Goal: Transaction & Acquisition: Purchase product/service

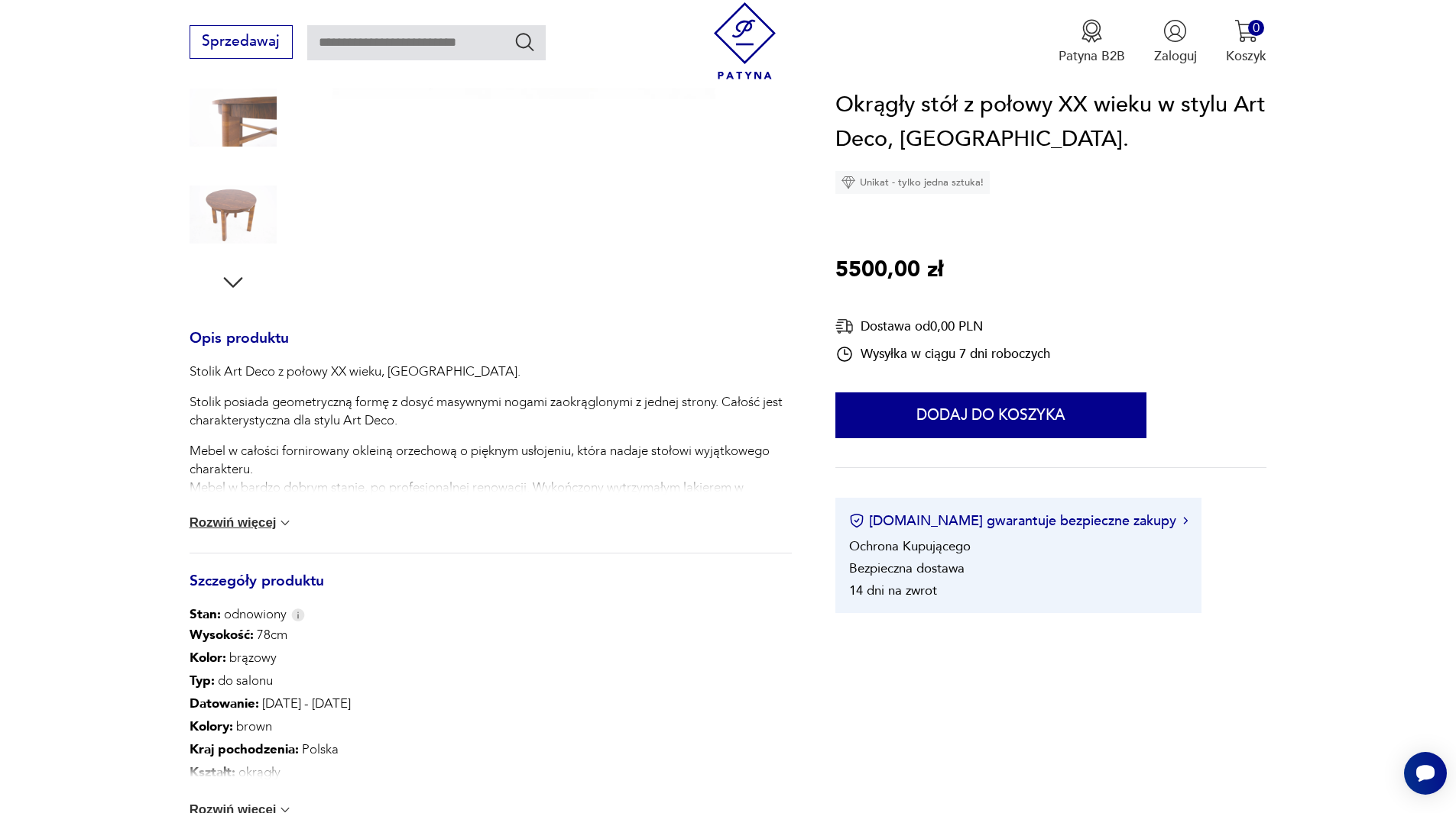
scroll to position [535, 0]
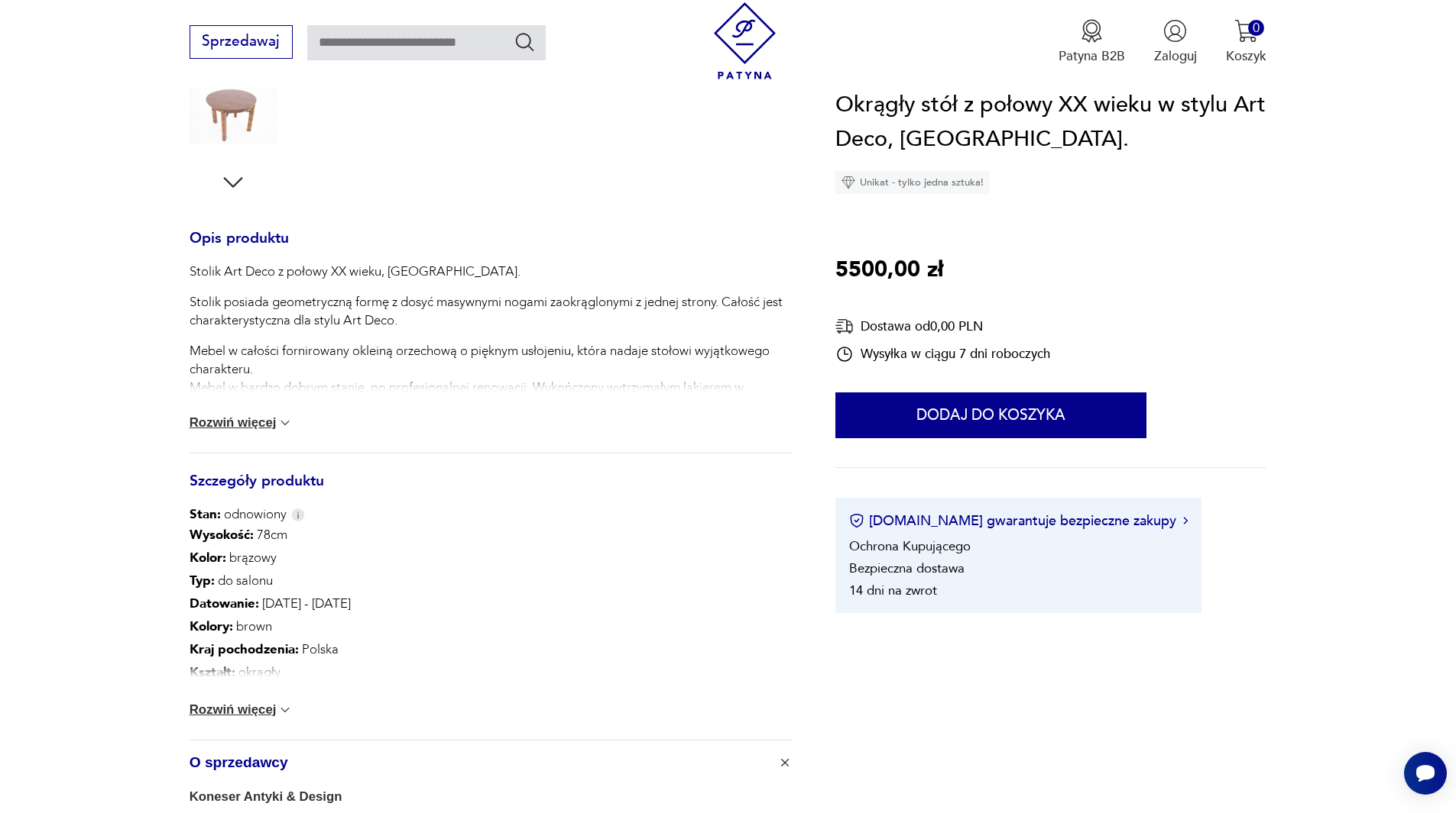
click at [218, 711] on button "Rozwiń więcej" at bounding box center [241, 710] width 104 height 15
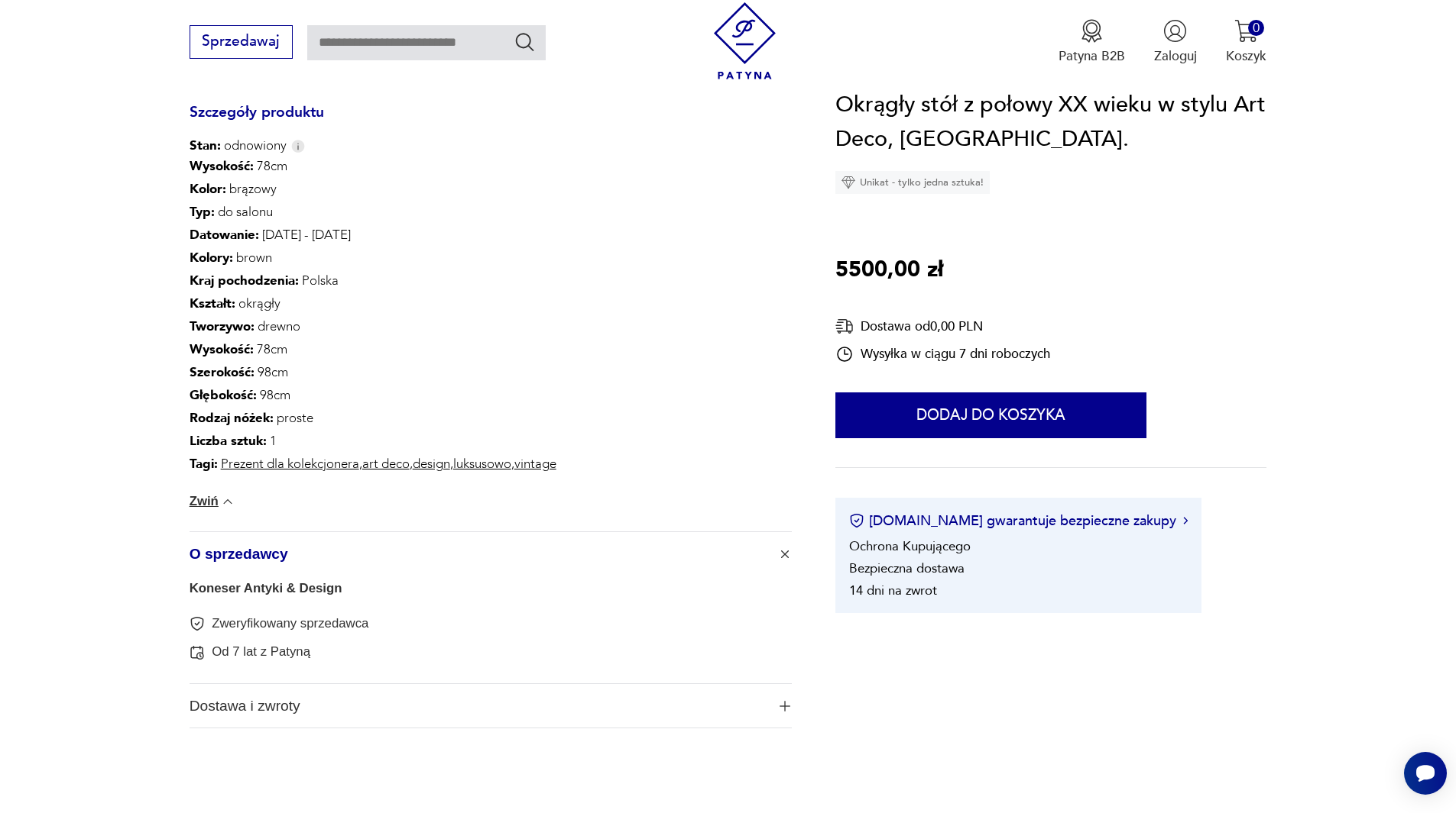
scroll to position [916, 0]
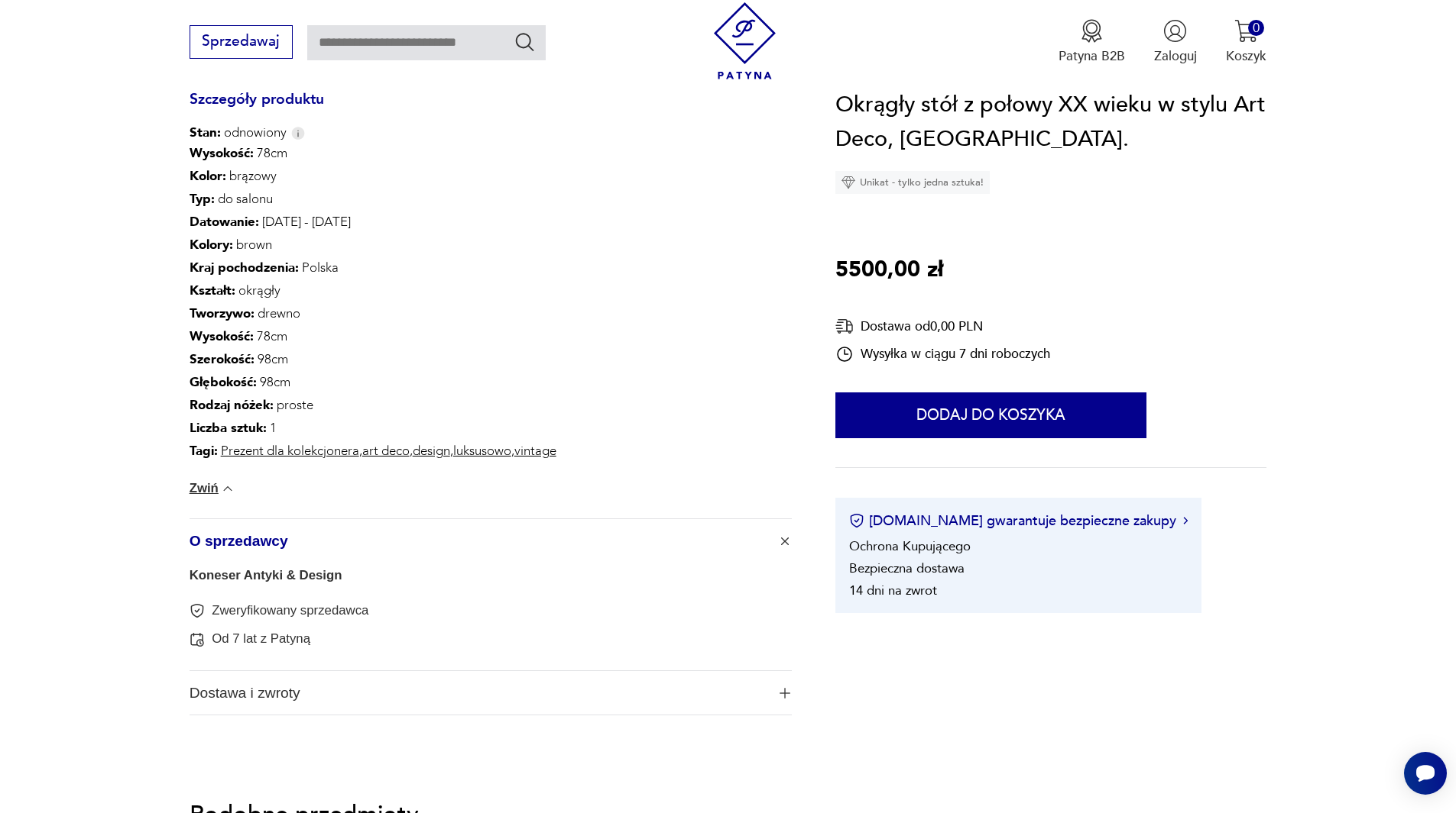
click at [243, 576] on link "Koneser Antyki & Design" at bounding box center [266, 575] width 153 height 15
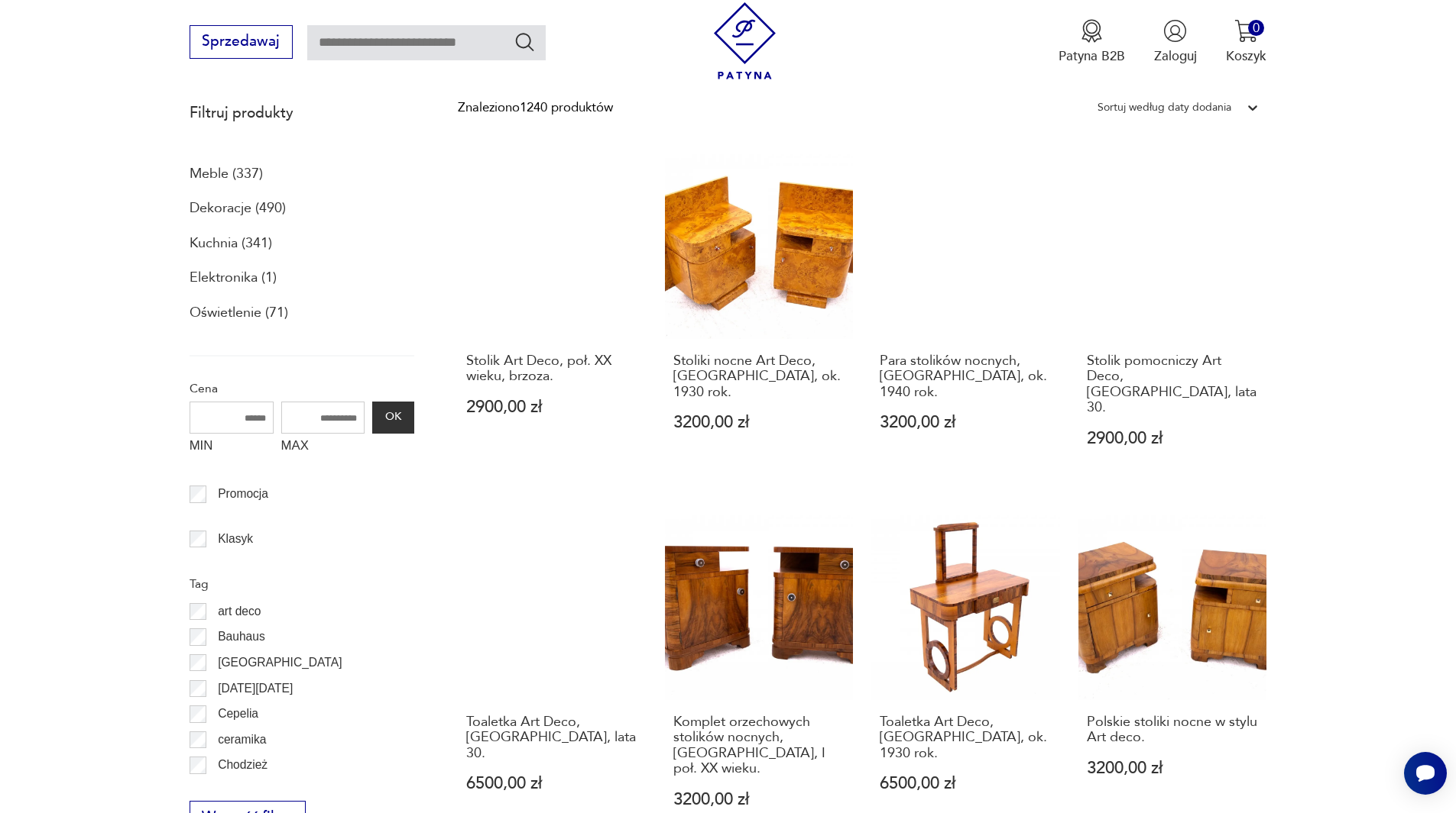
scroll to position [485, 0]
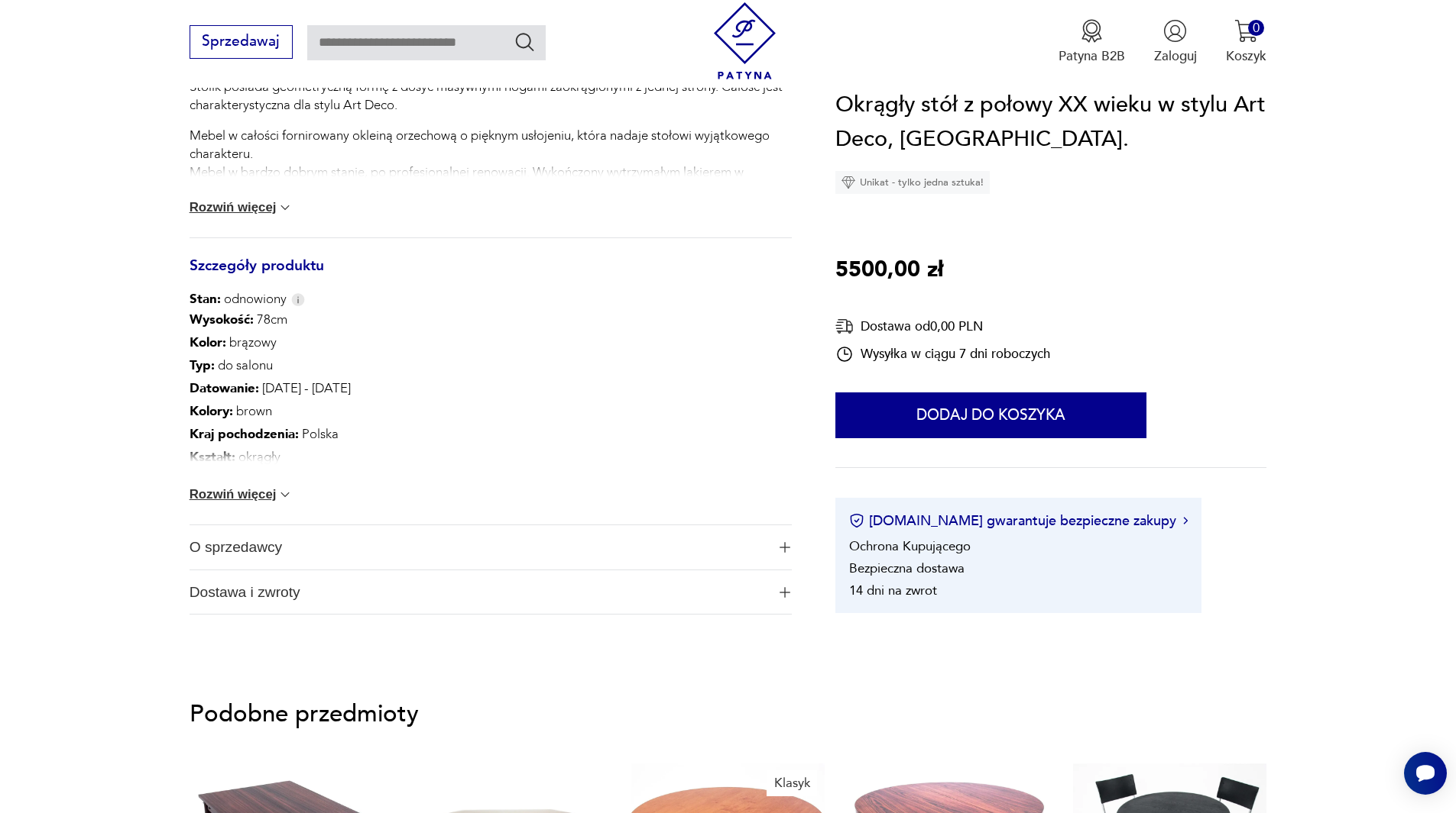
scroll to position [763, 0]
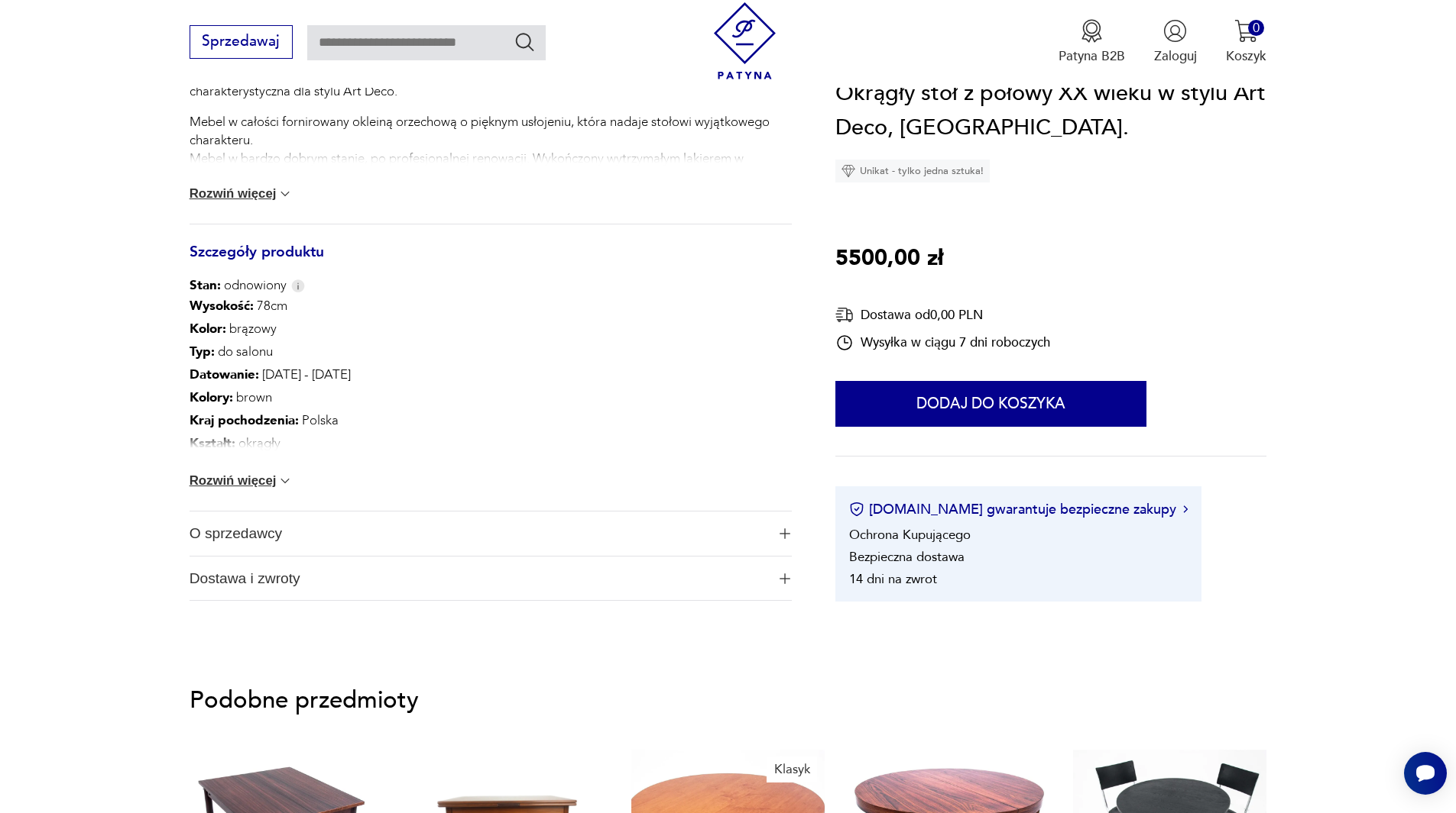
click at [241, 483] on button "Rozwiń więcej" at bounding box center [241, 480] width 104 height 15
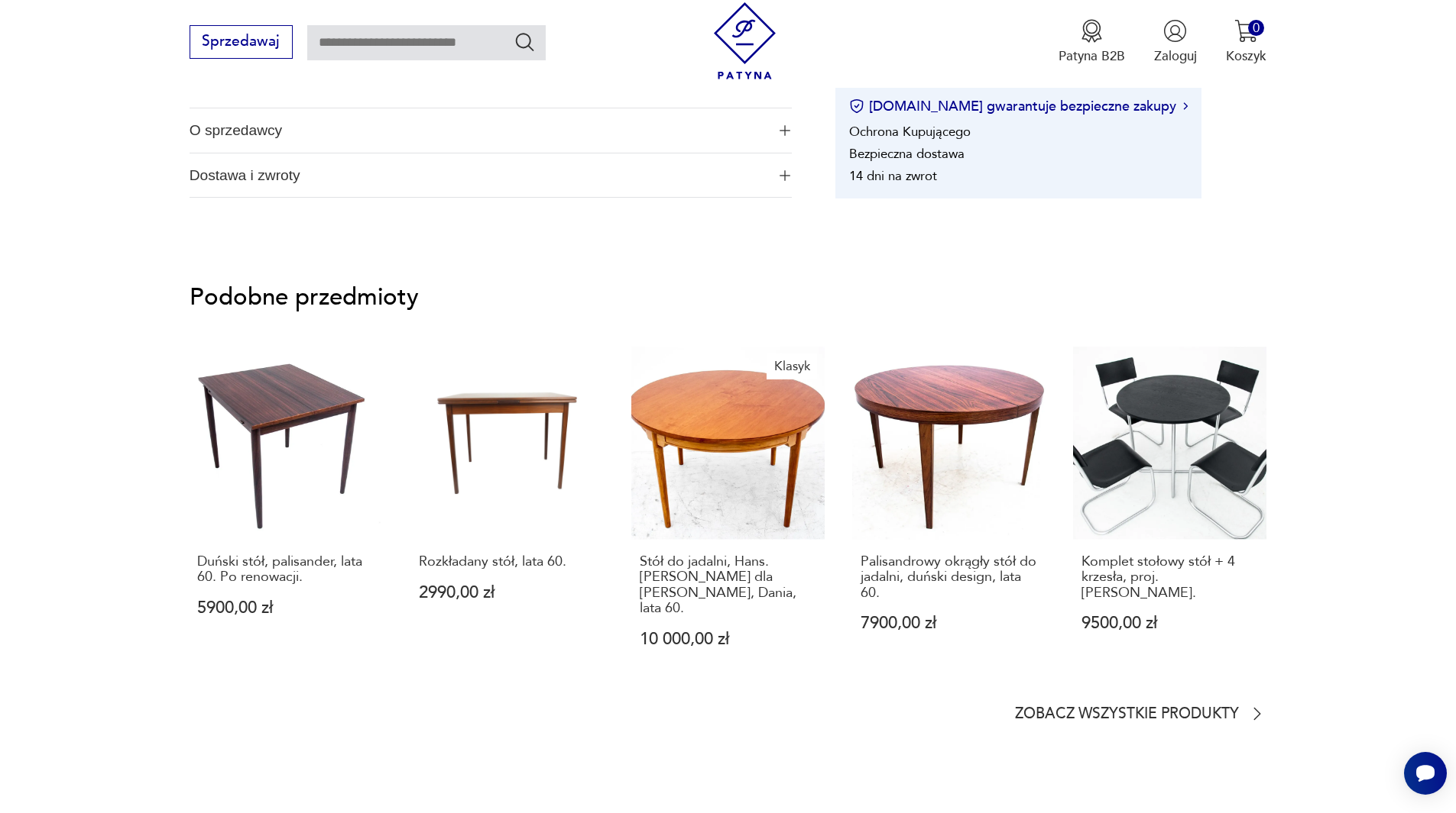
scroll to position [1528, 0]
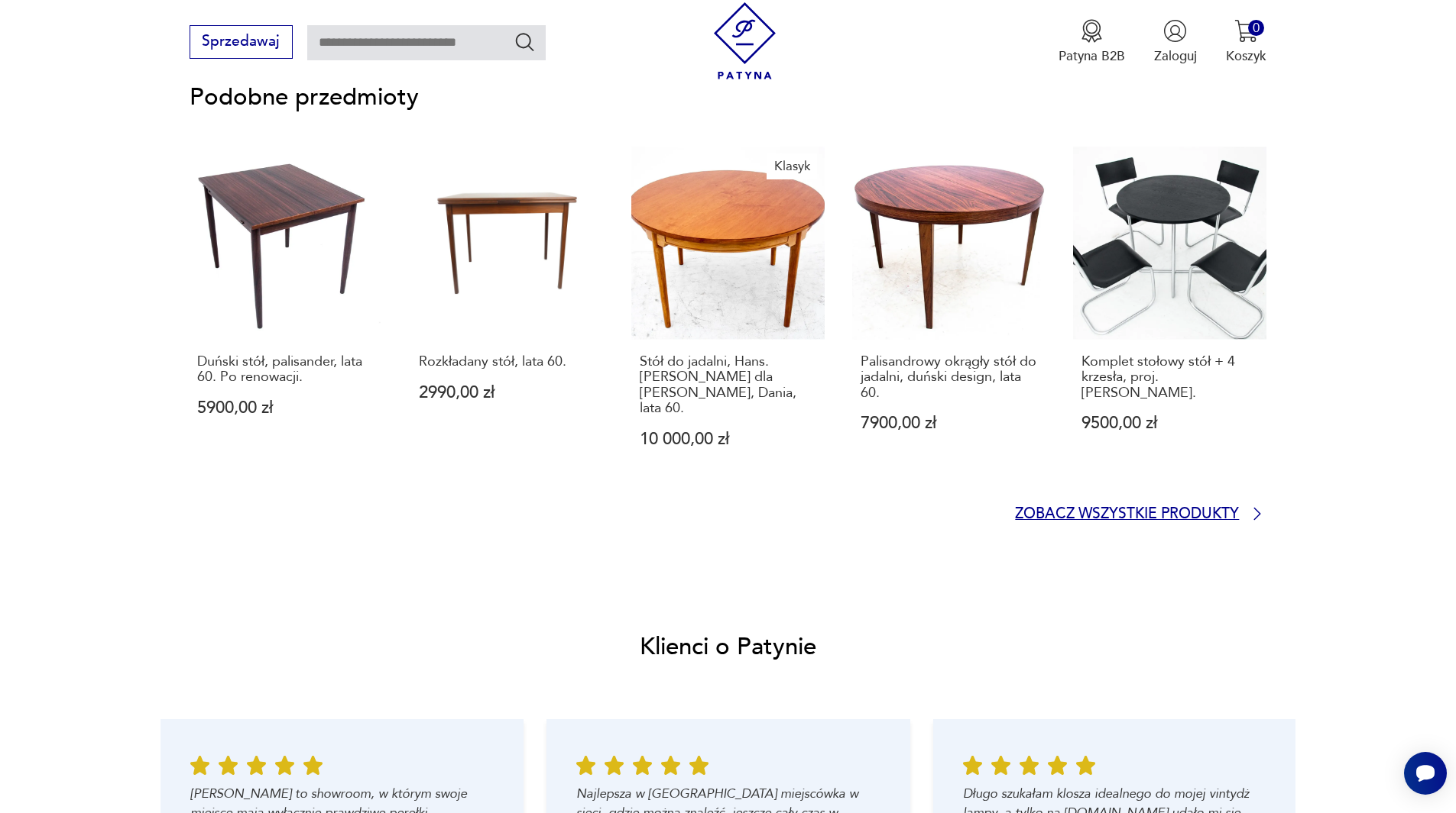
click at [1173, 508] on p "Zobacz wszystkie produkty" at bounding box center [1126, 514] width 223 height 12
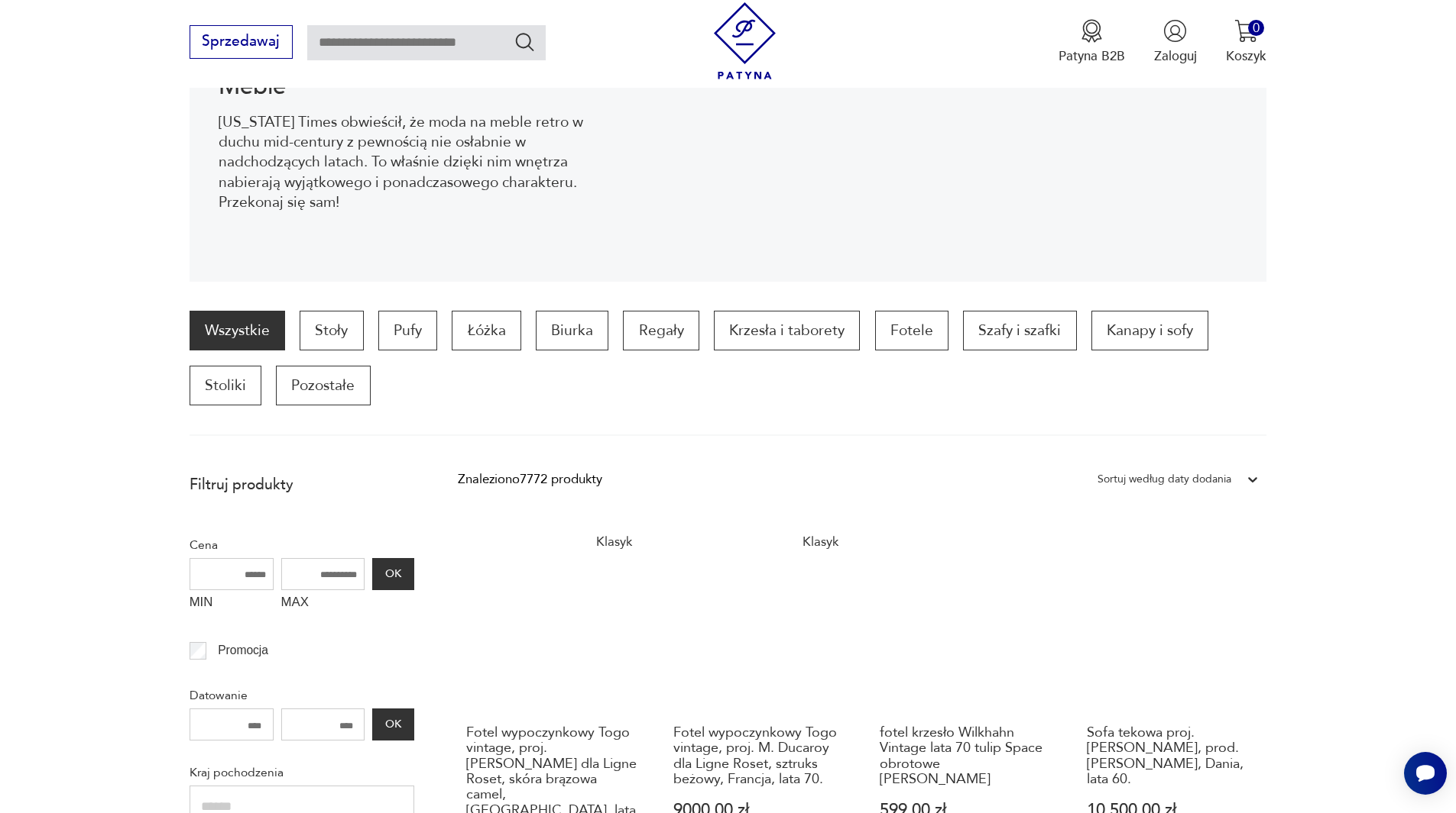
scroll to position [150, 0]
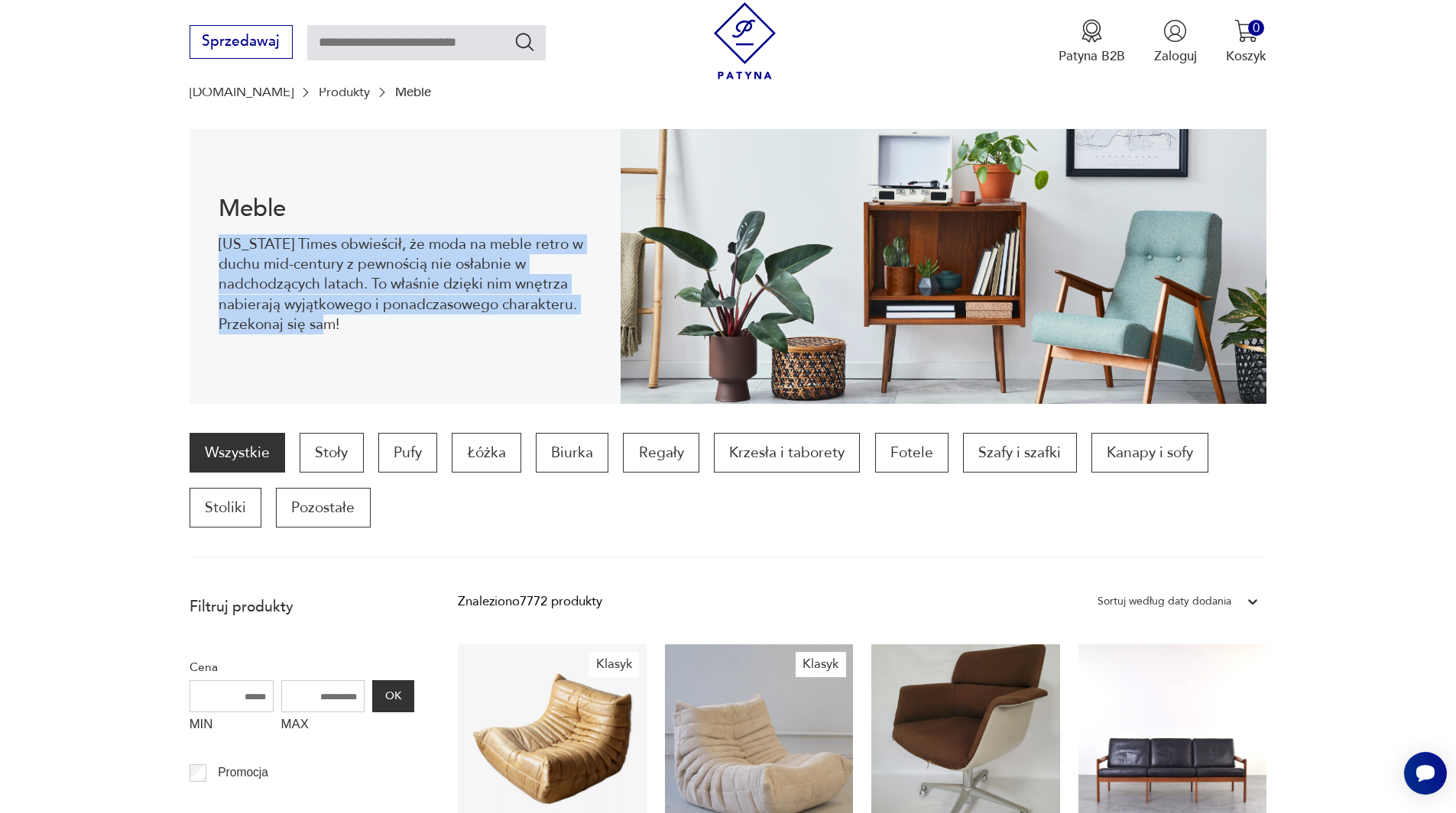
drag, startPoint x: 343, startPoint y: 322, endPoint x: 201, endPoint y: 238, distance: 165.0
click at [201, 238] on div "Meble [US_STATE] Times obwieścił, że moda na meble retro w duchu mid-century z …" at bounding box center [405, 266] width 431 height 275
copy p "[US_STATE] Times obwieścił, że moda na meble retro w duchu mid-century z pewnoś…"
click at [1389, 90] on section "[DOMAIN_NAME] Produkty Meble" at bounding box center [728, 91] width 1456 height 15
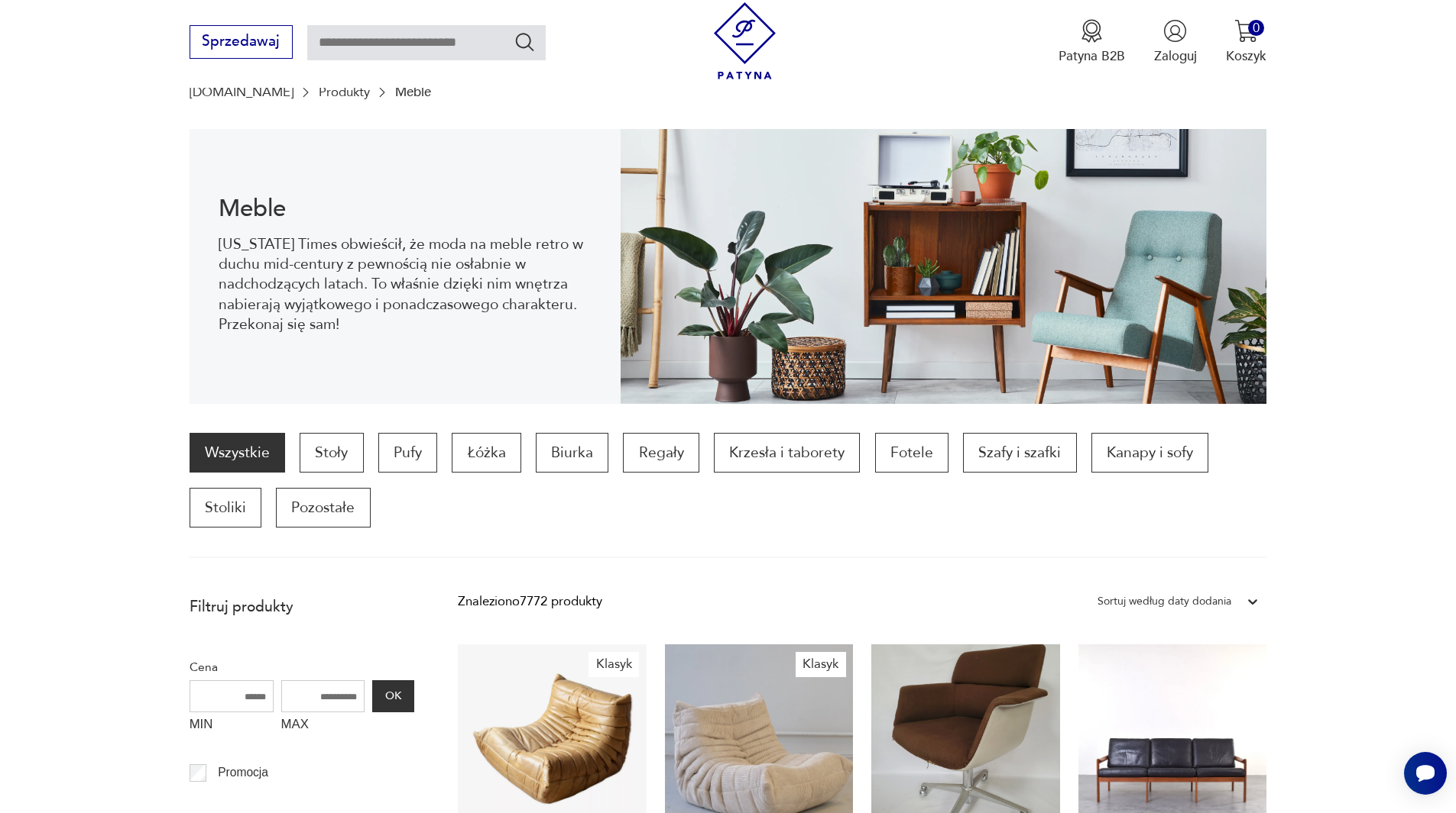
click at [1389, 90] on section "[DOMAIN_NAME] Produkty Meble" at bounding box center [728, 91] width 1456 height 15
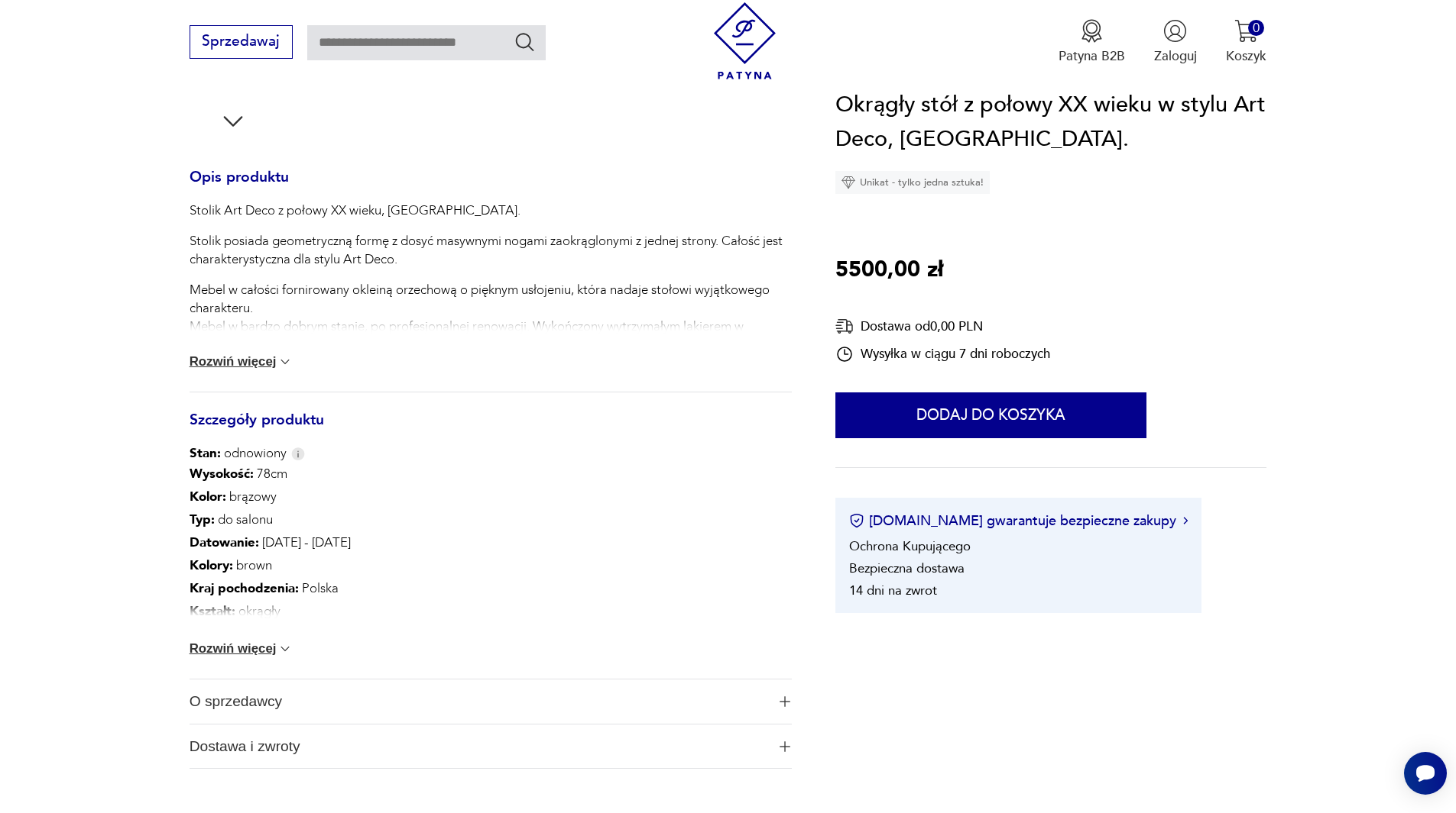
scroll to position [748, 0]
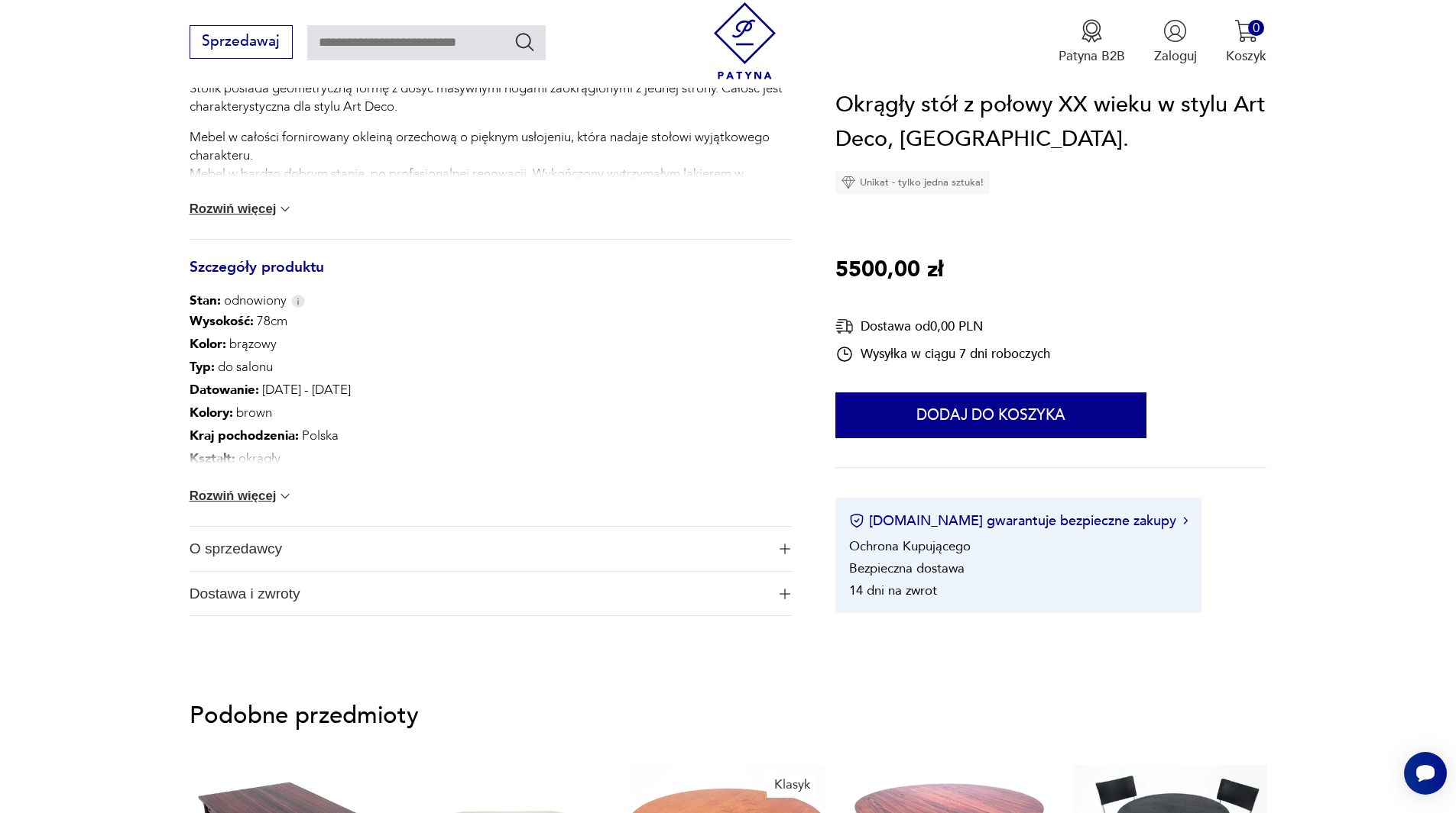
click at [781, 544] on img "button" at bounding box center [785, 549] width 11 height 11
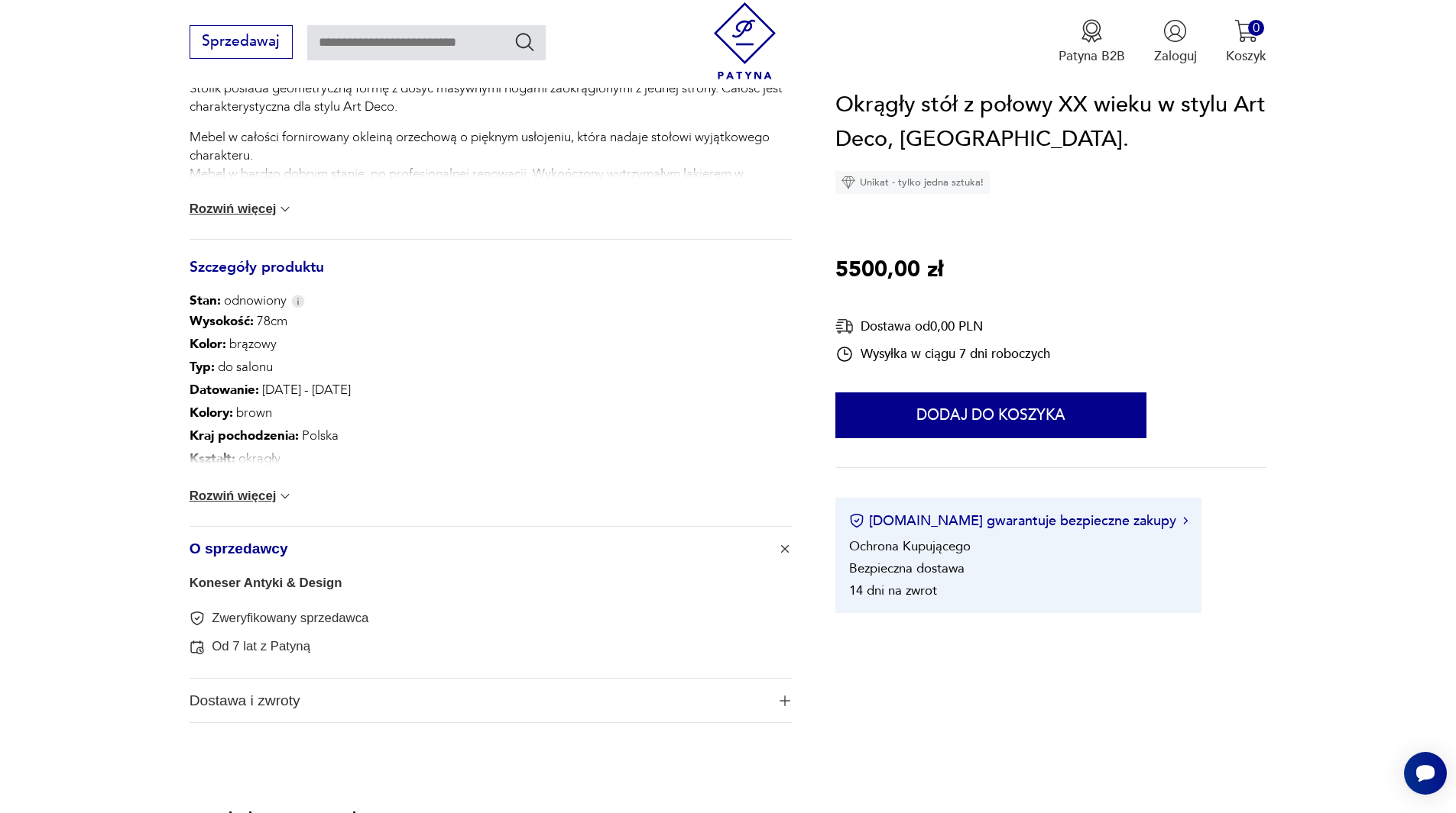
click at [307, 578] on link "Koneser Antyki & Design" at bounding box center [266, 583] width 153 height 15
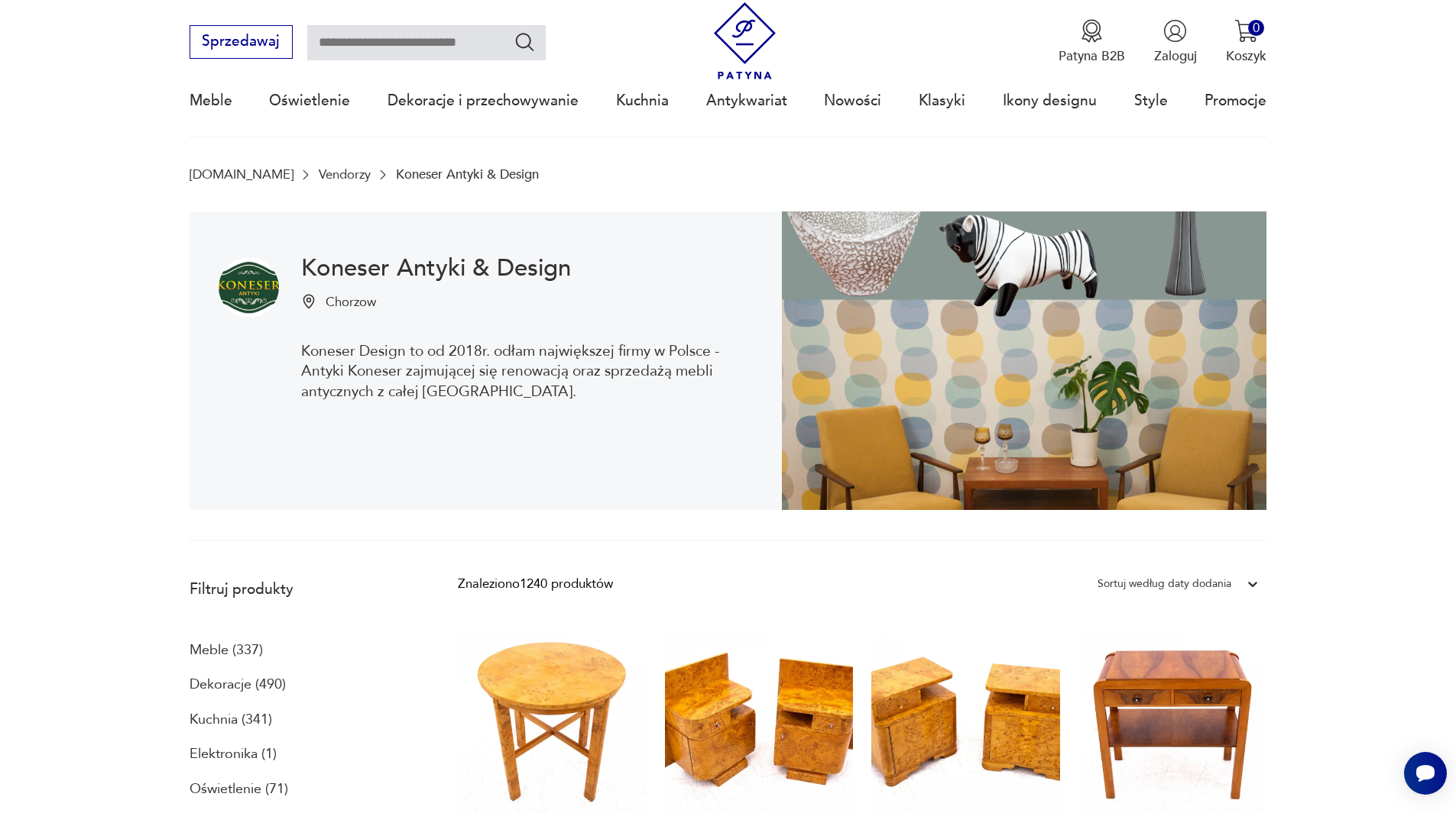
scroll to position [27, 0]
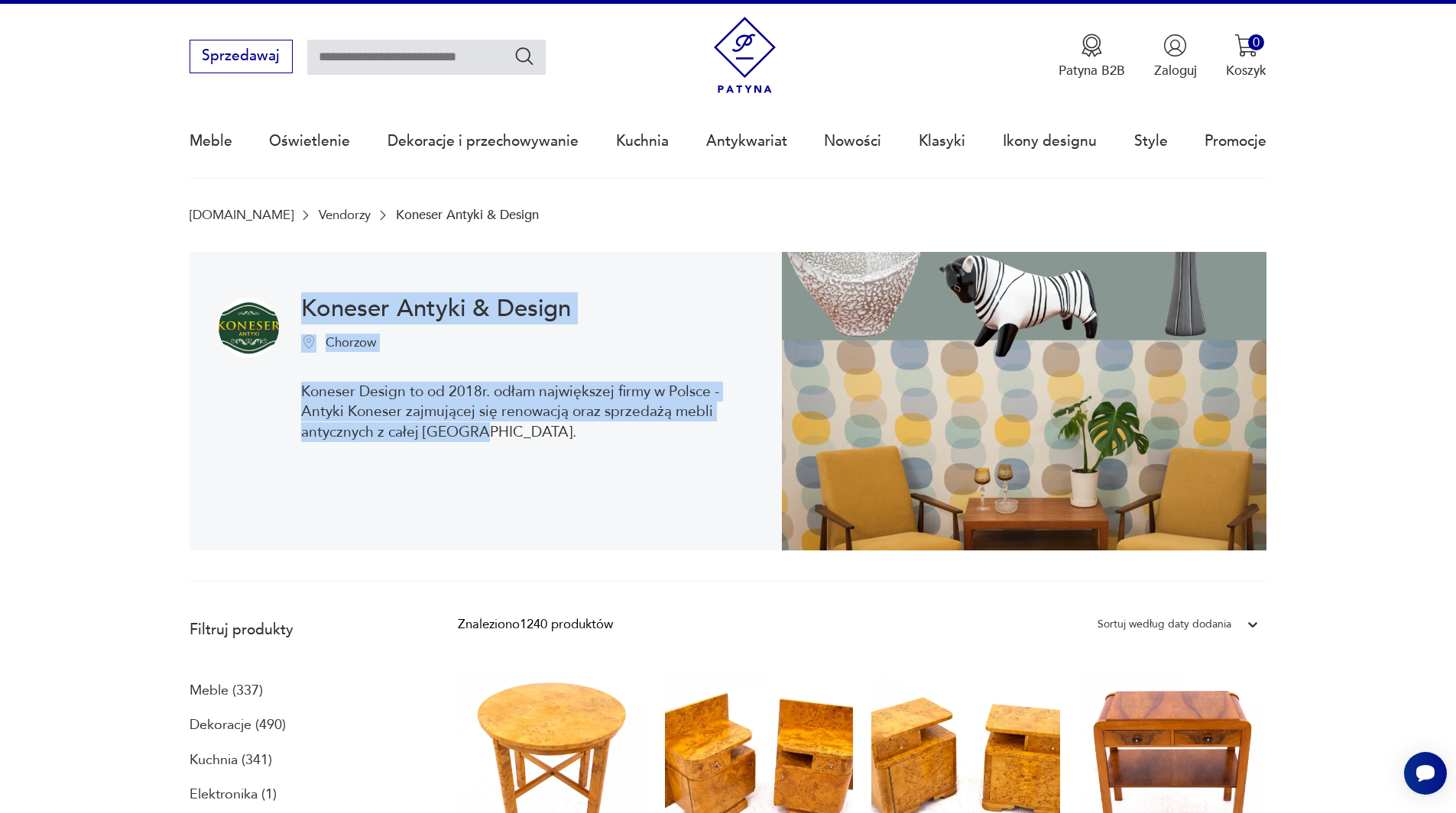
drag, startPoint x: 304, startPoint y: 297, endPoint x: 486, endPoint y: 435, distance: 228.4
click at [486, 435] on div "Koneser Antyki & Design Chorzow Koneser Design to od 2018r. odłam największej f…" at bounding box center [526, 401] width 452 height 207
copy div "Koneser Antyki & Design Chorzow Koneser Design to od 2018r. odłam największej f…"
click at [1359, 160] on nav "Sprzedawaj Patyna B2B Zaloguj 0 Koszyk Twój koszyk ( 0 ) Brak produktów w koszy…" at bounding box center [728, 91] width 1456 height 175
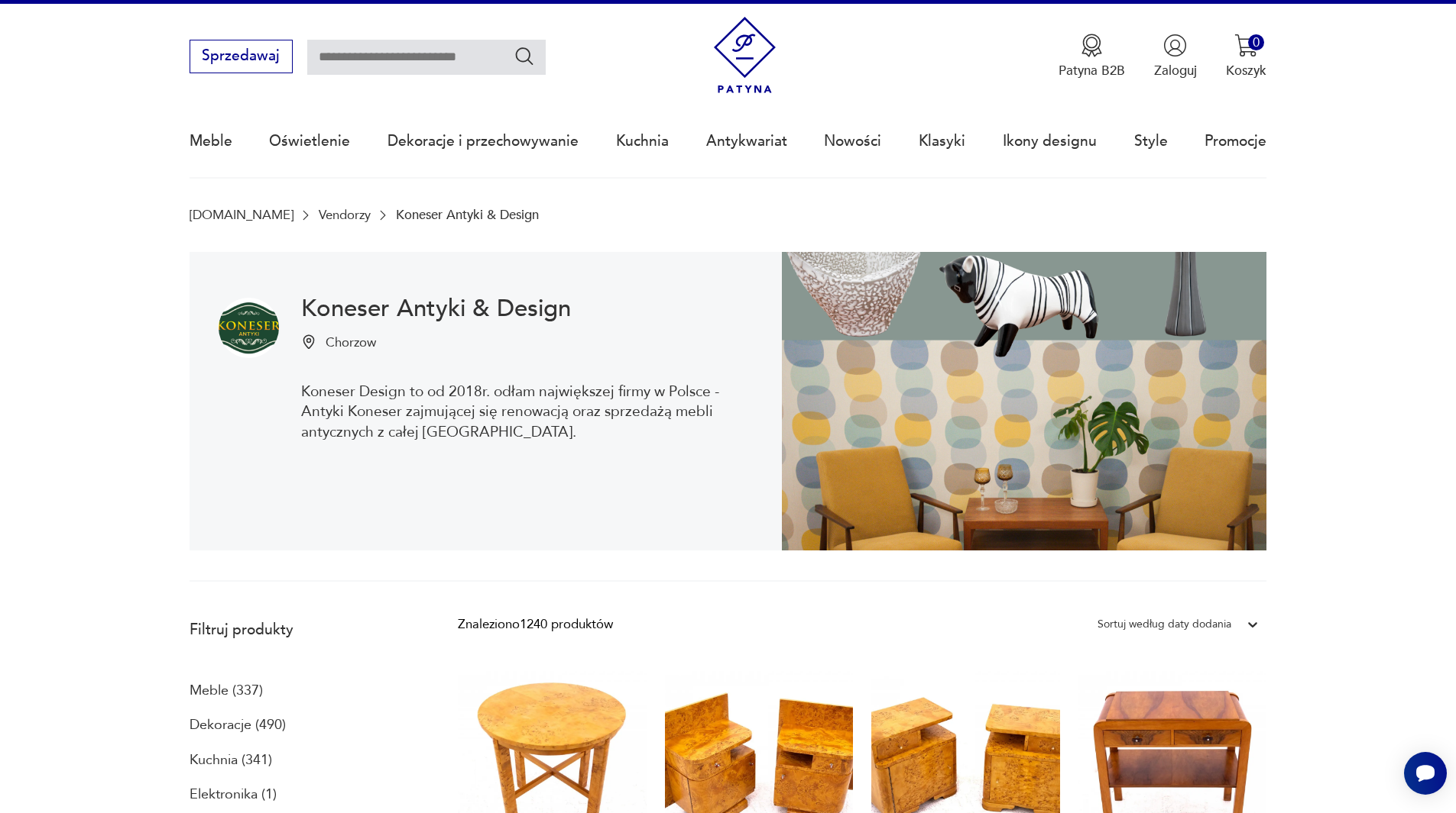
click at [1359, 160] on nav "Sprzedawaj Patyna B2B Zaloguj 0 Koszyk Twój koszyk ( 0 ) Brak produktów w koszy…" at bounding box center [728, 91] width 1456 height 175
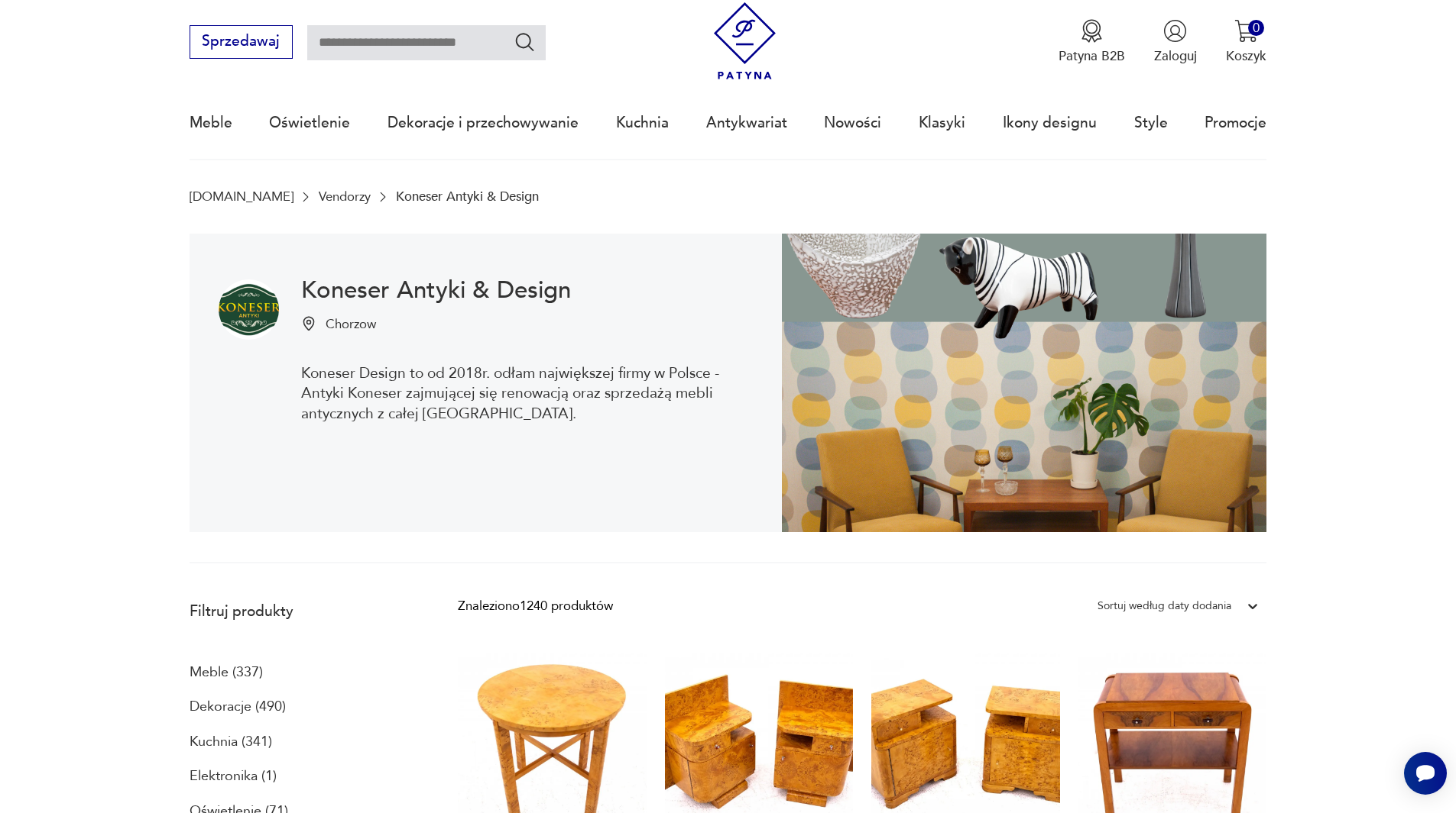
scroll to position [32, 0]
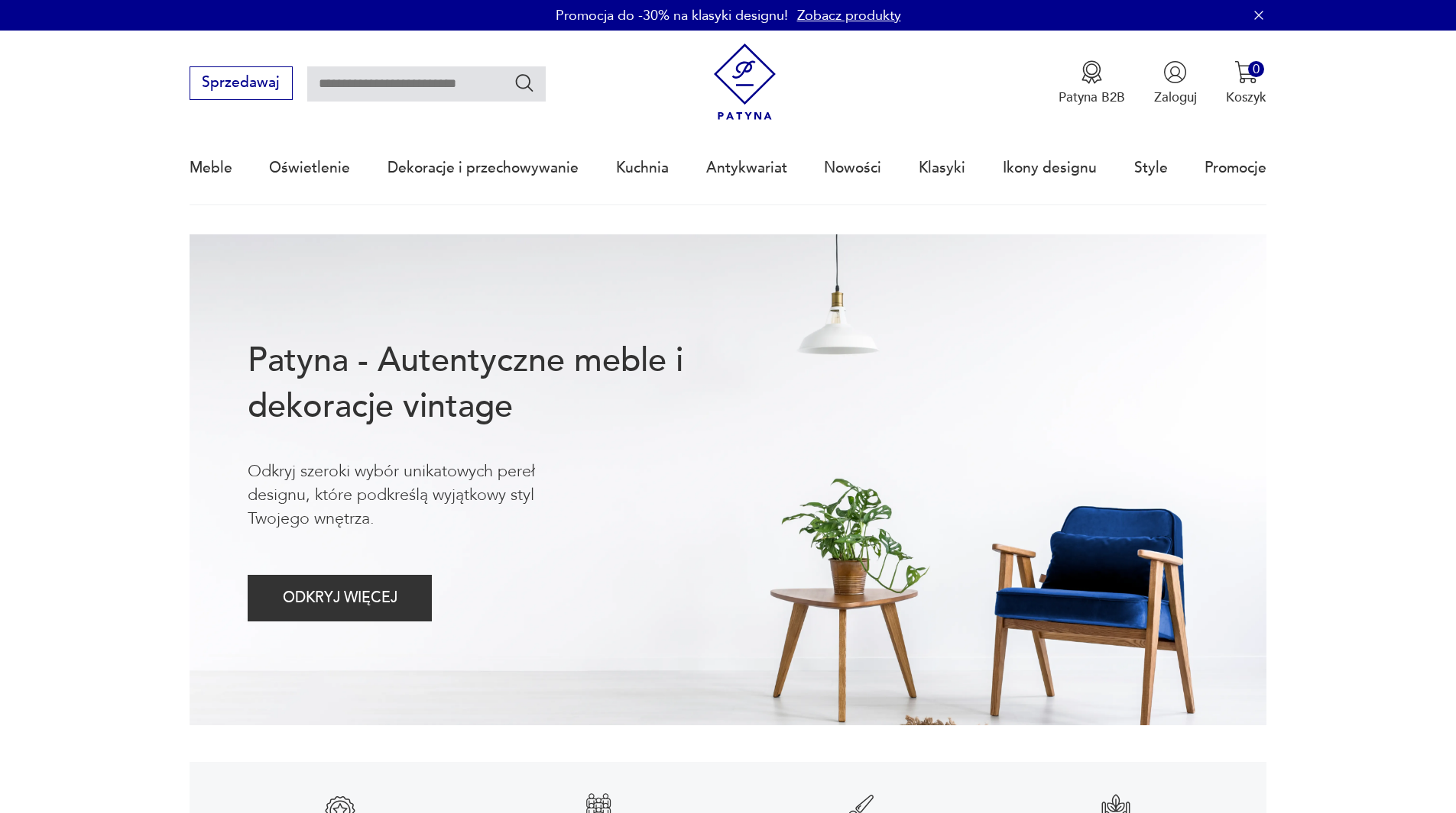
click at [402, 76] on input "text" at bounding box center [426, 83] width 238 height 35
drag, startPoint x: 0, startPoint y: 0, endPoint x: 402, endPoint y: 76, distance: 409.1
click at [402, 76] on input "text" at bounding box center [426, 83] width 238 height 35
paste input "**********"
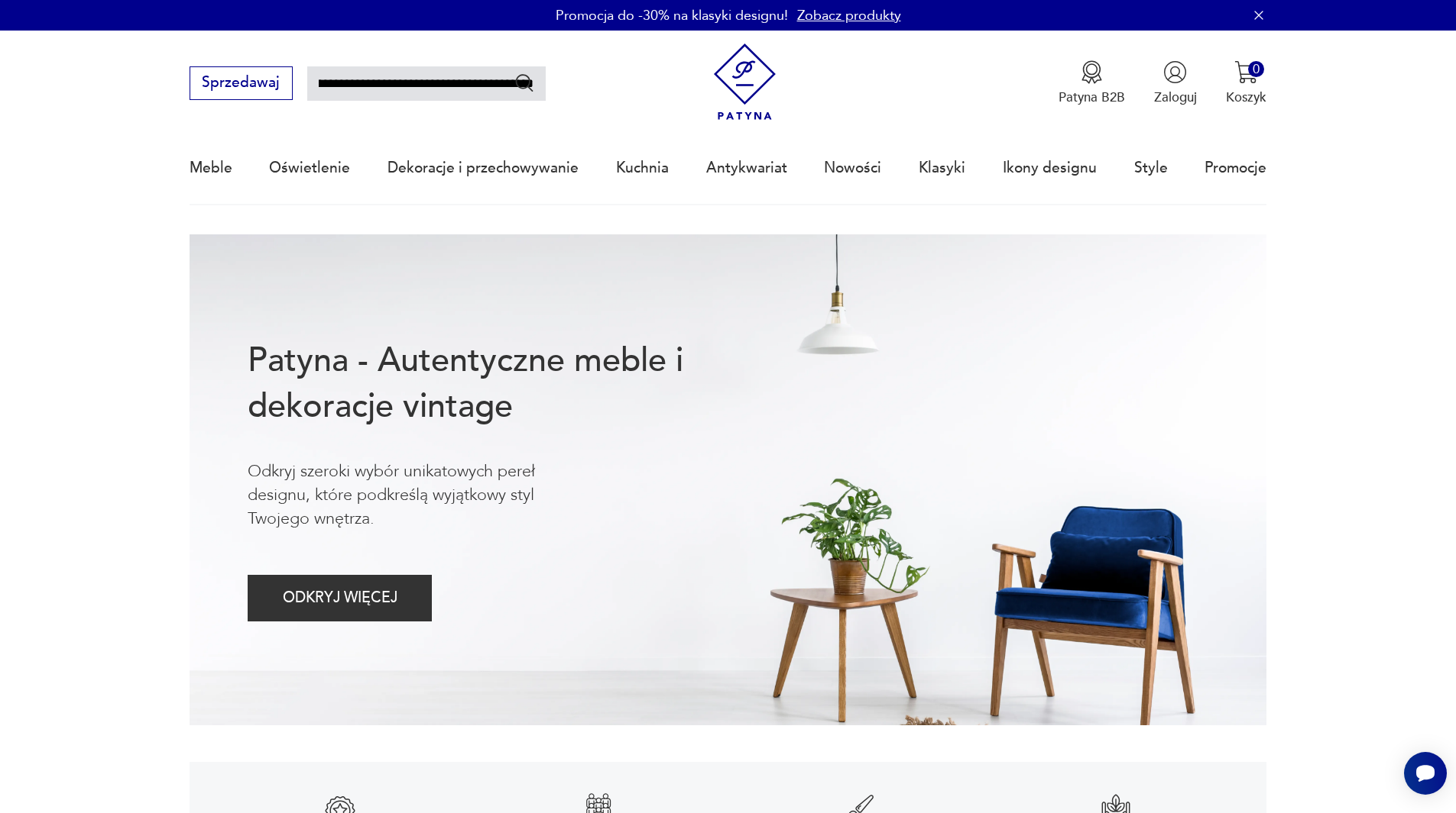
type input "**********"
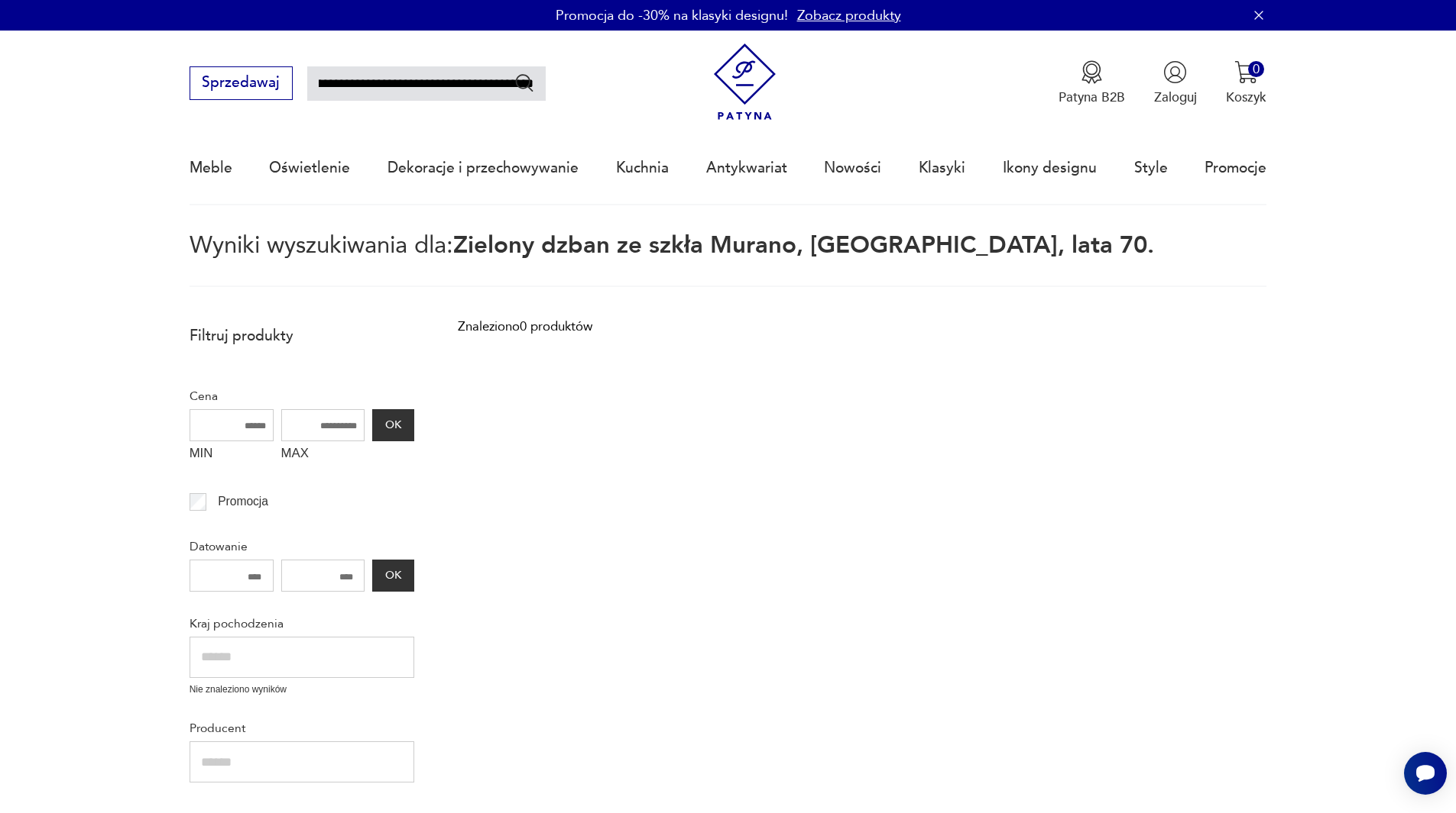
click at [395, 82] on input "**********" at bounding box center [426, 83] width 238 height 35
type input "******"
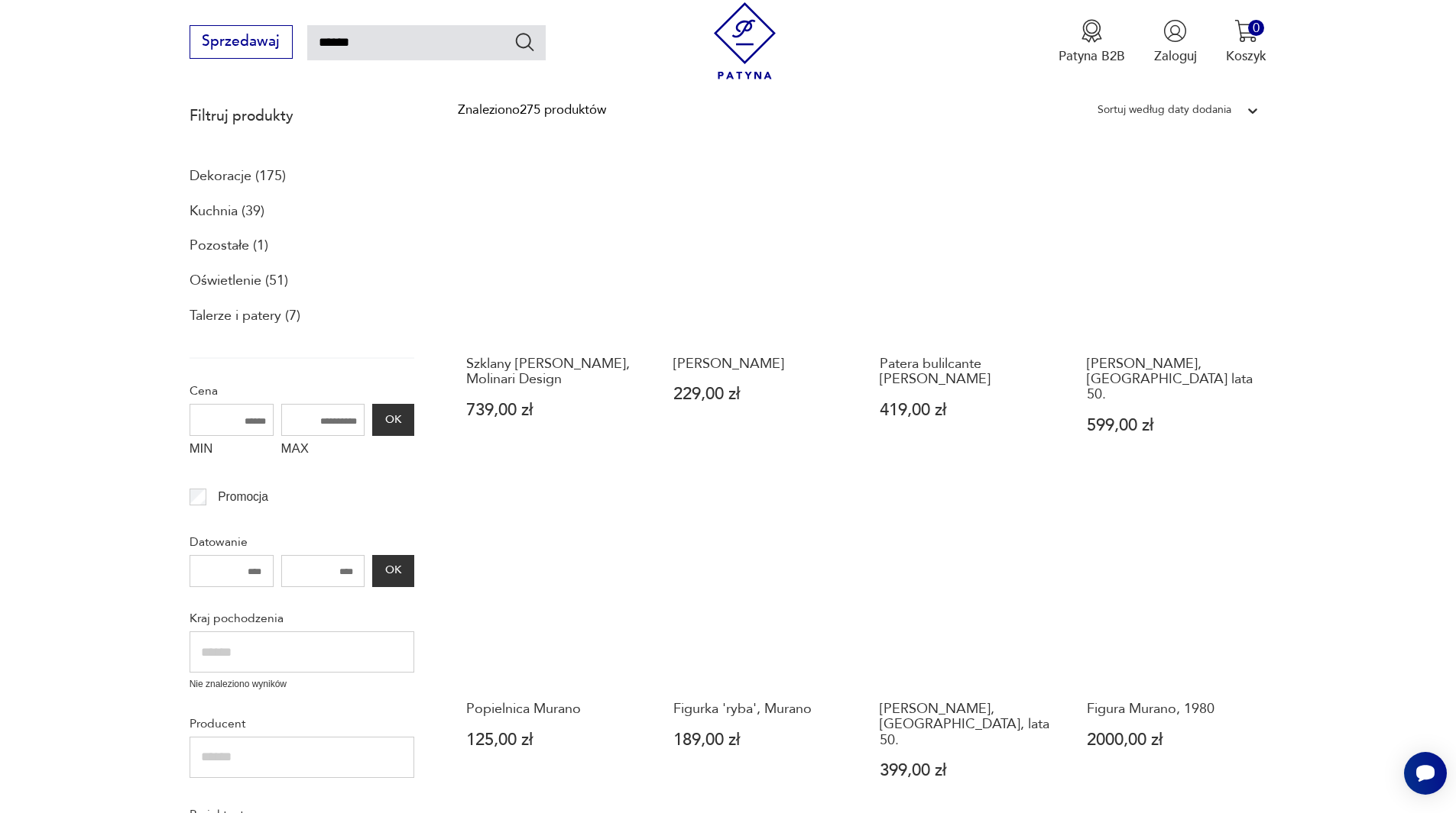
scroll to position [12, 0]
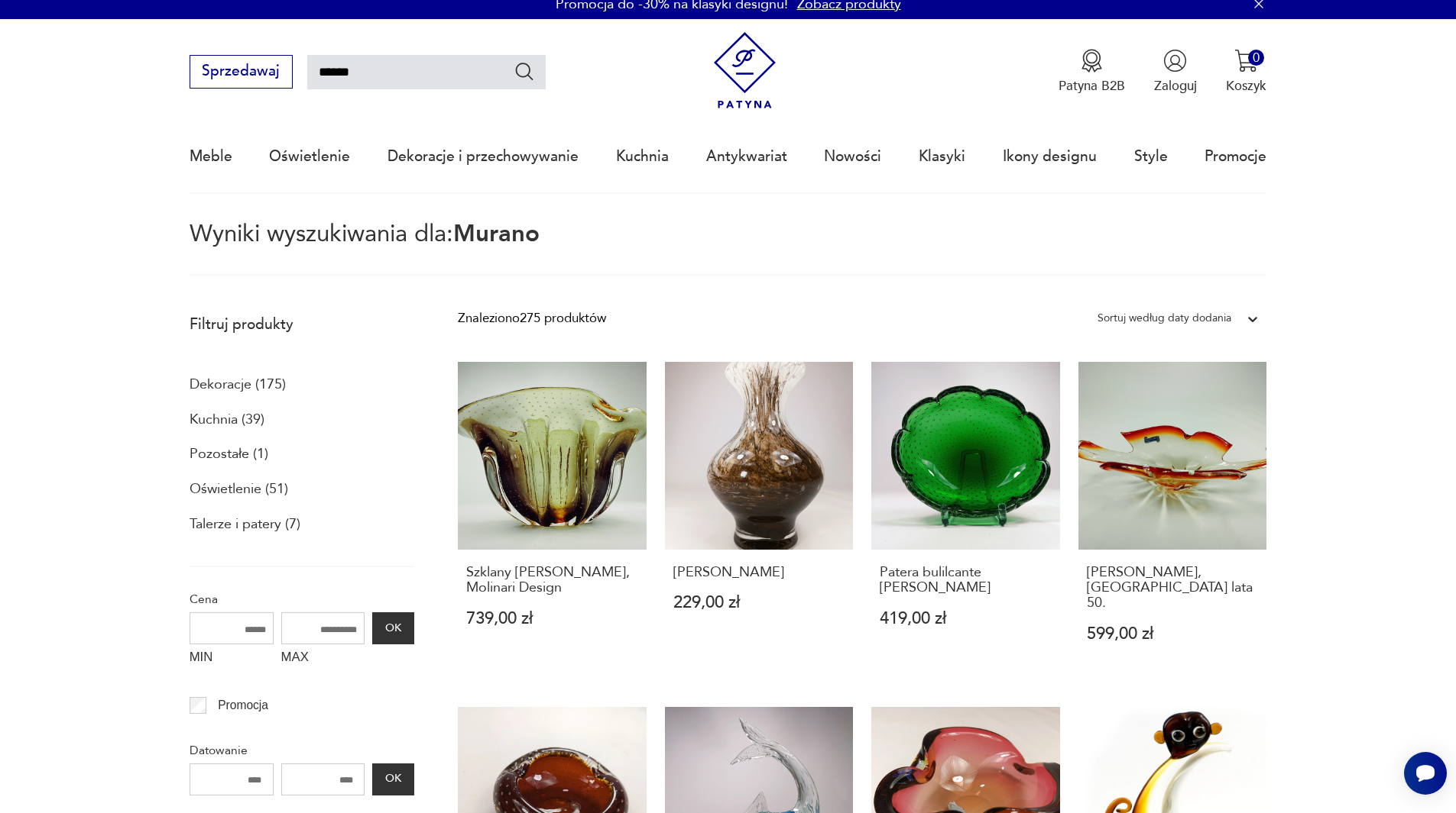
click at [315, 72] on input "******" at bounding box center [426, 71] width 238 height 35
type input "**********"
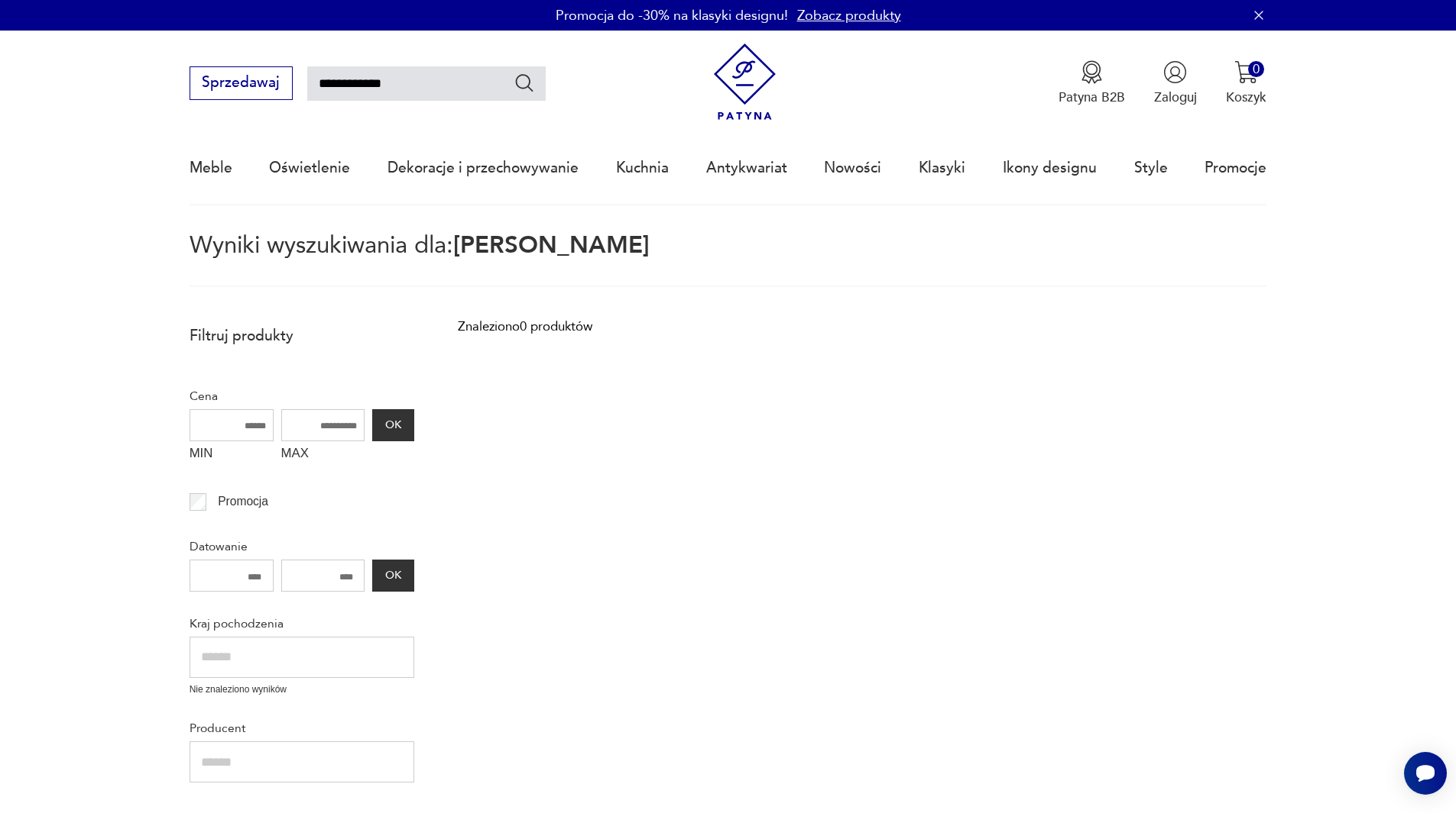
click at [351, 84] on input "**********" at bounding box center [426, 83] width 238 height 35
type input "**********"
drag, startPoint x: 369, startPoint y: 81, endPoint x: 290, endPoint y: 83, distance: 79.0
click at [290, 83] on div "**********" at bounding box center [367, 83] width 356 height 34
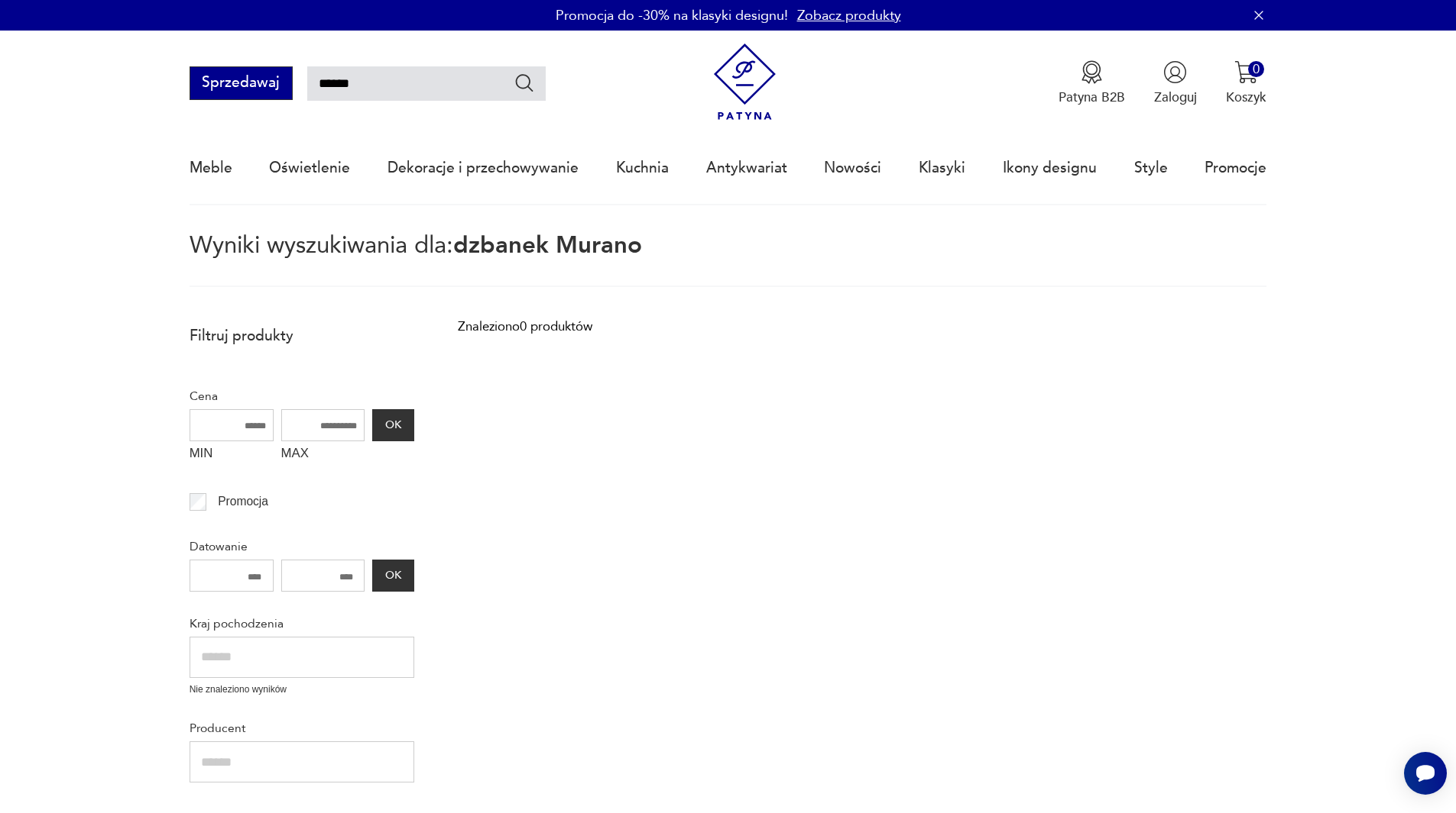
type input "******"
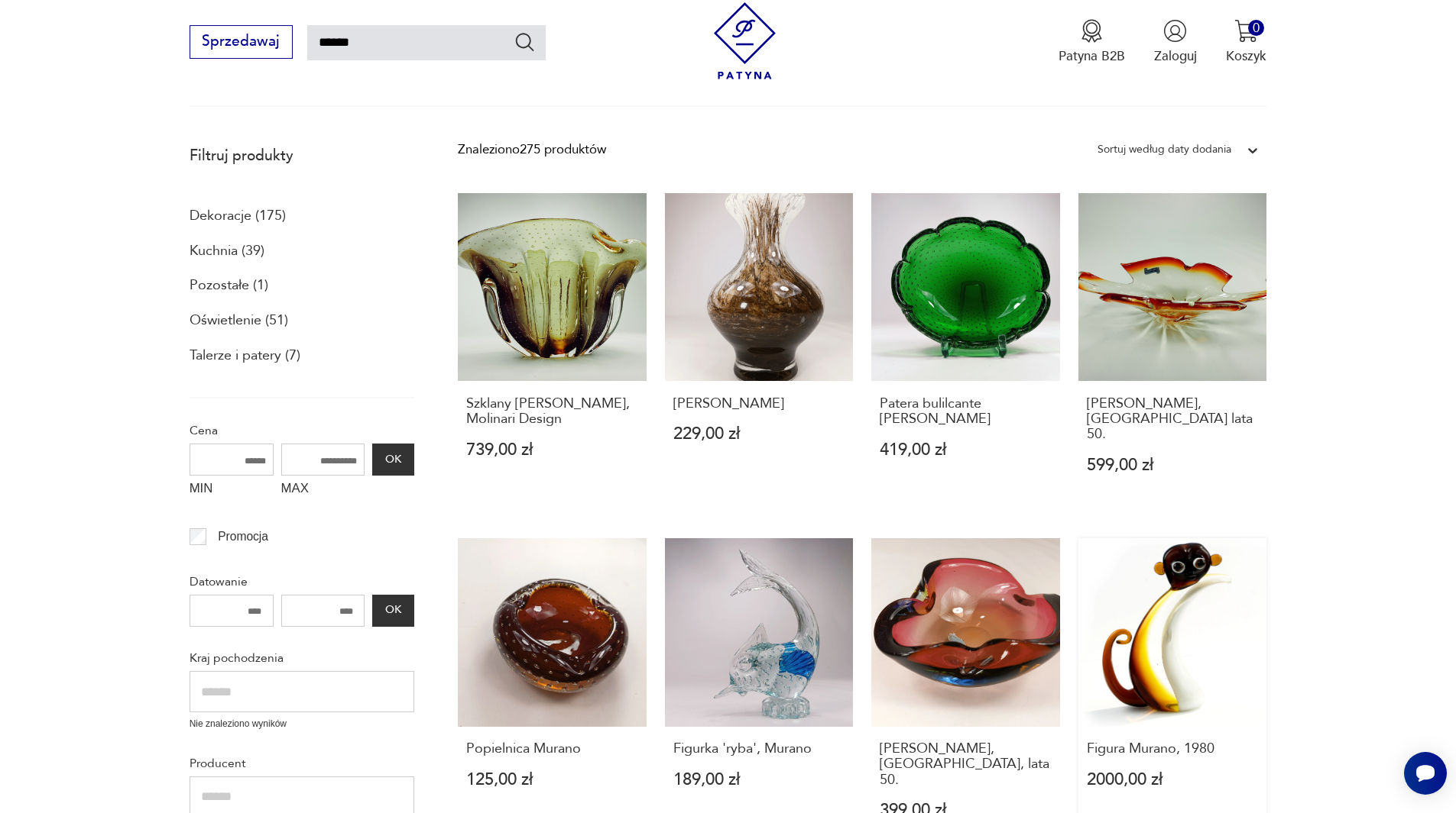
scroll to position [164, 0]
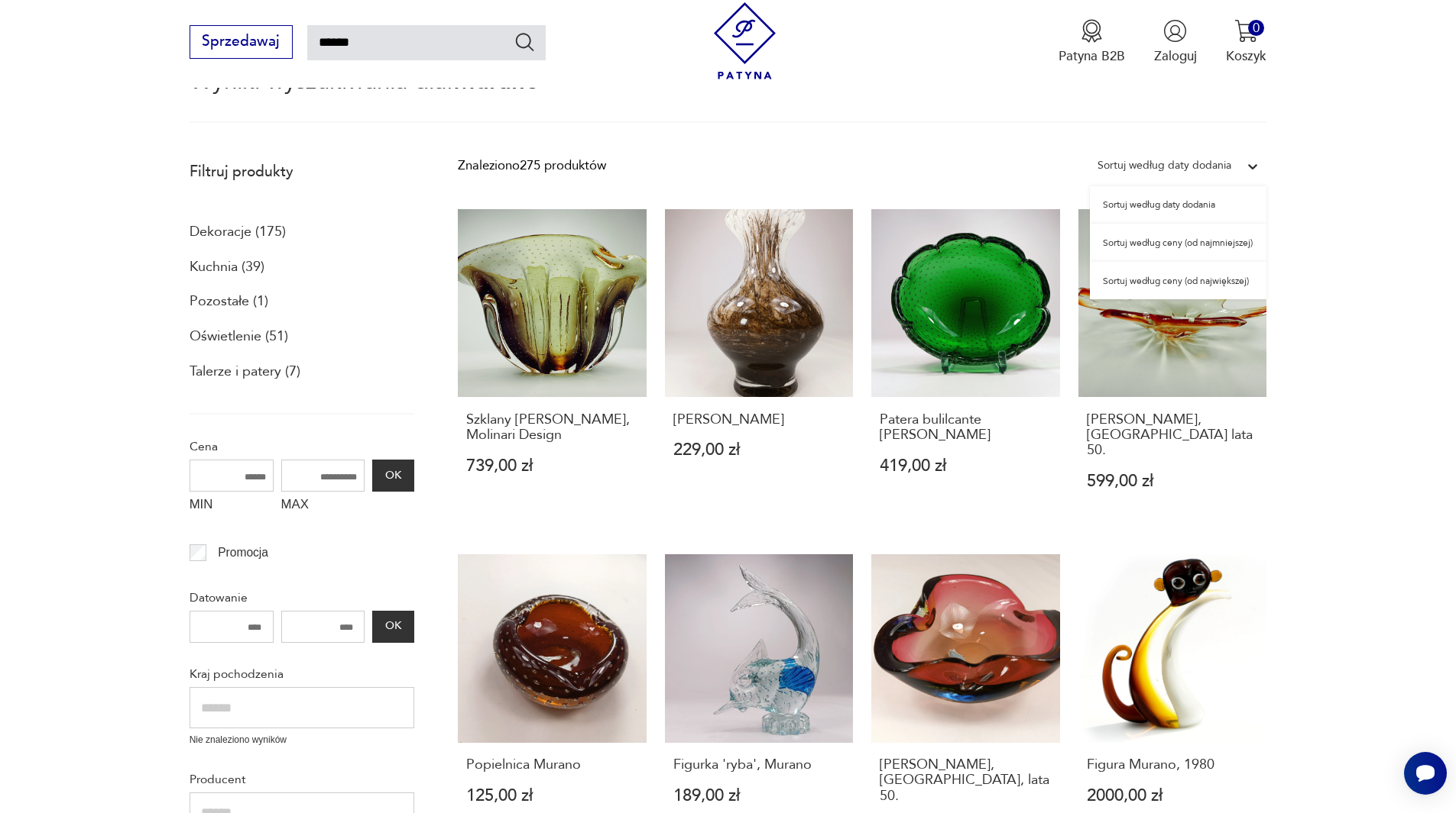
click at [1253, 170] on icon at bounding box center [1251, 166] width 15 height 15
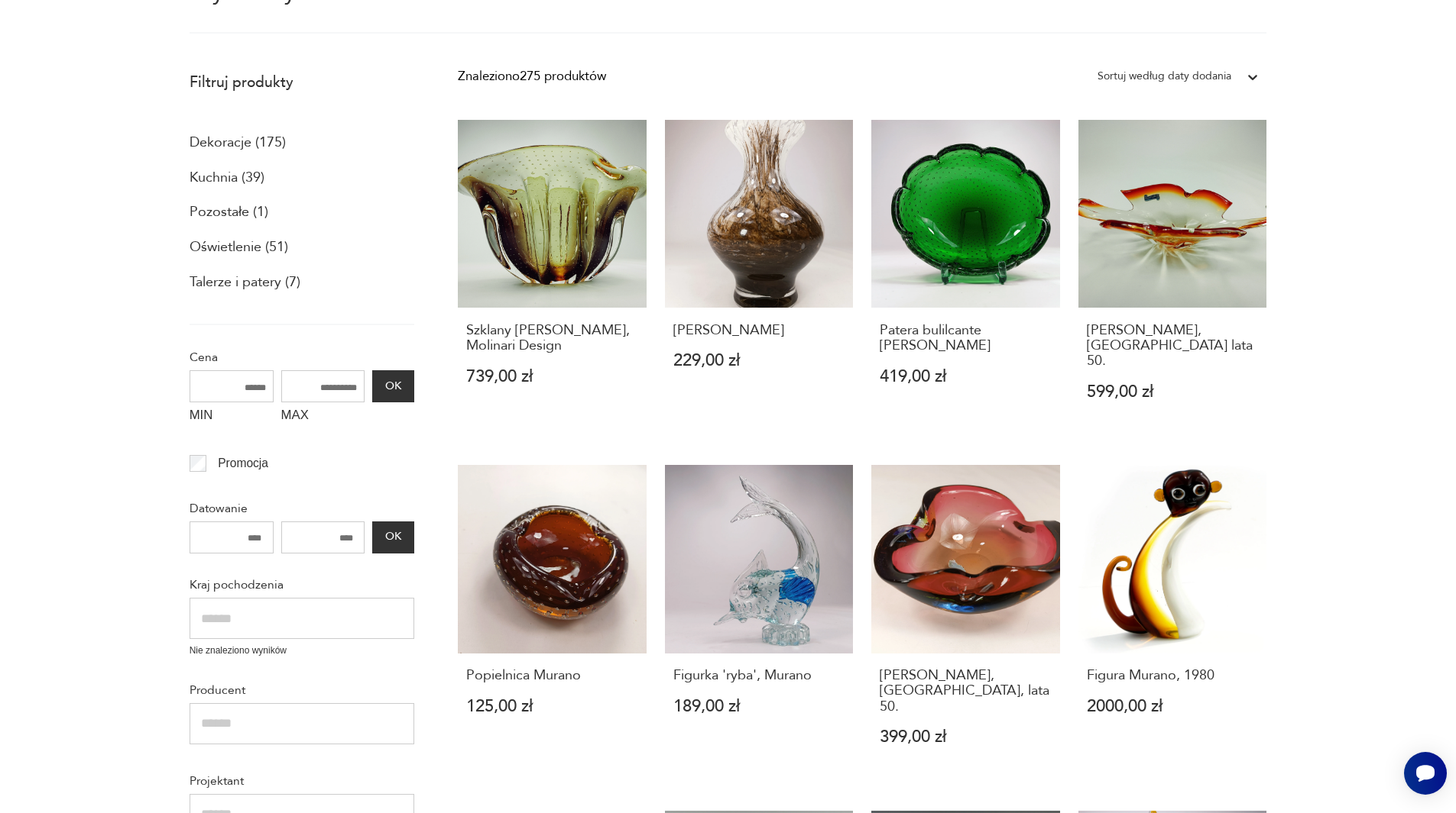
scroll to position [306, 0]
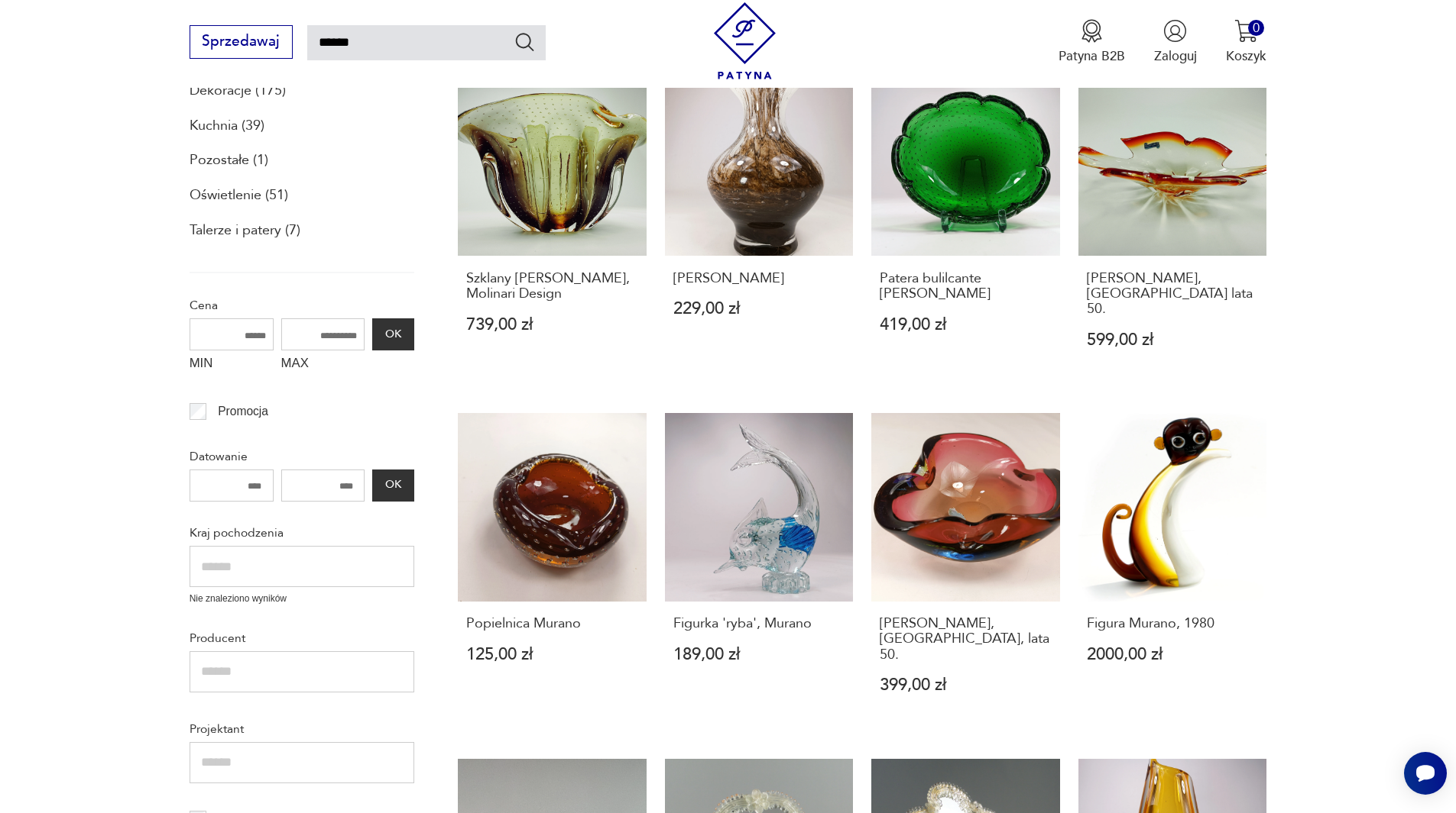
click at [260, 332] on input "MIN" at bounding box center [231, 335] width 84 height 32
type input "*"
type input "***"
click at [336, 333] on input "MAX" at bounding box center [323, 335] width 84 height 32
type input "****"
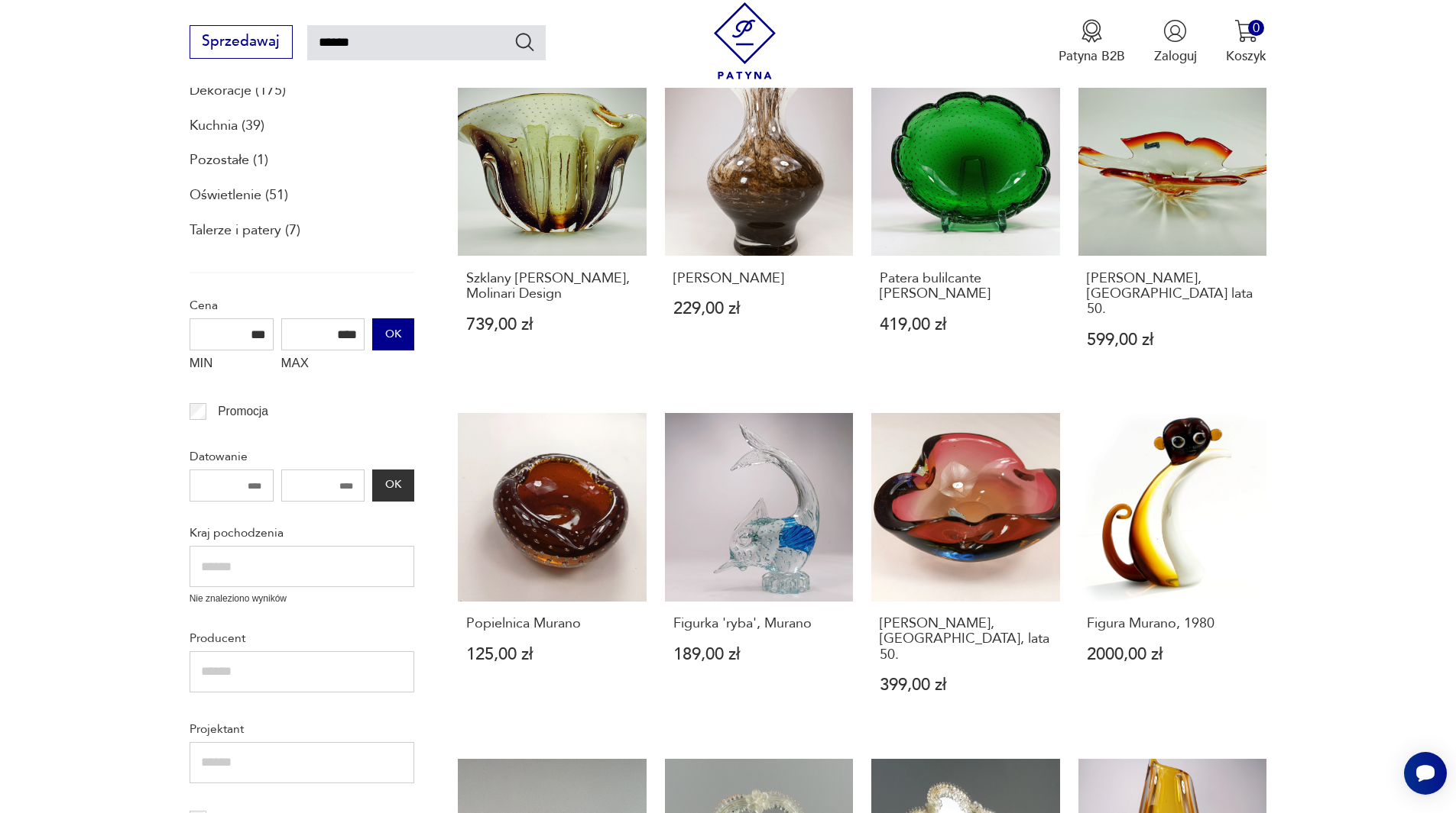
click at [398, 328] on button "OK" at bounding box center [393, 335] width 42 height 32
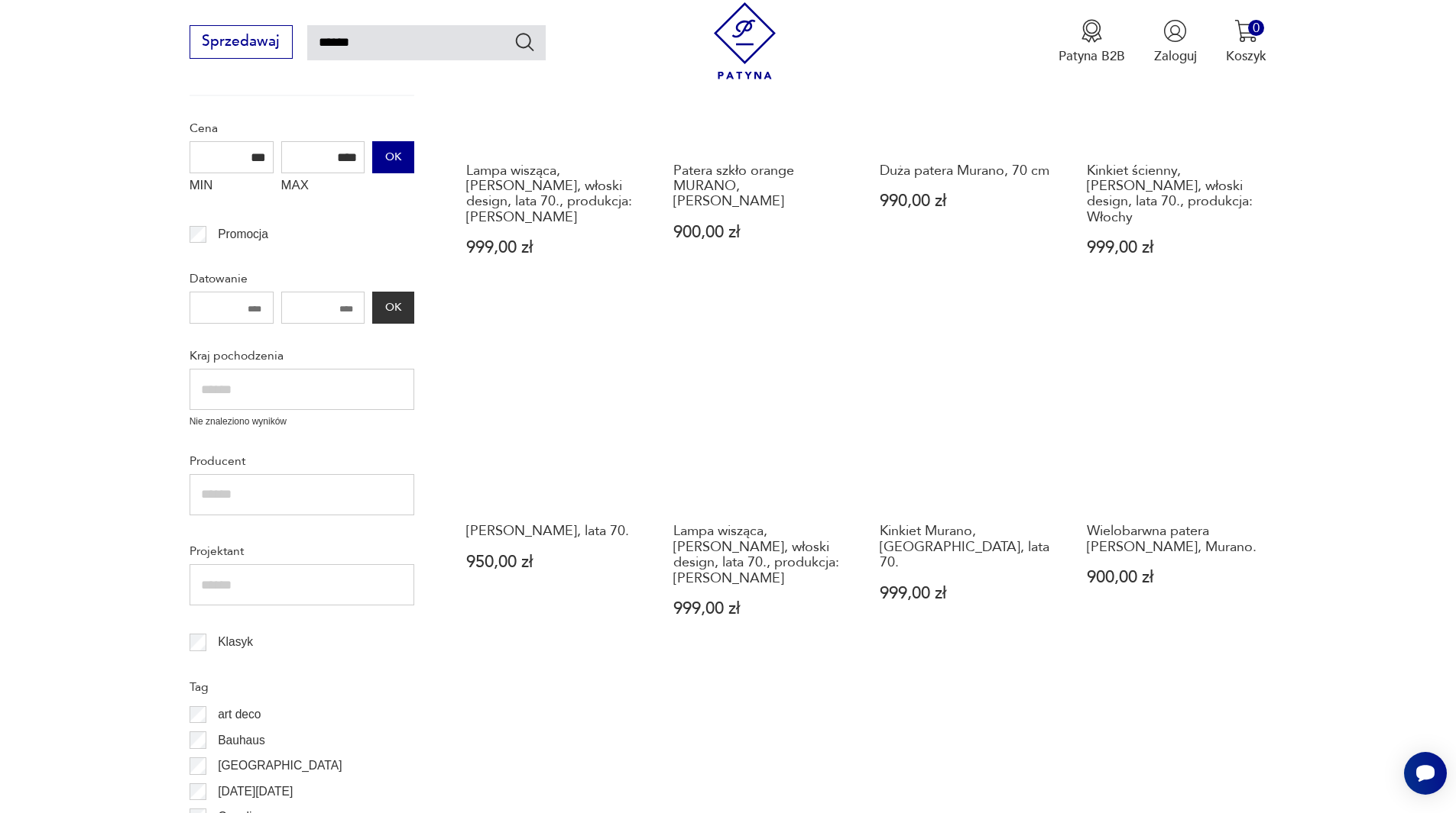
scroll to position [393, 0]
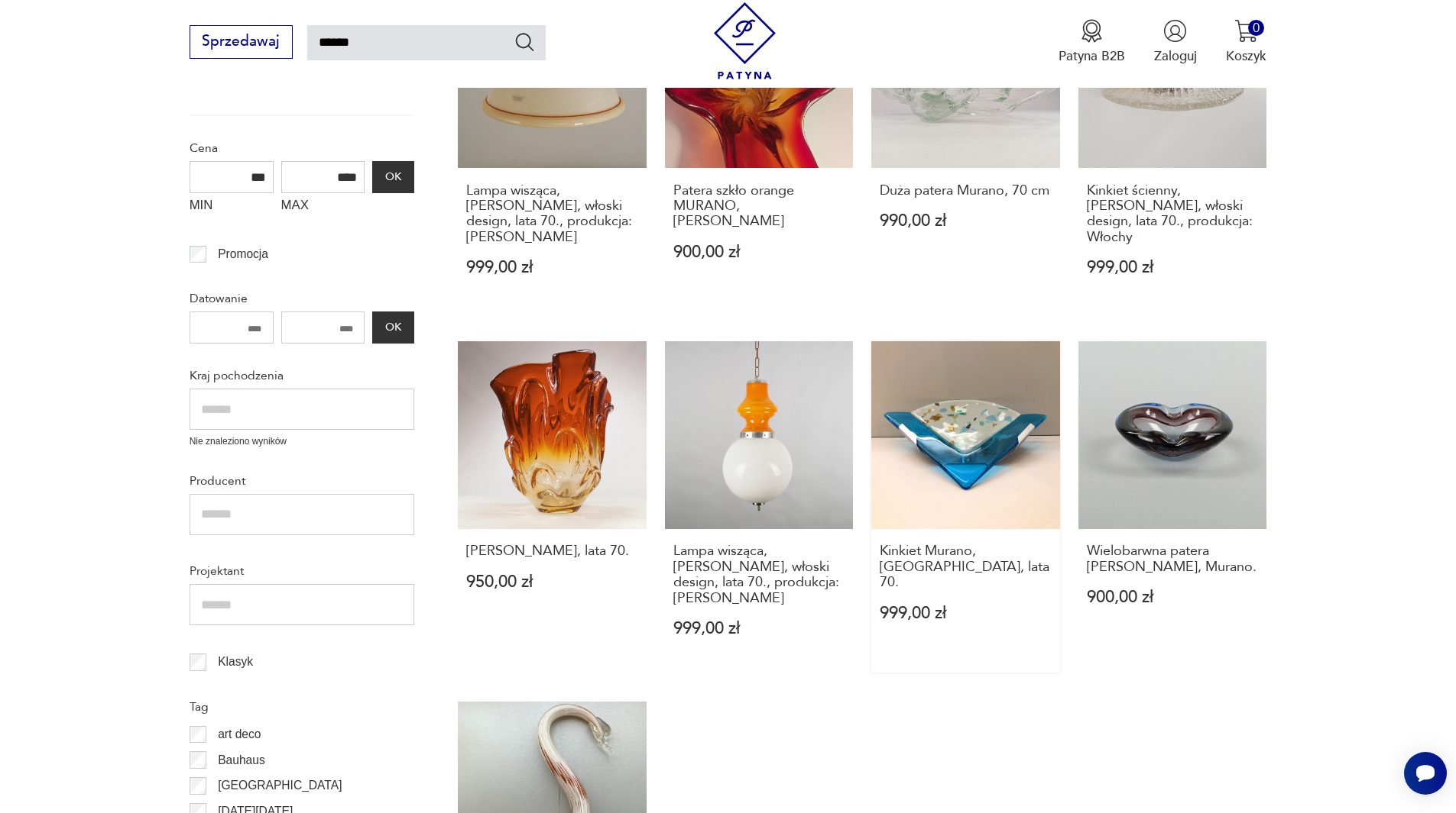
click at [921, 432] on link "Kinkiet Murano, Włochy, lata 70. 999,00 zł" at bounding box center [965, 507] width 189 height 332
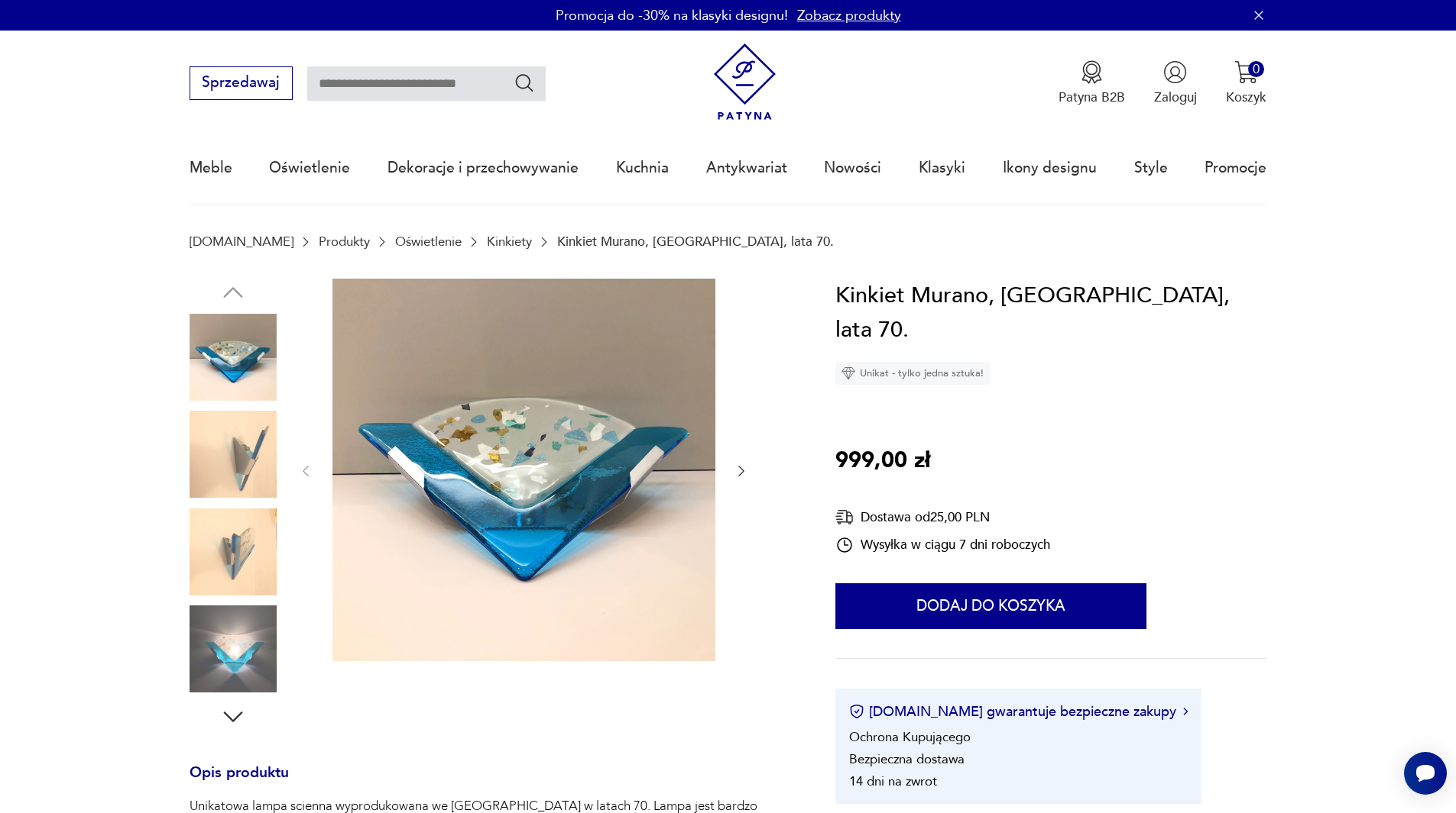
click at [222, 562] on img at bounding box center [233, 552] width 87 height 87
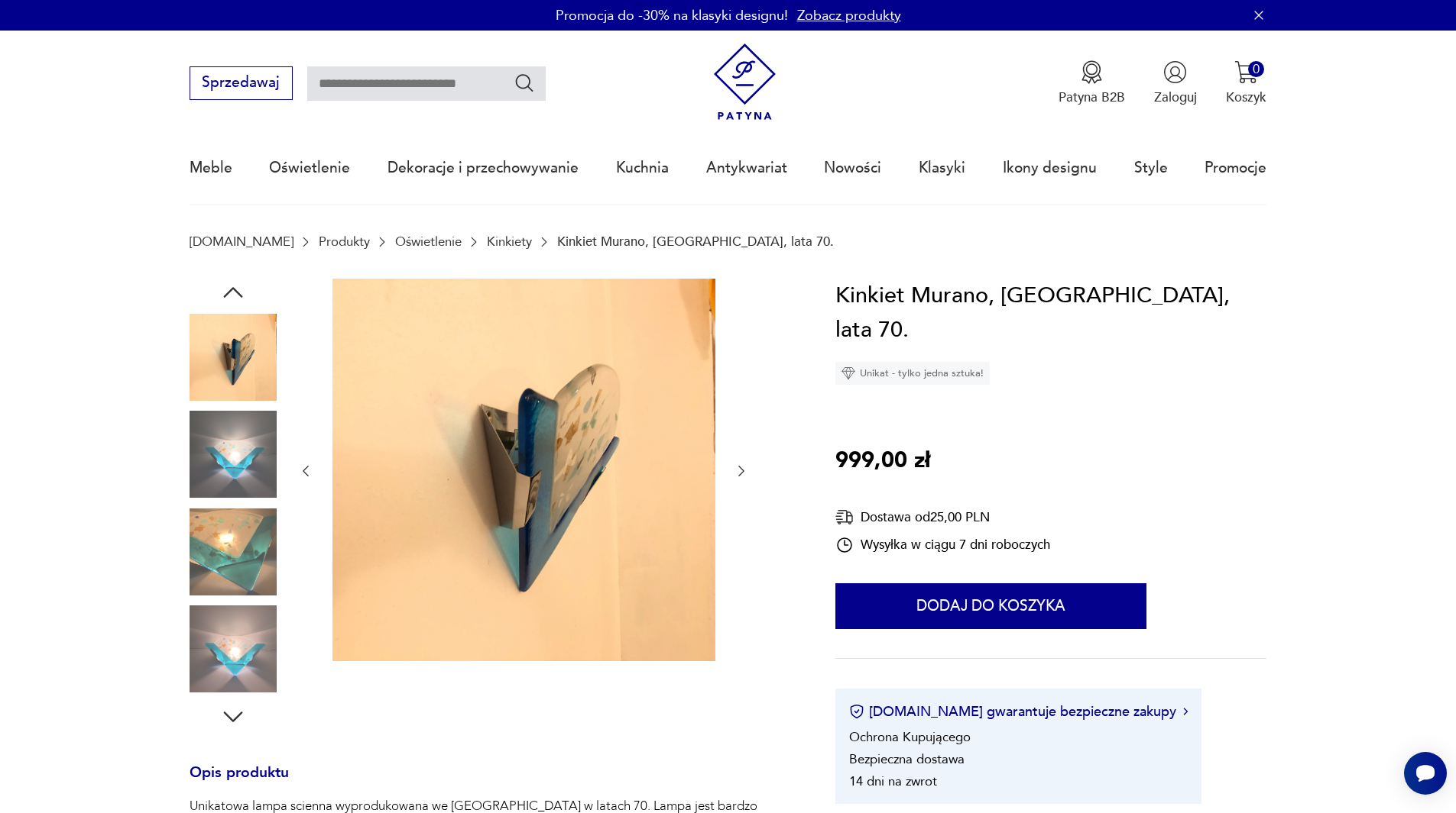
click at [238, 637] on img at bounding box center [233, 649] width 87 height 87
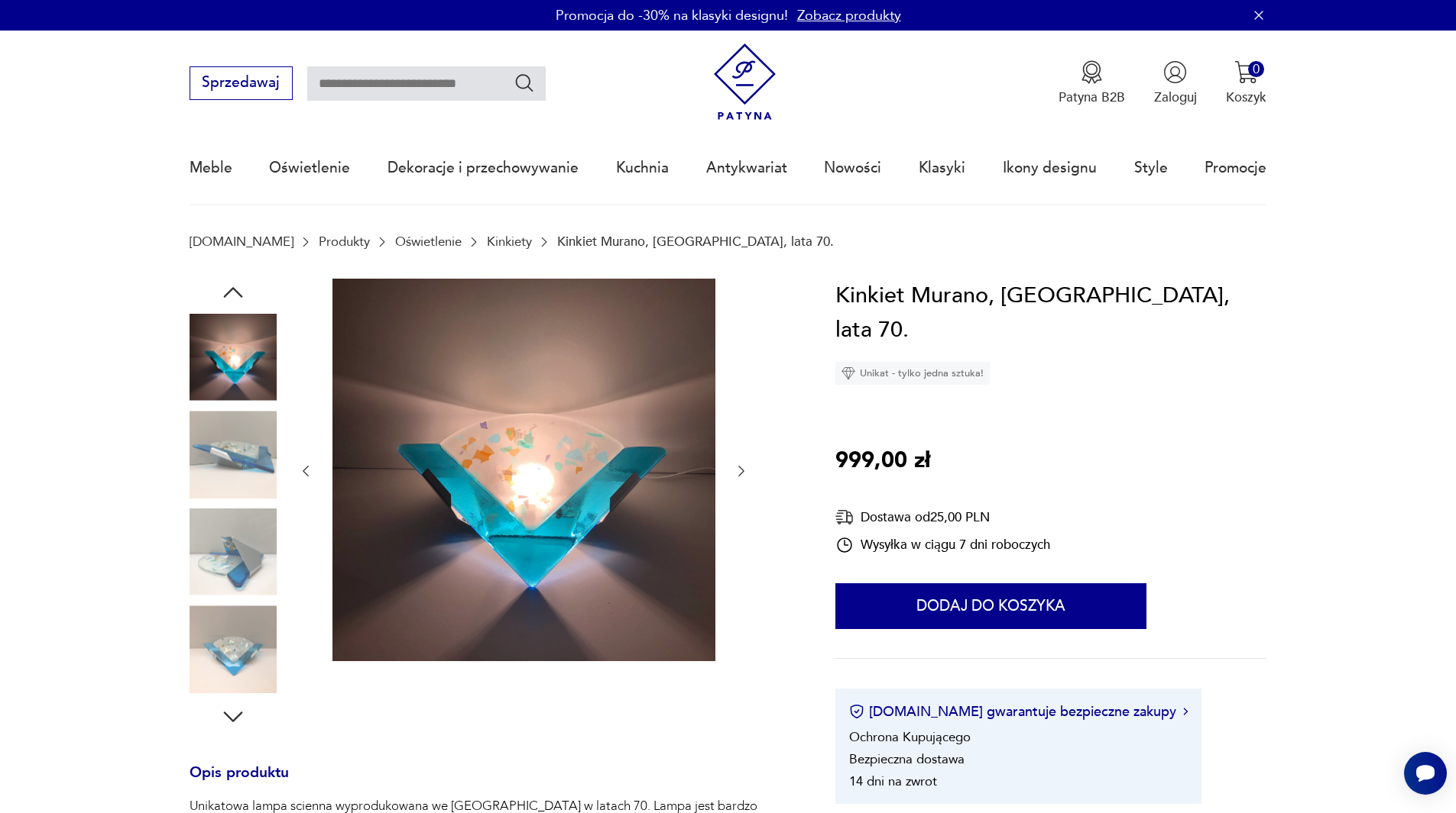
click at [229, 711] on icon "button" at bounding box center [233, 718] width 28 height 28
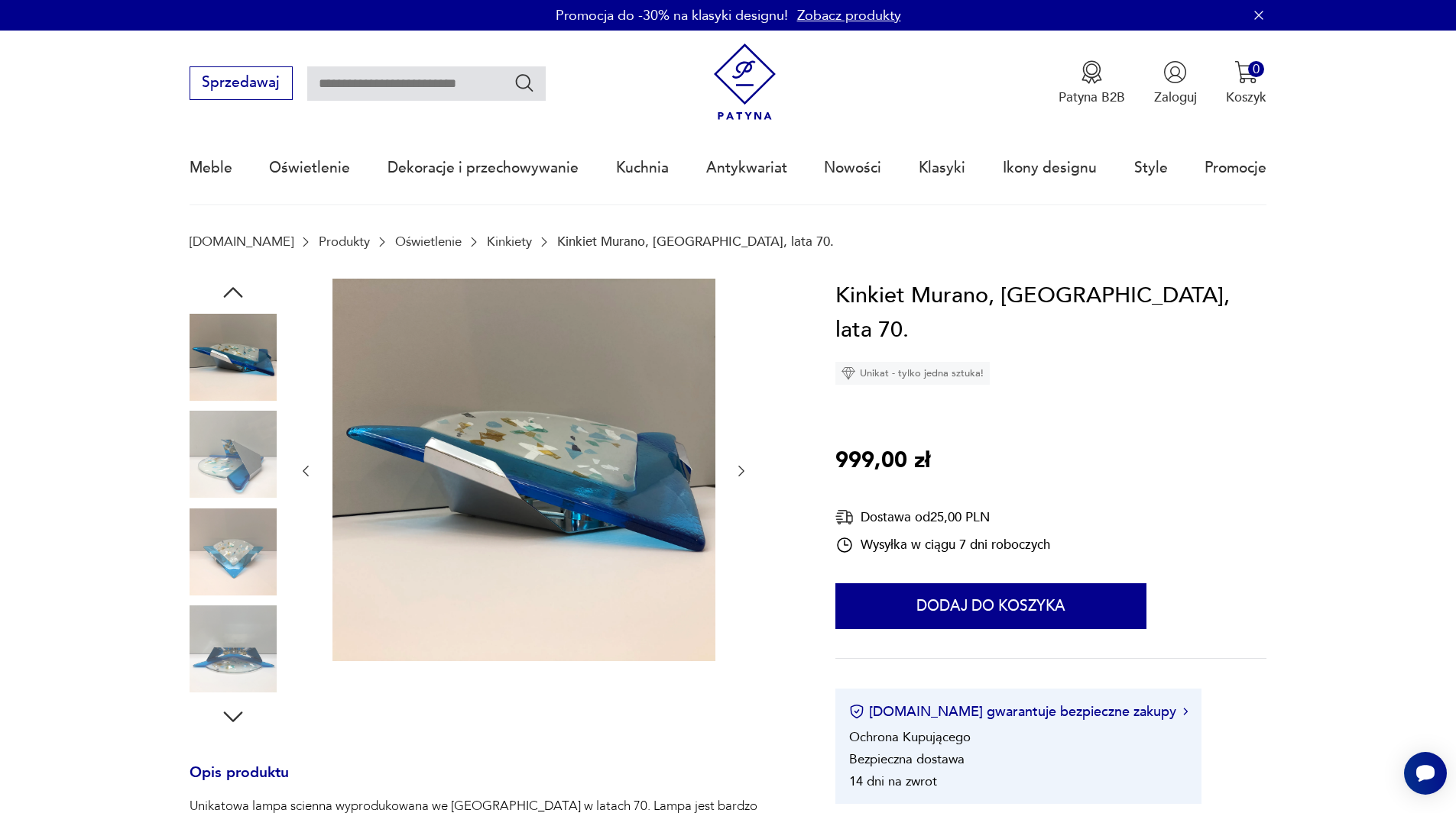
click at [222, 650] on img at bounding box center [233, 649] width 87 height 87
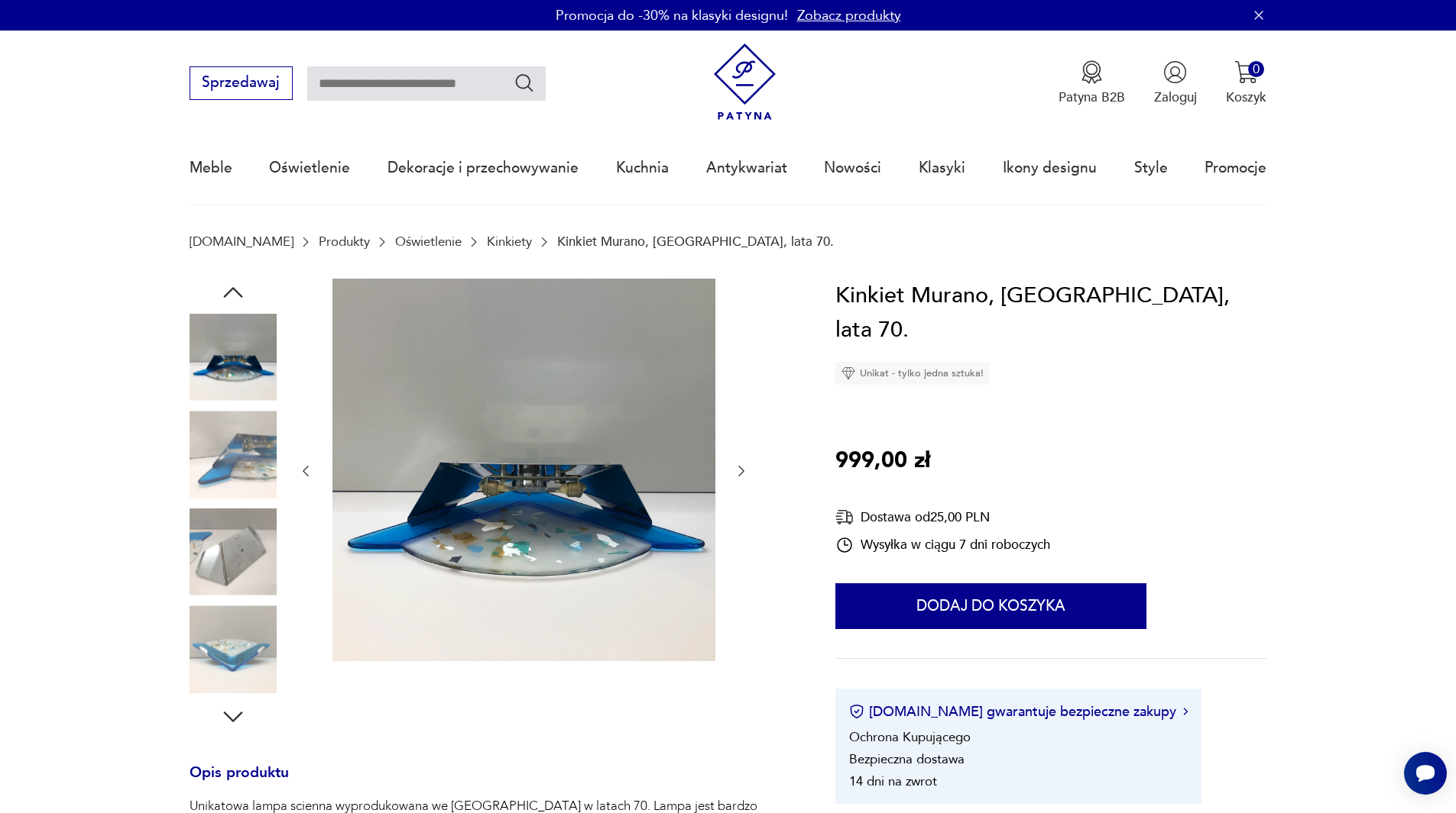
click at [211, 541] on img at bounding box center [233, 552] width 87 height 87
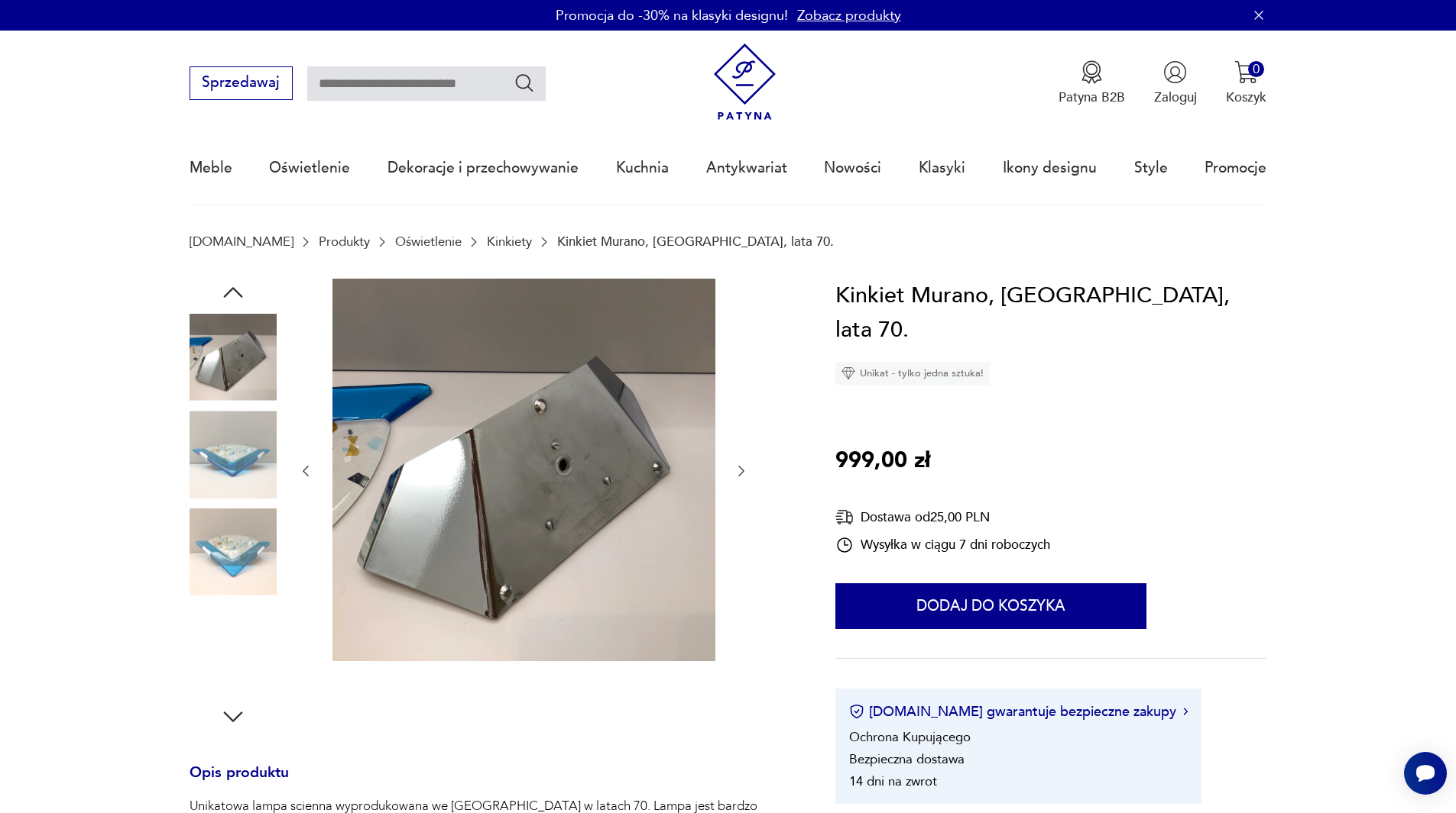
click at [220, 435] on img at bounding box center [233, 455] width 87 height 87
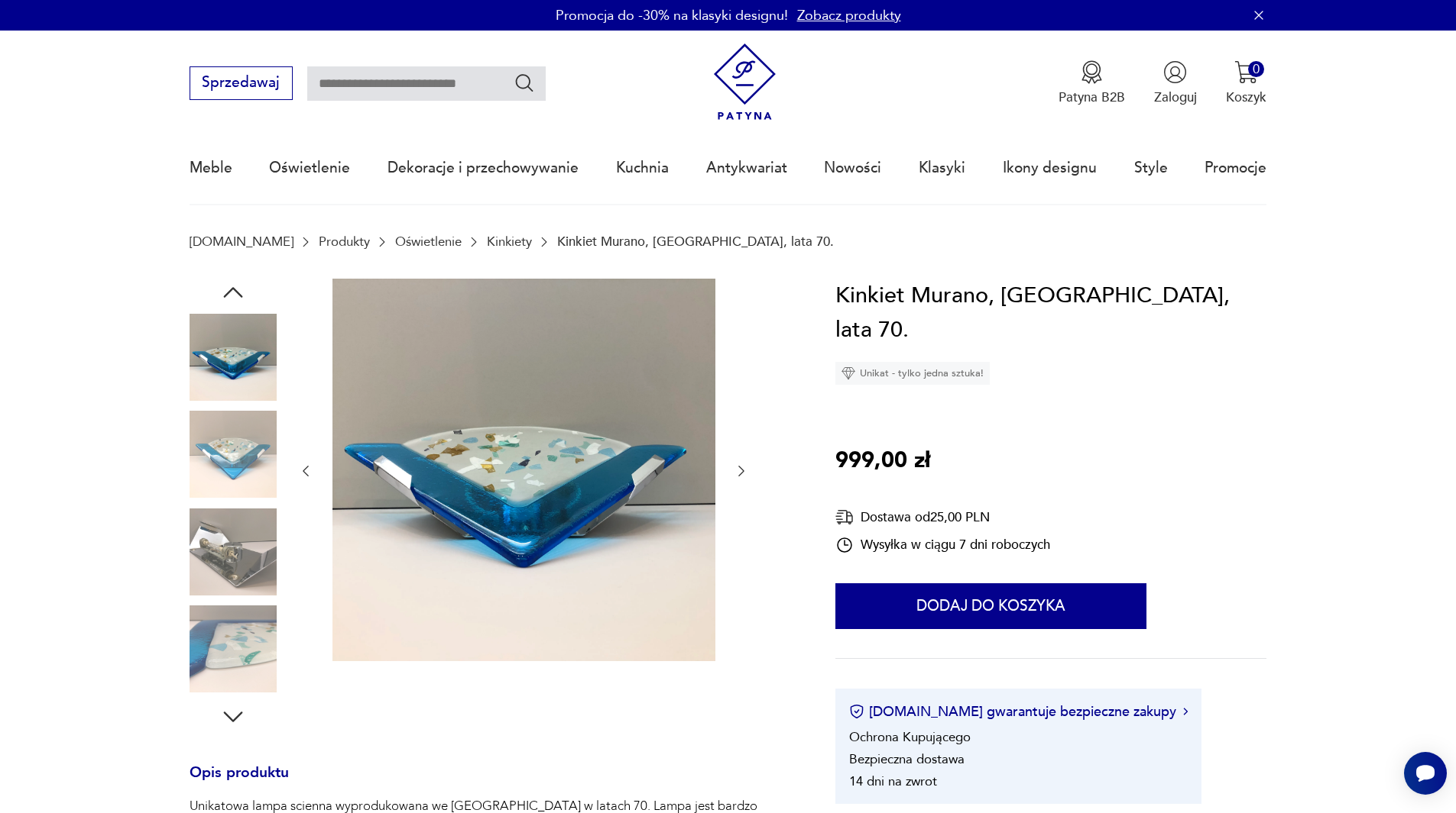
click at [452, 388] on img at bounding box center [523, 470] width 382 height 382
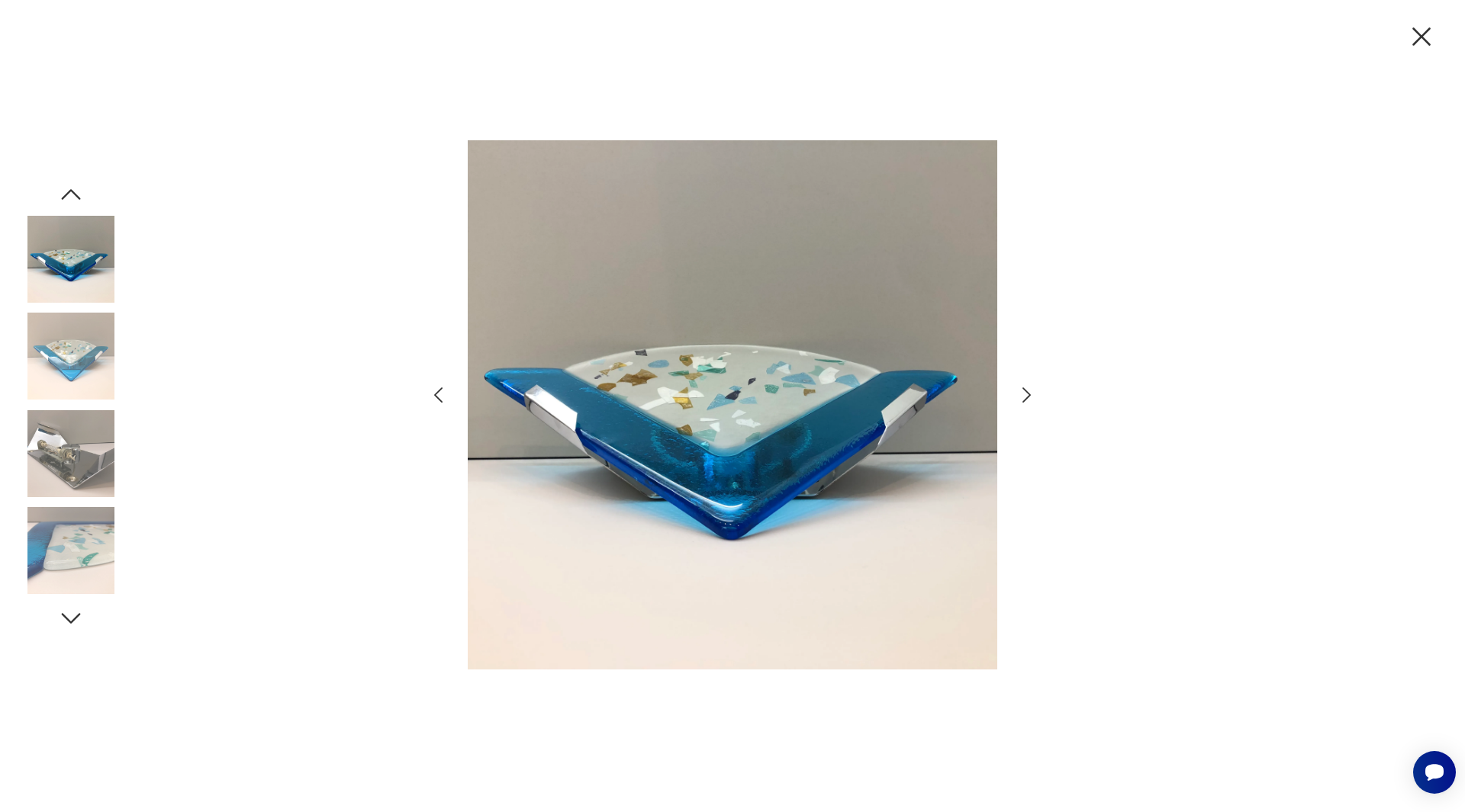
click at [63, 609] on icon "button" at bounding box center [71, 619] width 28 height 28
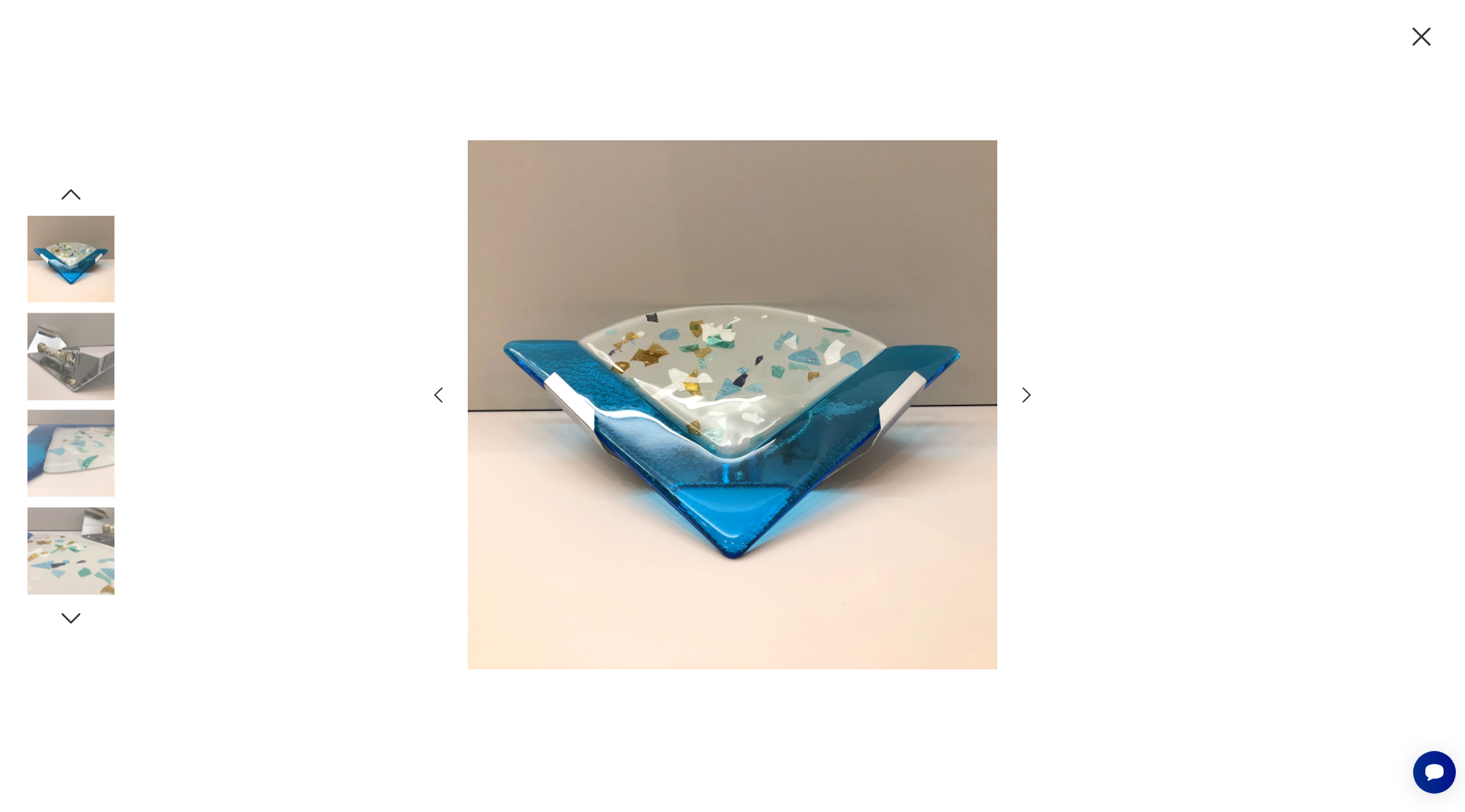
click at [63, 609] on icon "button" at bounding box center [71, 619] width 28 height 28
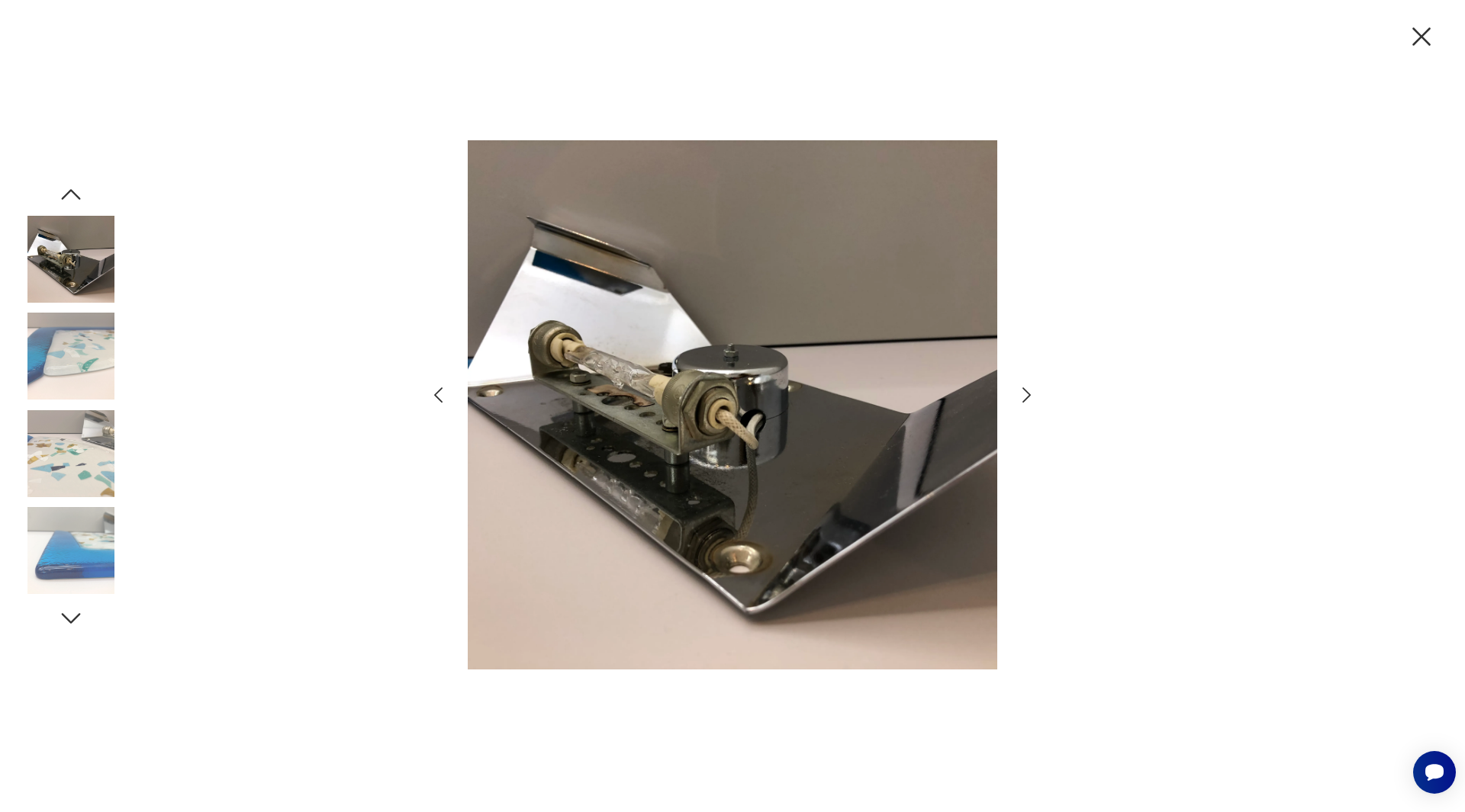
click at [63, 609] on icon "button" at bounding box center [71, 619] width 28 height 28
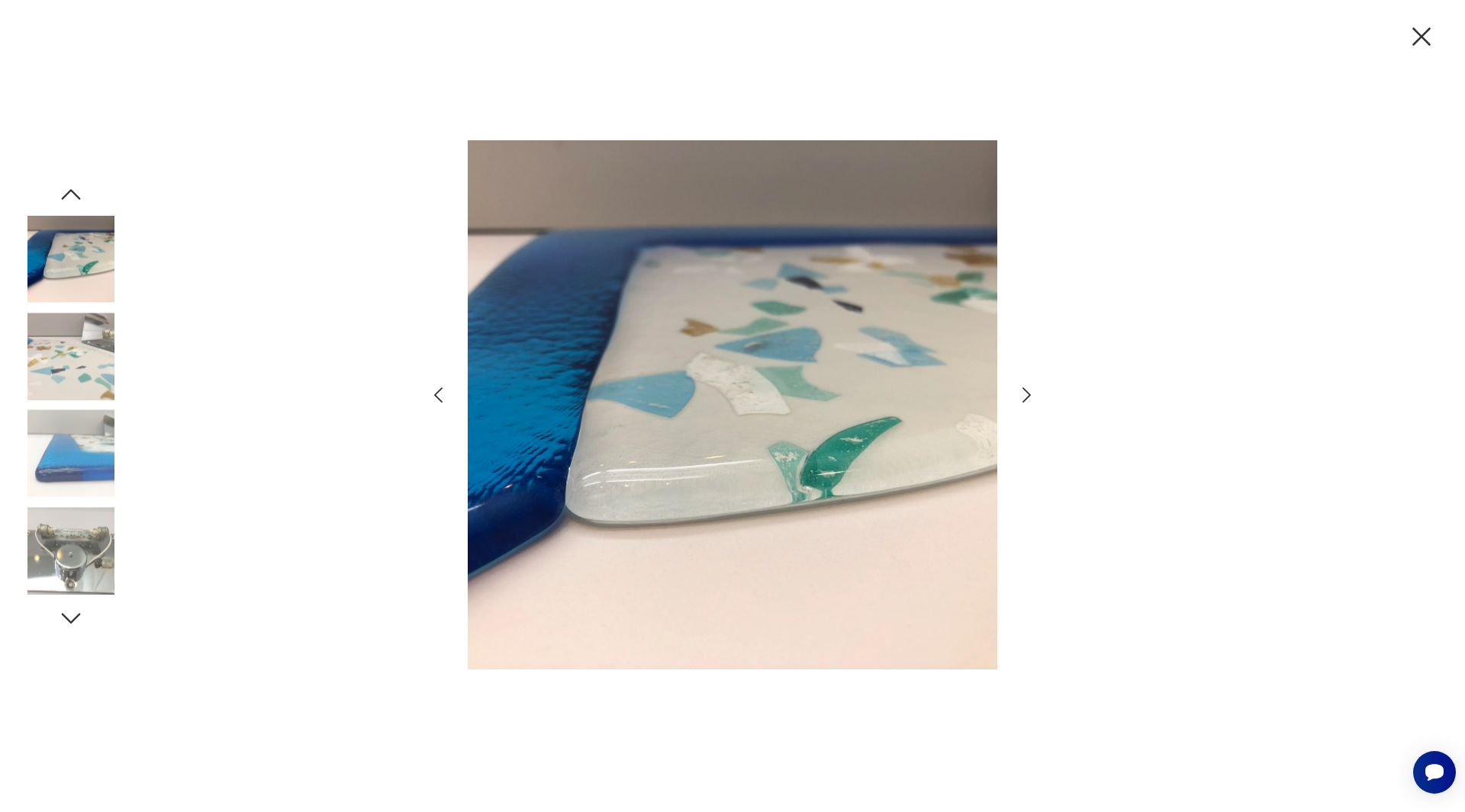
click at [63, 609] on icon "button" at bounding box center [71, 619] width 28 height 28
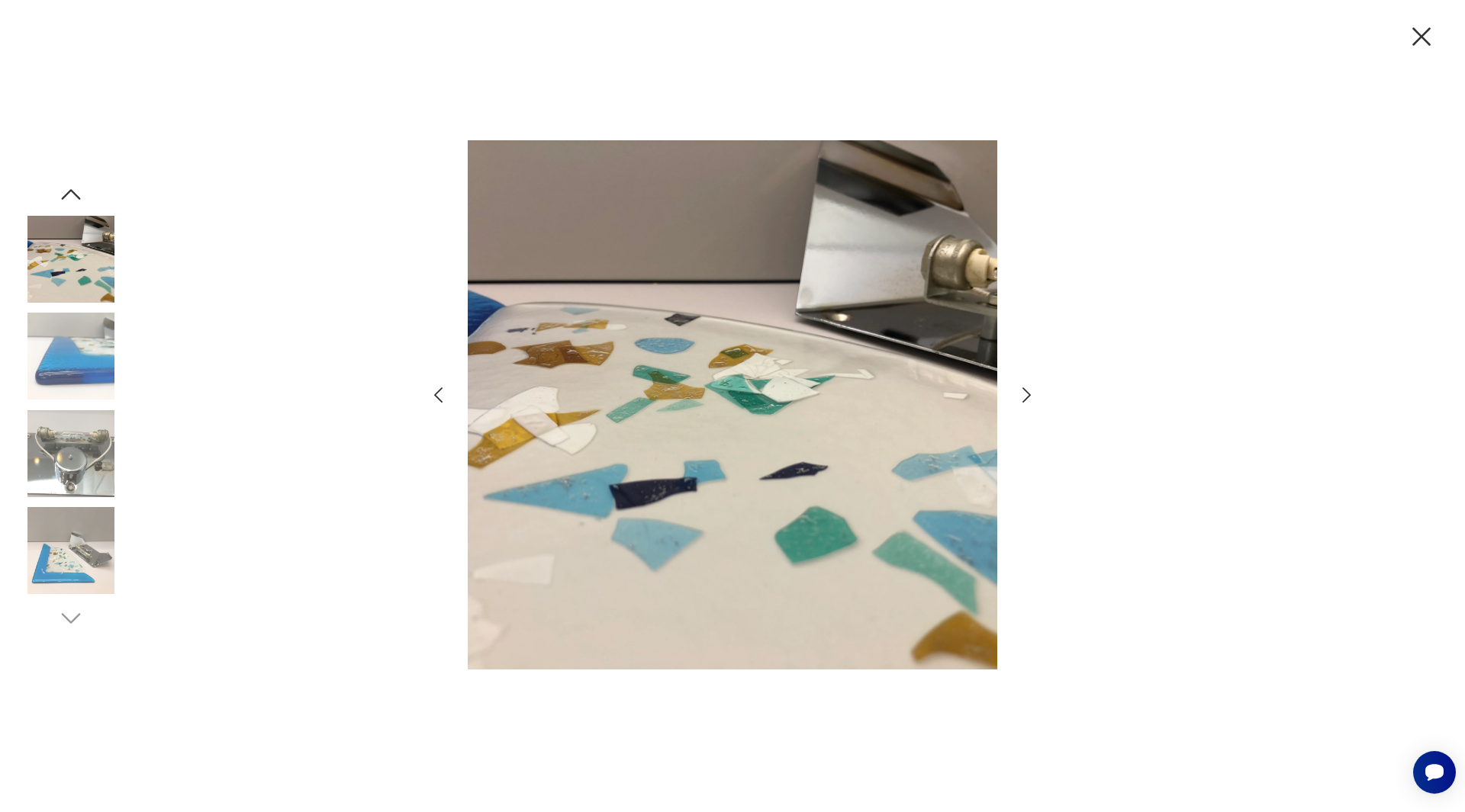
click at [67, 461] on img at bounding box center [71, 454] width 87 height 87
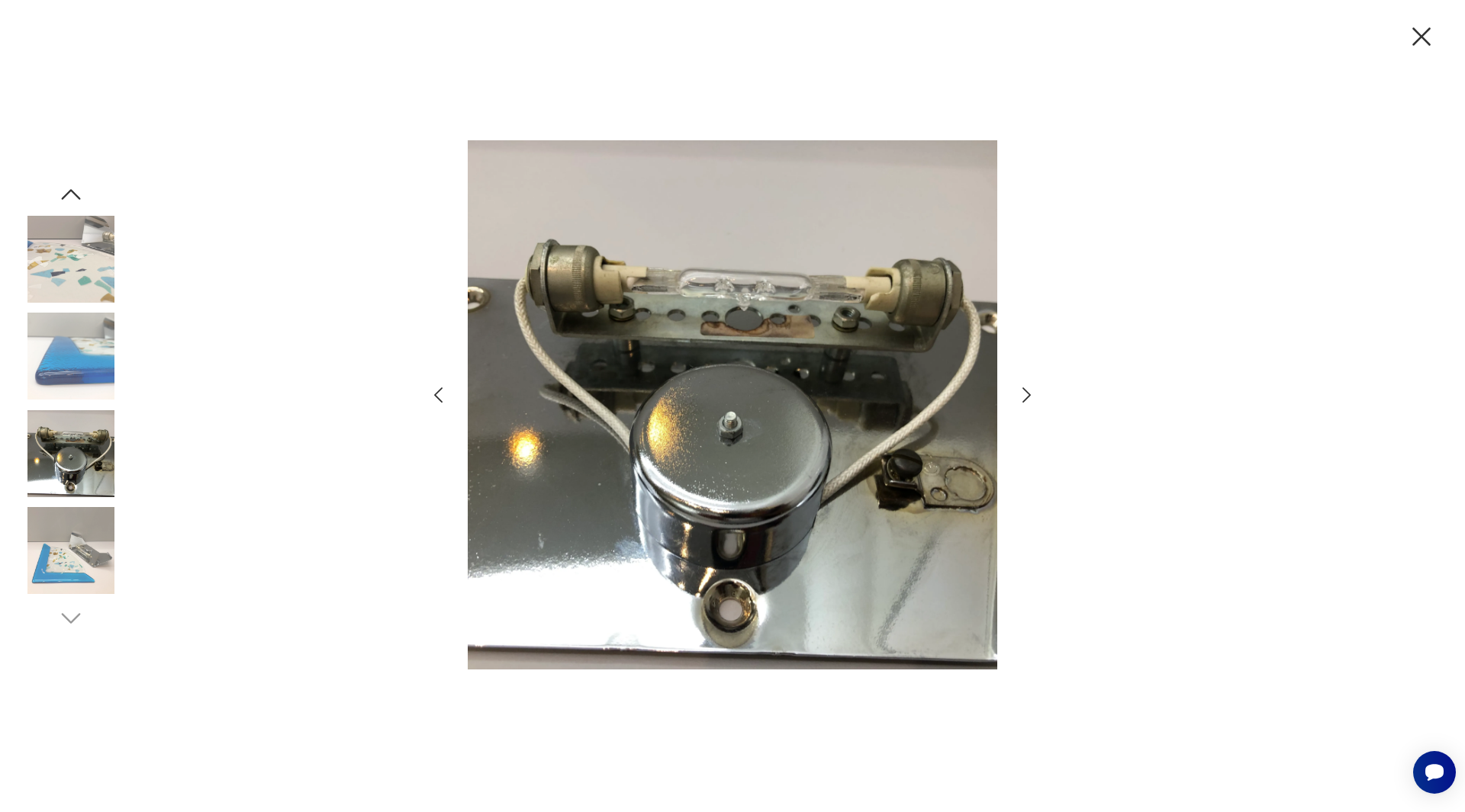
click at [74, 354] on img at bounding box center [71, 356] width 87 height 87
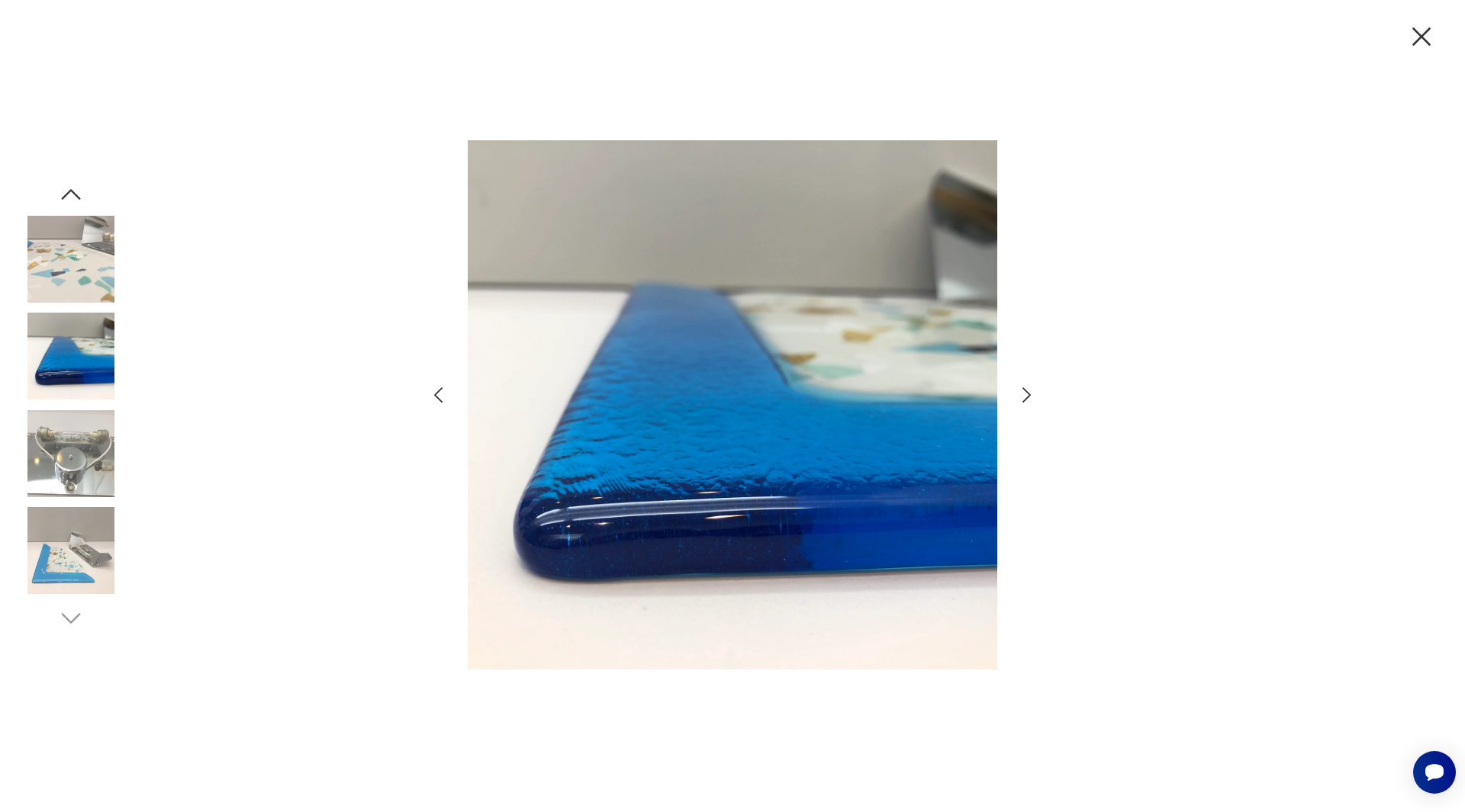
click at [80, 302] on img at bounding box center [71, 260] width 87 height 87
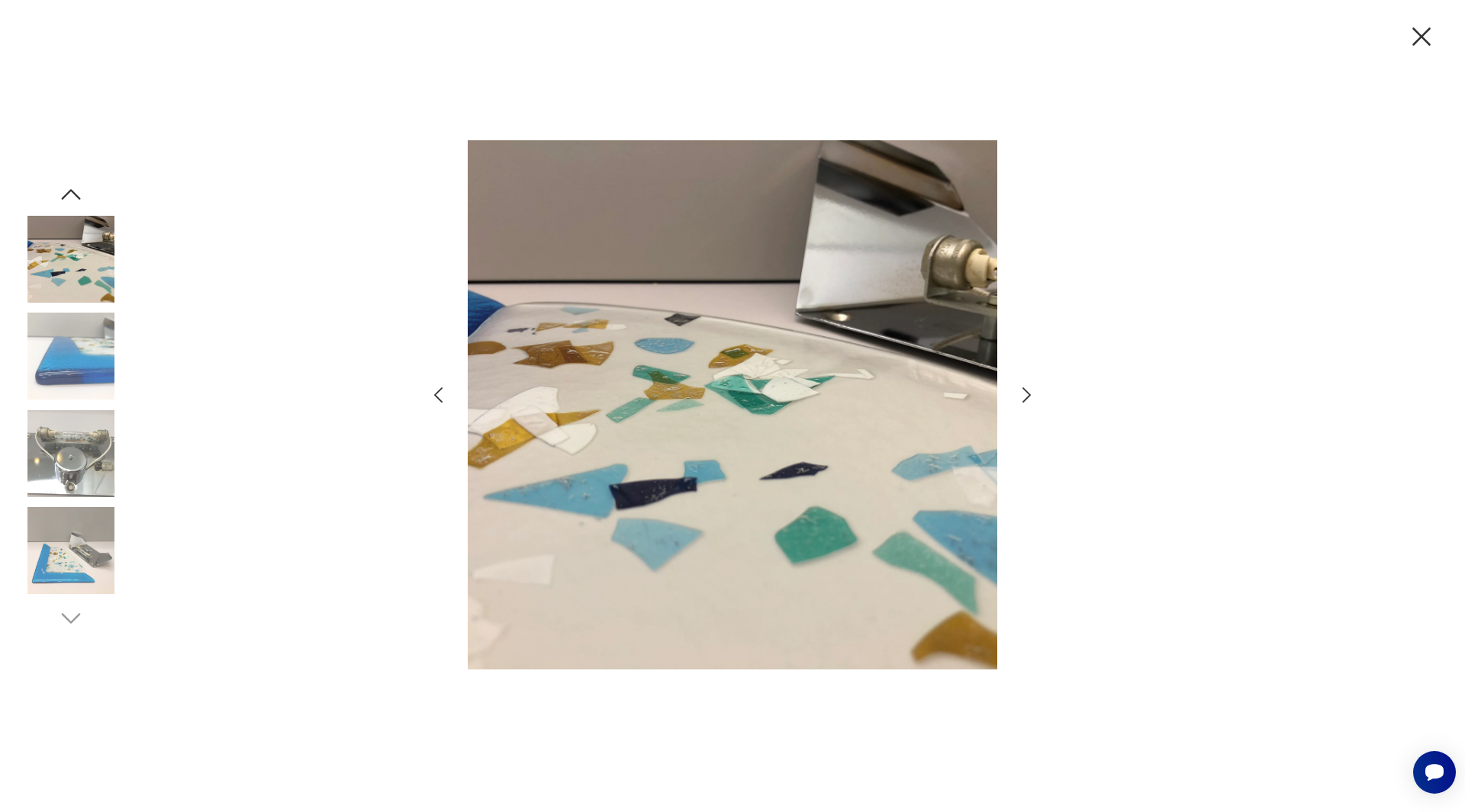
click at [67, 189] on icon "button" at bounding box center [71, 194] width 28 height 28
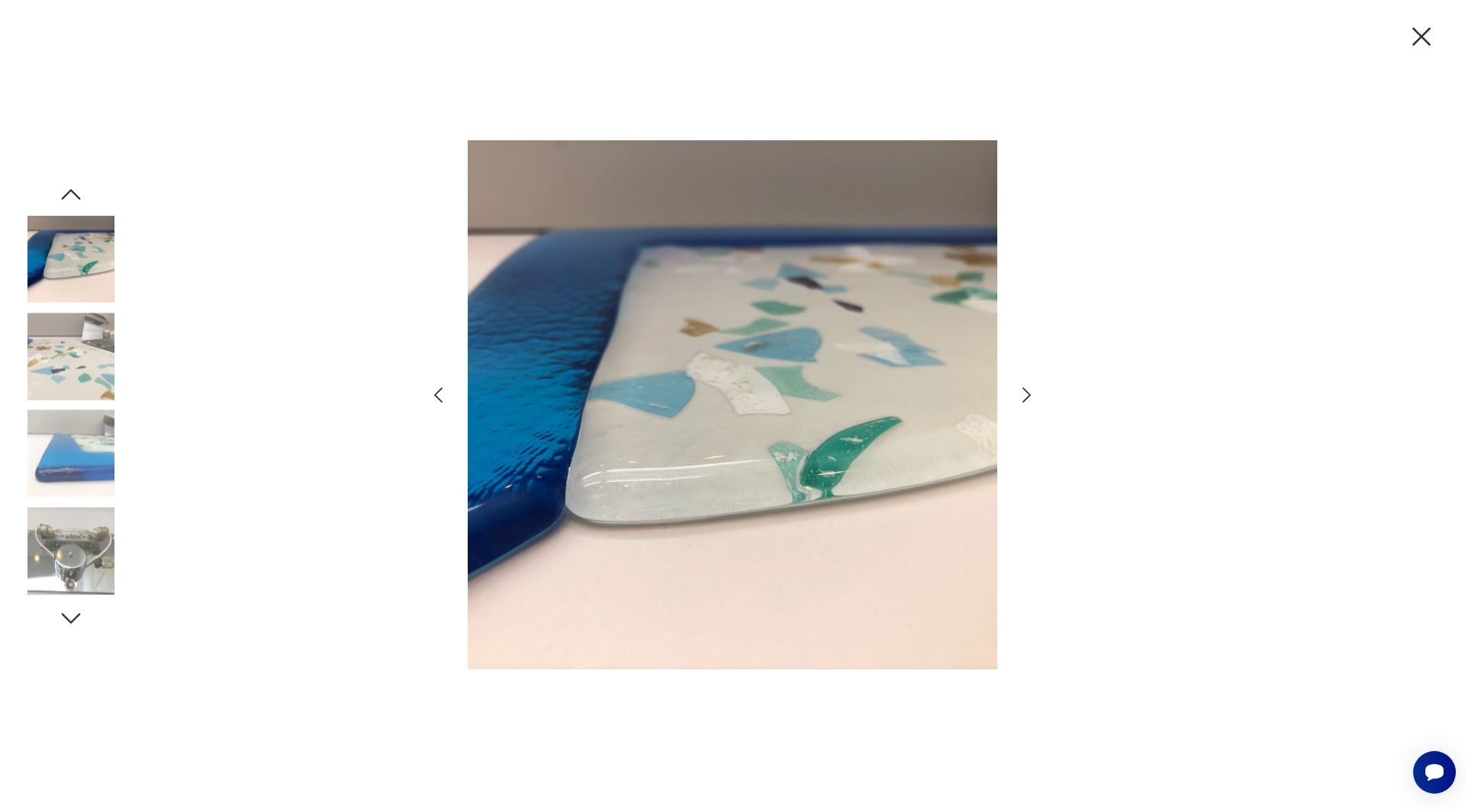
click at [67, 189] on icon "button" at bounding box center [71, 194] width 28 height 28
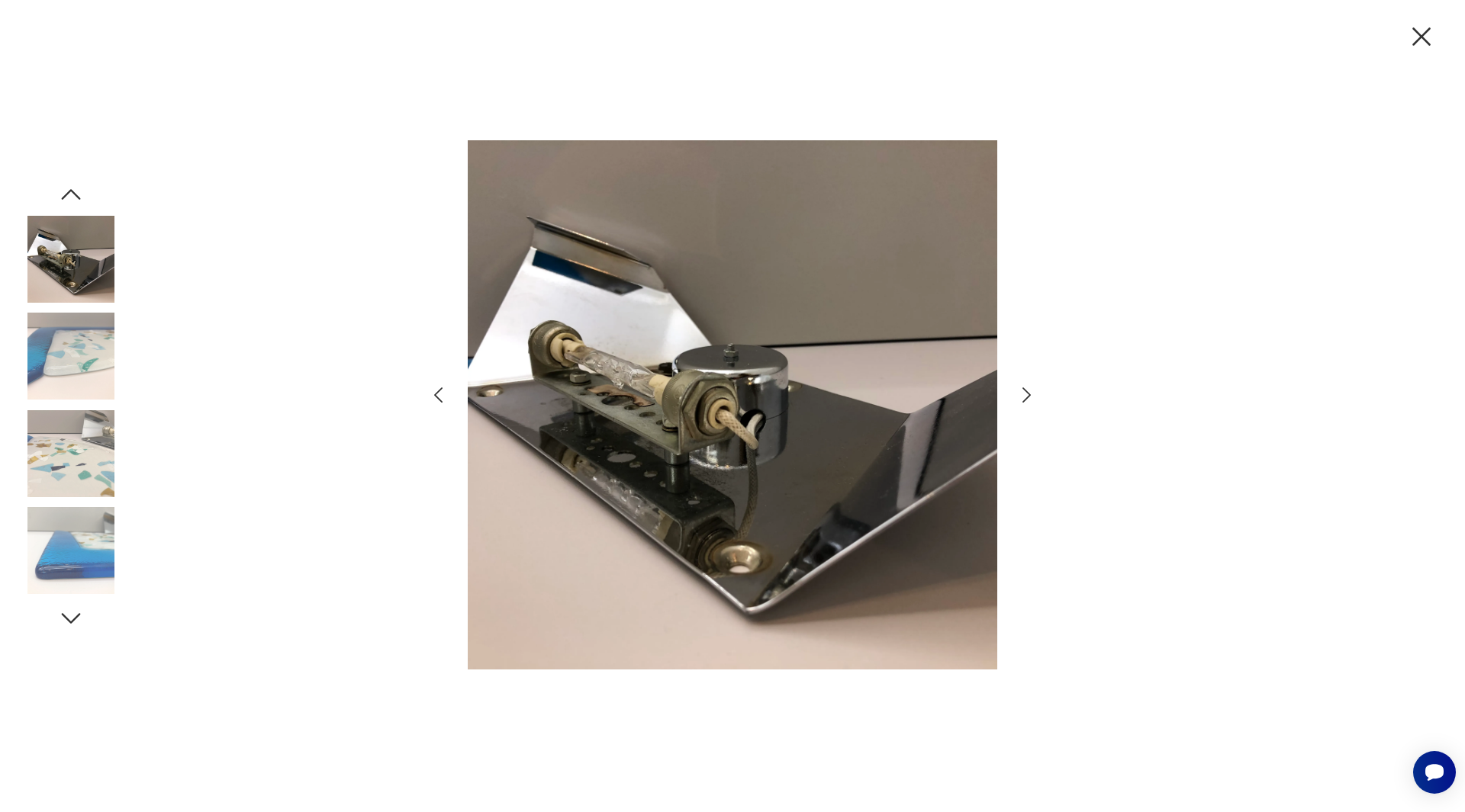
click at [67, 189] on icon "button" at bounding box center [71, 194] width 28 height 28
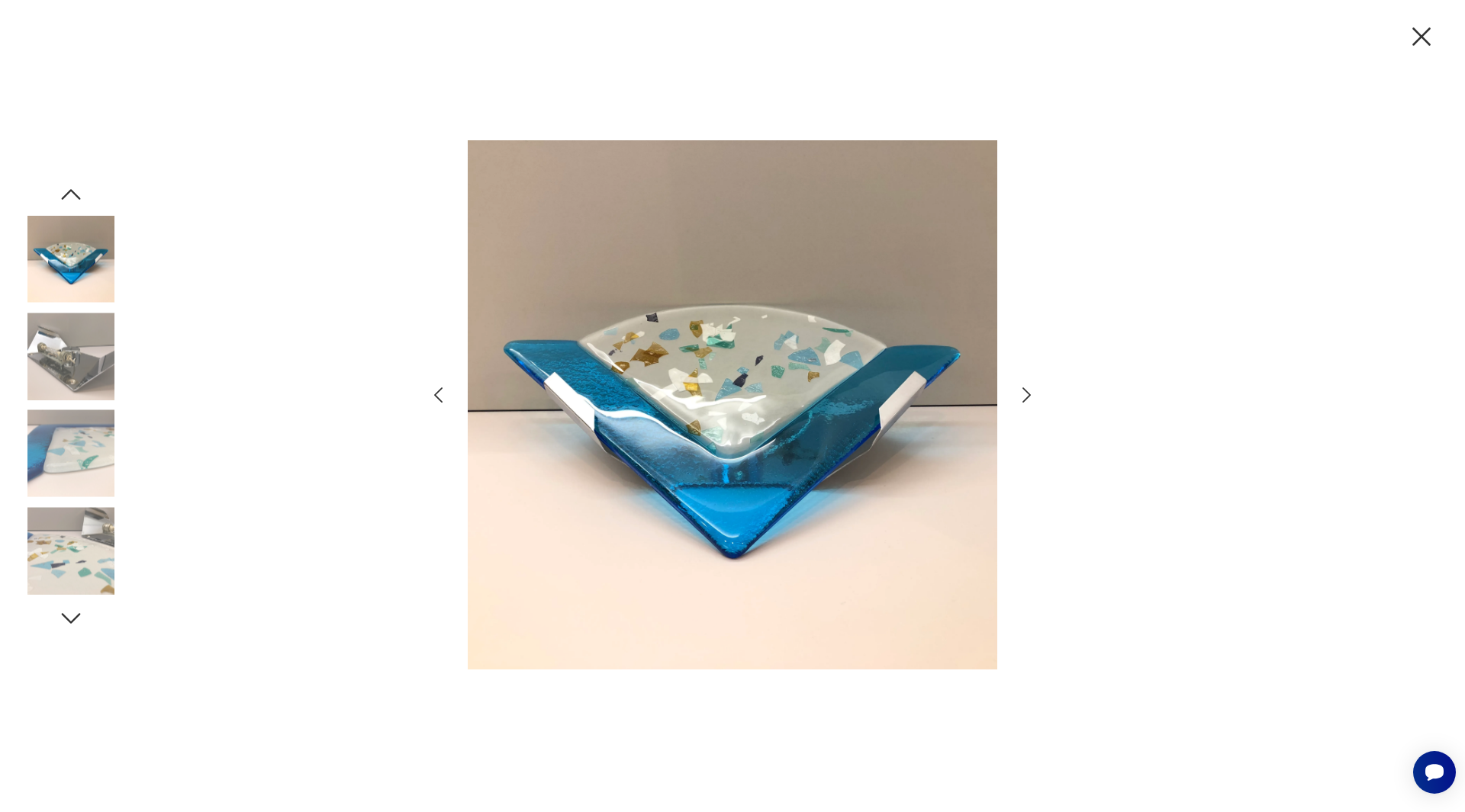
click at [67, 189] on icon "button" at bounding box center [71, 194] width 28 height 28
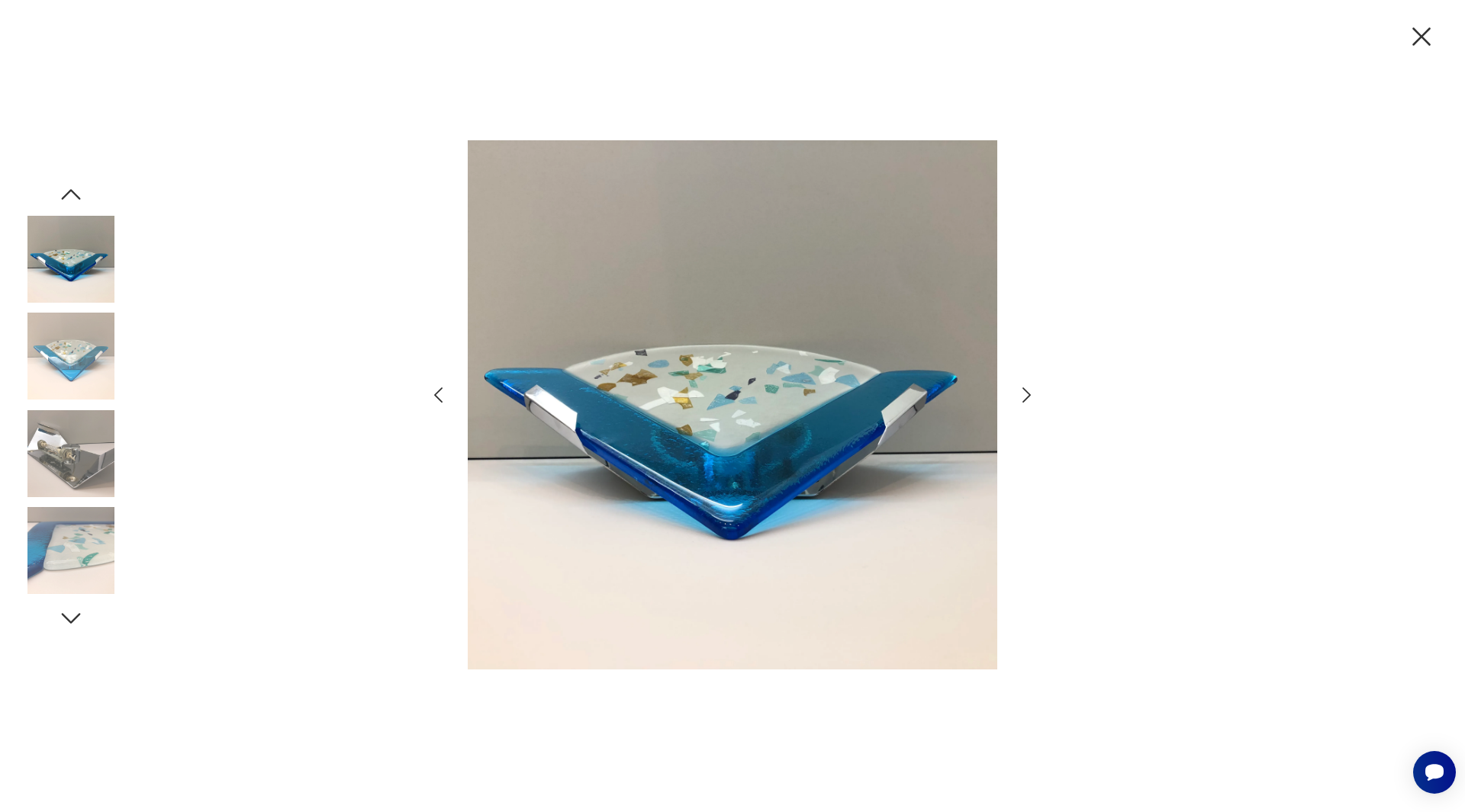
click at [67, 189] on icon "button" at bounding box center [71, 194] width 28 height 28
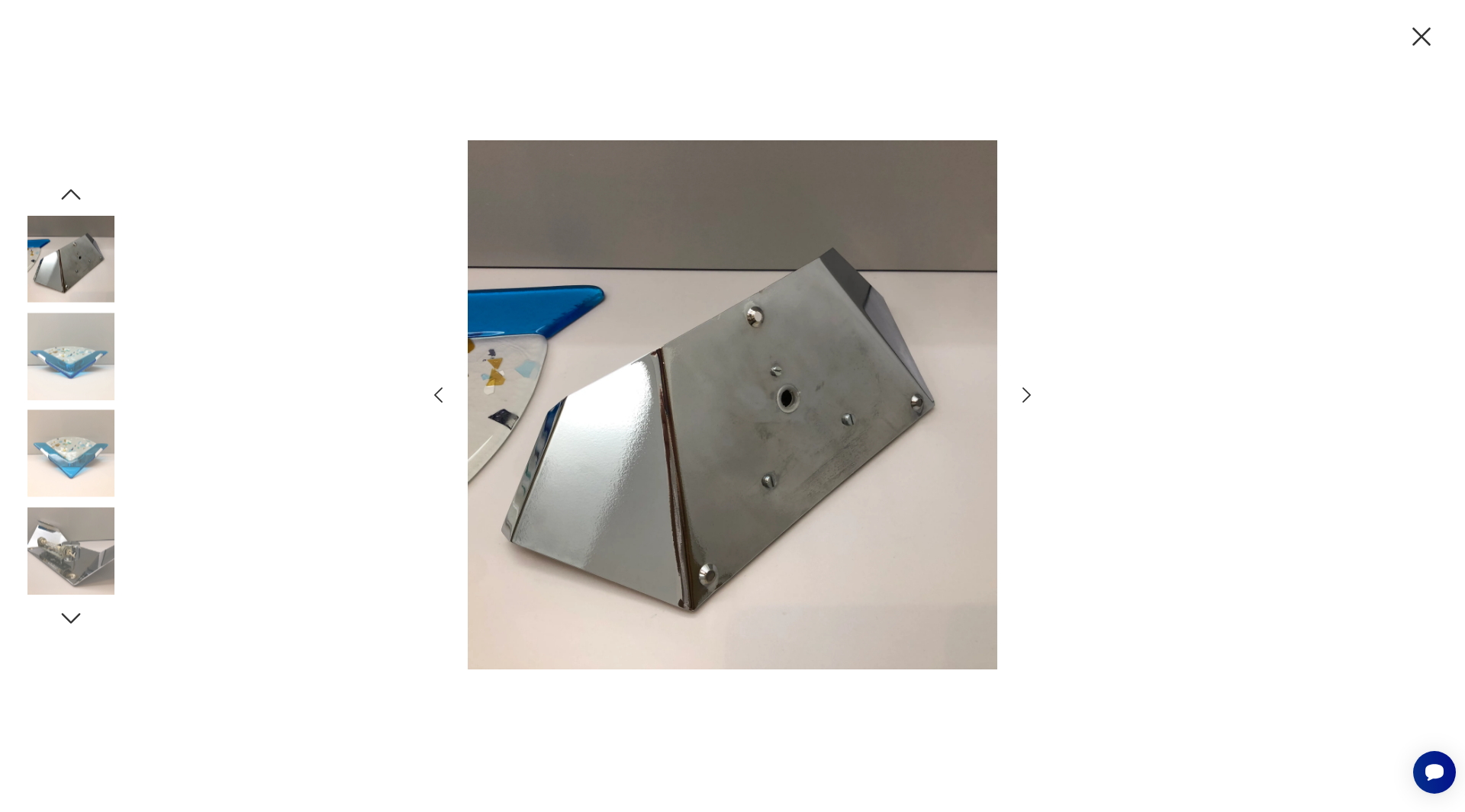
click at [67, 189] on icon "button" at bounding box center [71, 194] width 28 height 28
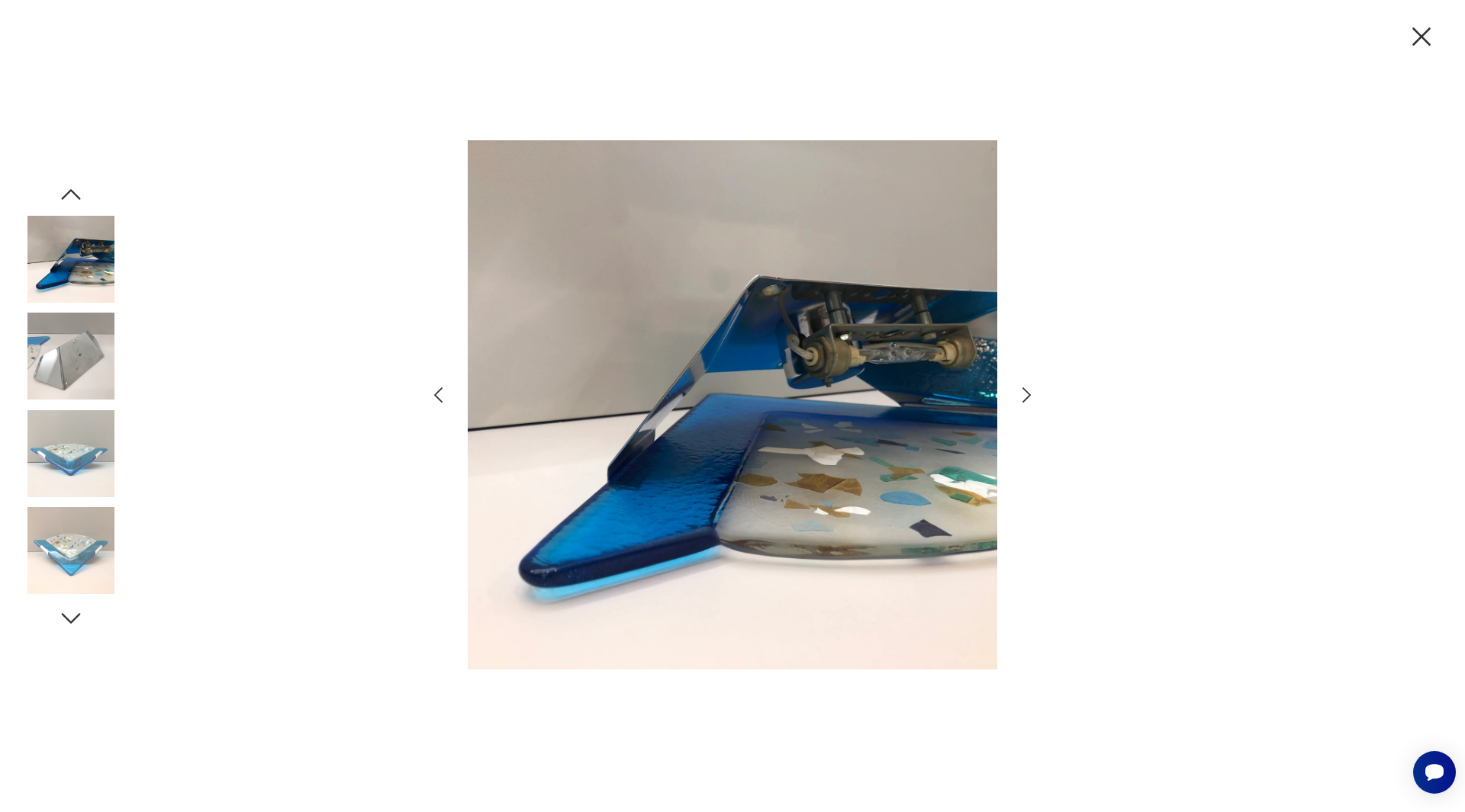
click at [67, 189] on icon "button" at bounding box center [71, 194] width 28 height 28
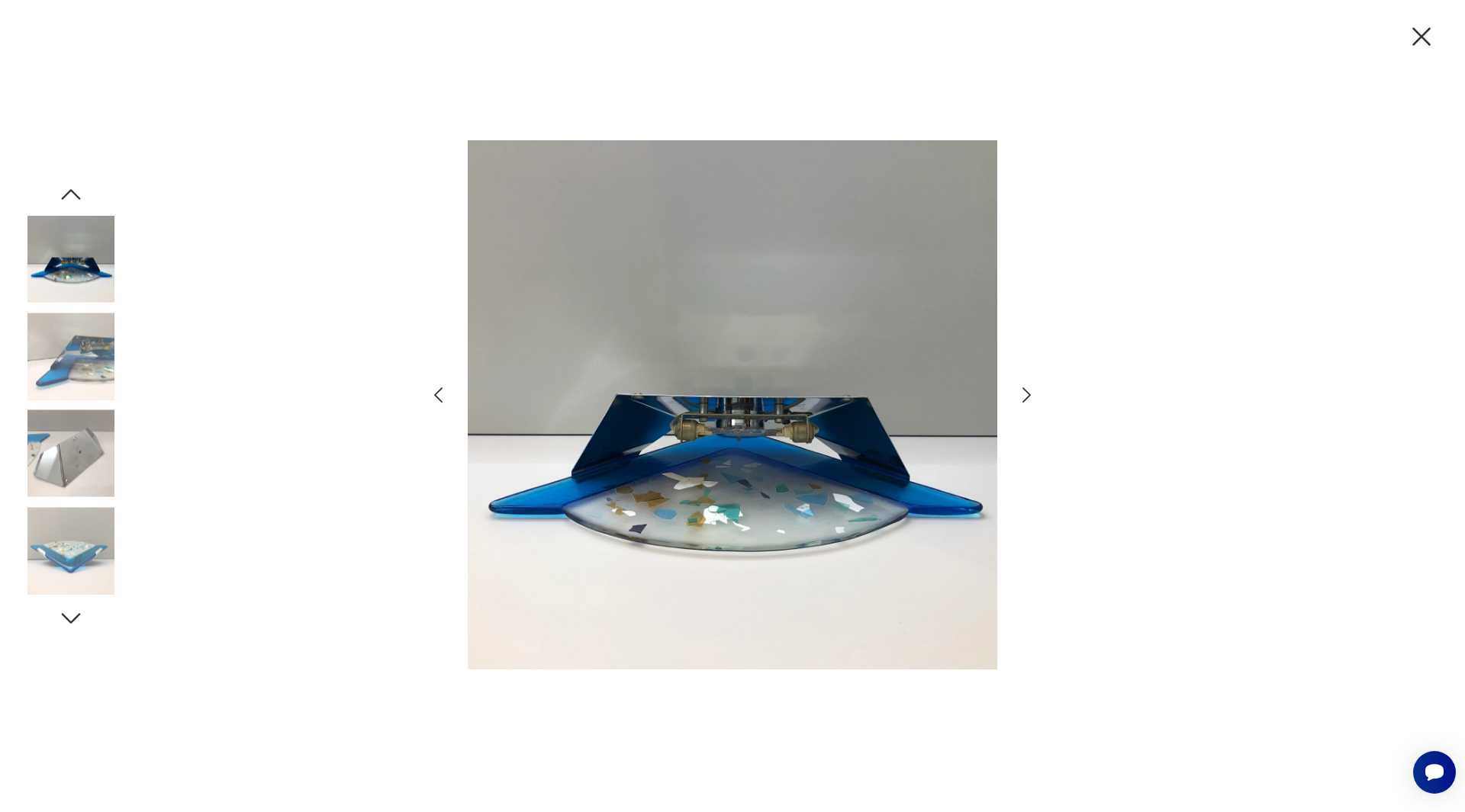
click at [67, 189] on icon "button" at bounding box center [71, 194] width 28 height 28
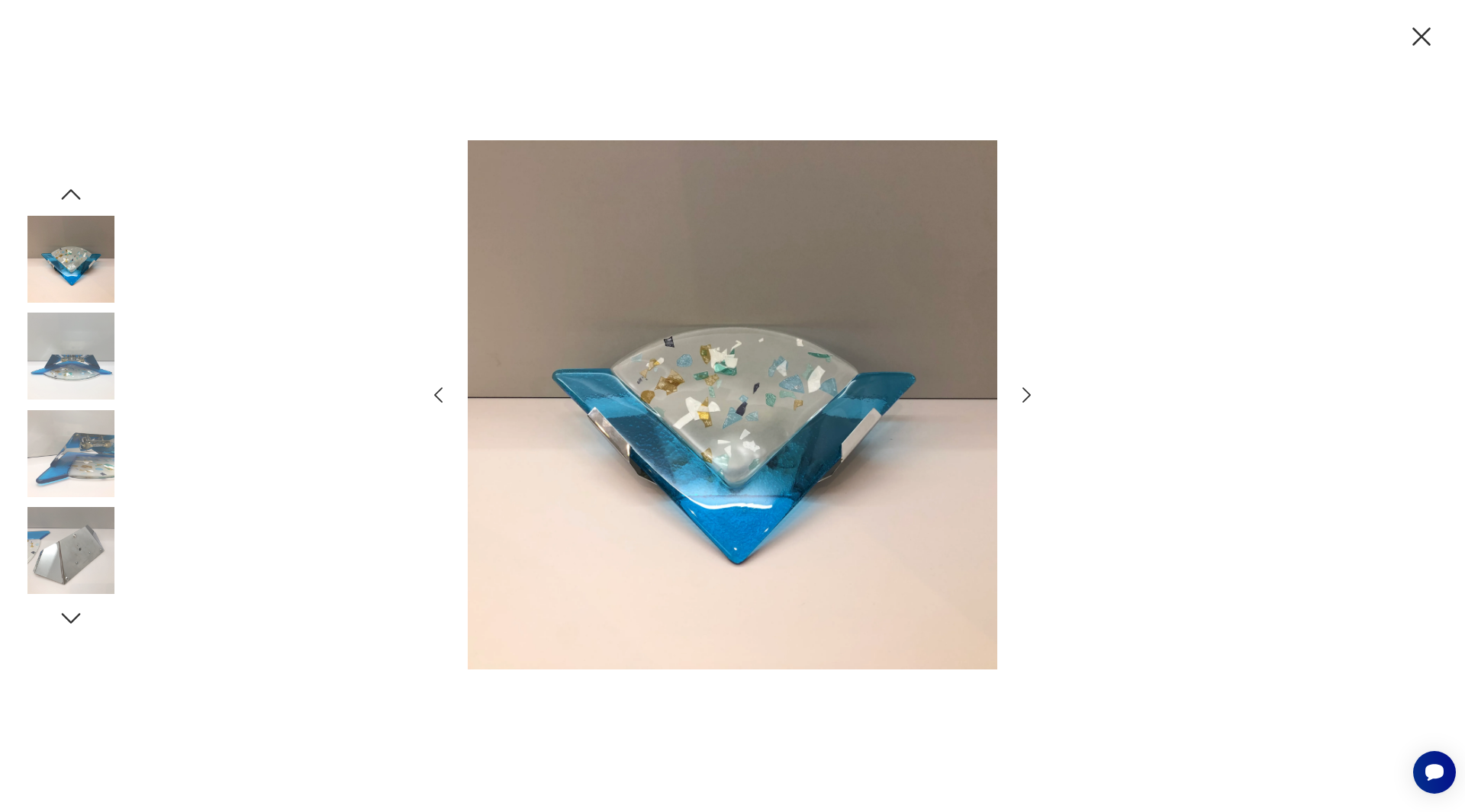
click at [67, 189] on icon "button" at bounding box center [71, 194] width 28 height 28
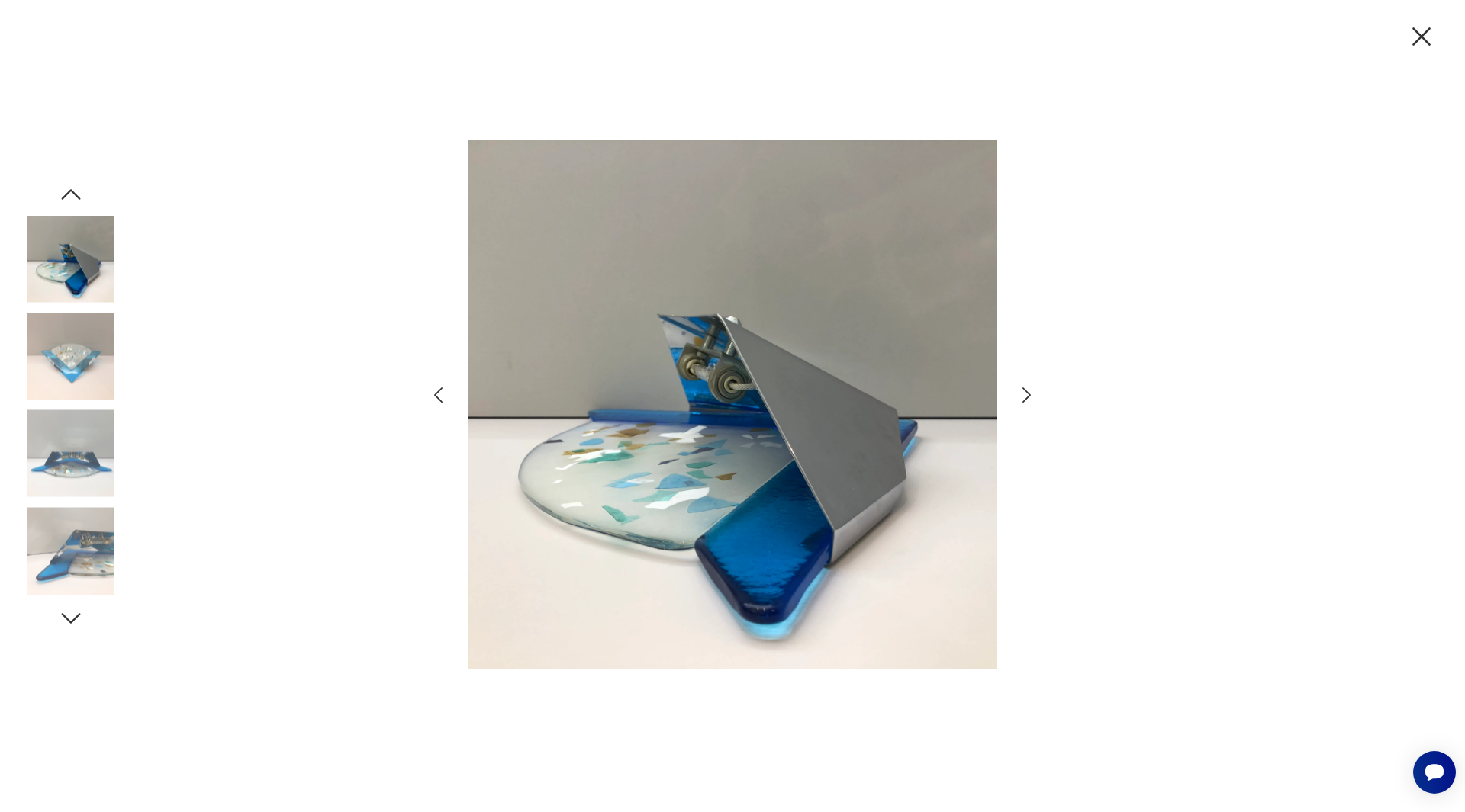
click at [67, 189] on icon "button" at bounding box center [71, 194] width 28 height 28
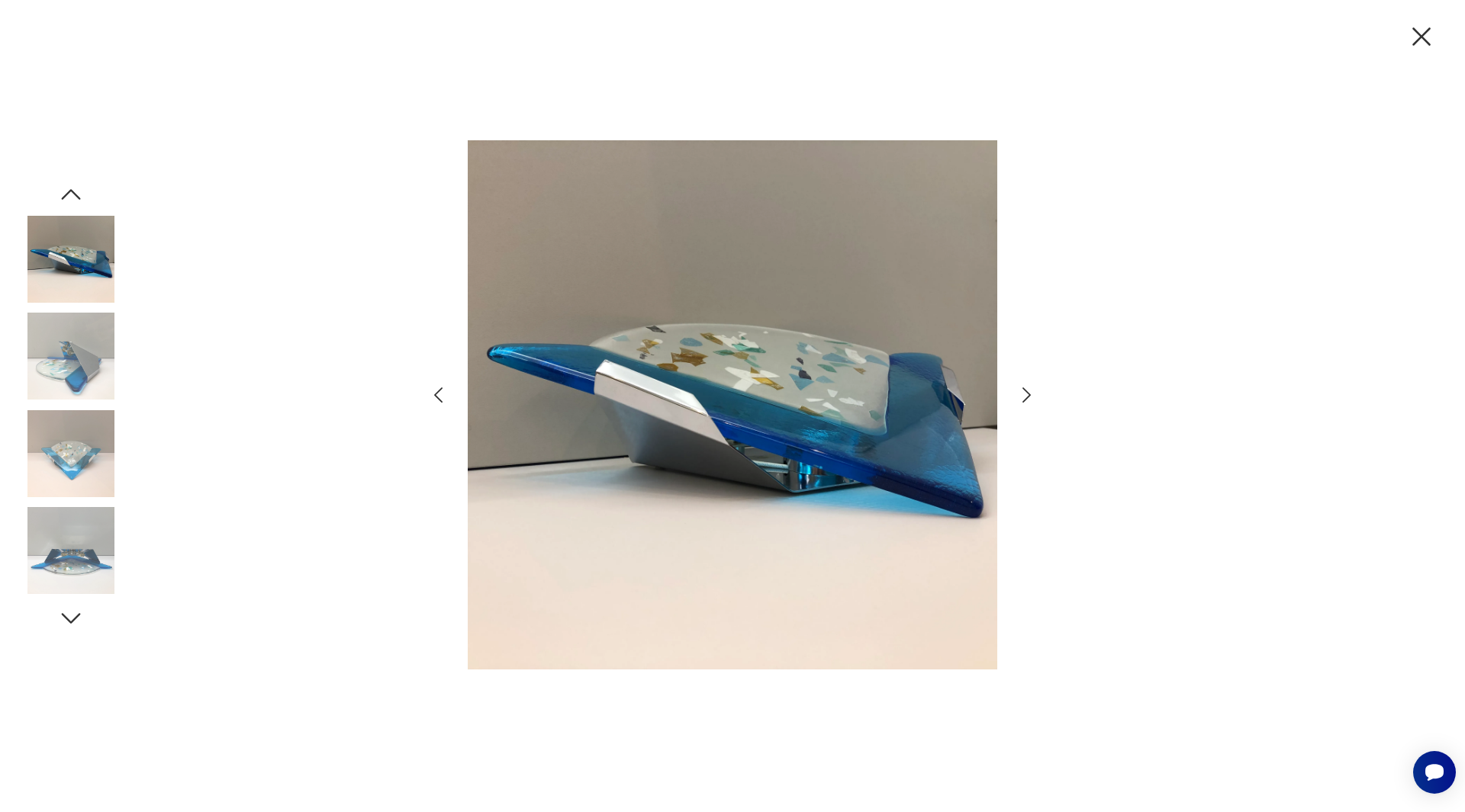
click at [67, 189] on icon "button" at bounding box center [71, 194] width 28 height 28
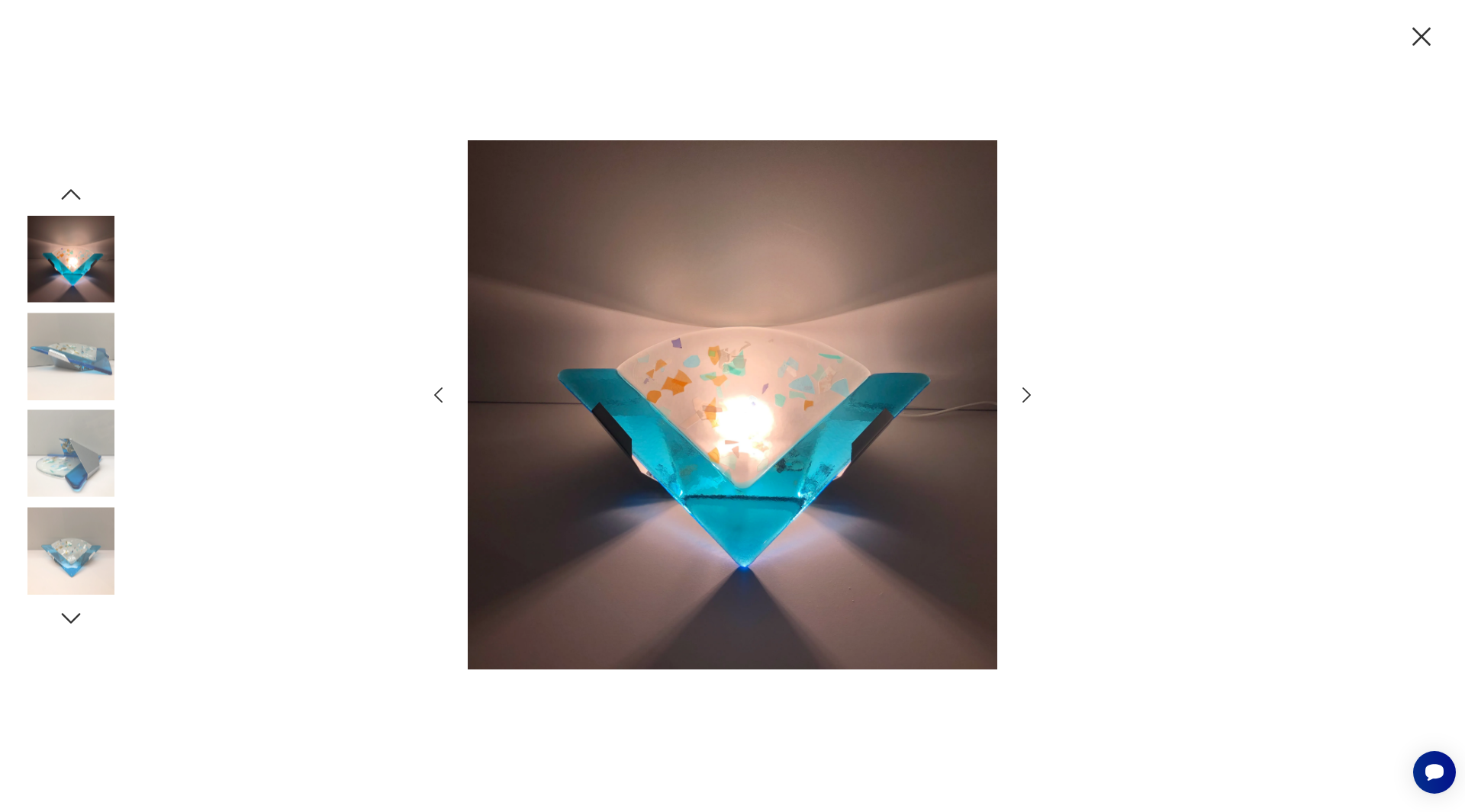
click at [69, 186] on icon "button" at bounding box center [71, 194] width 28 height 28
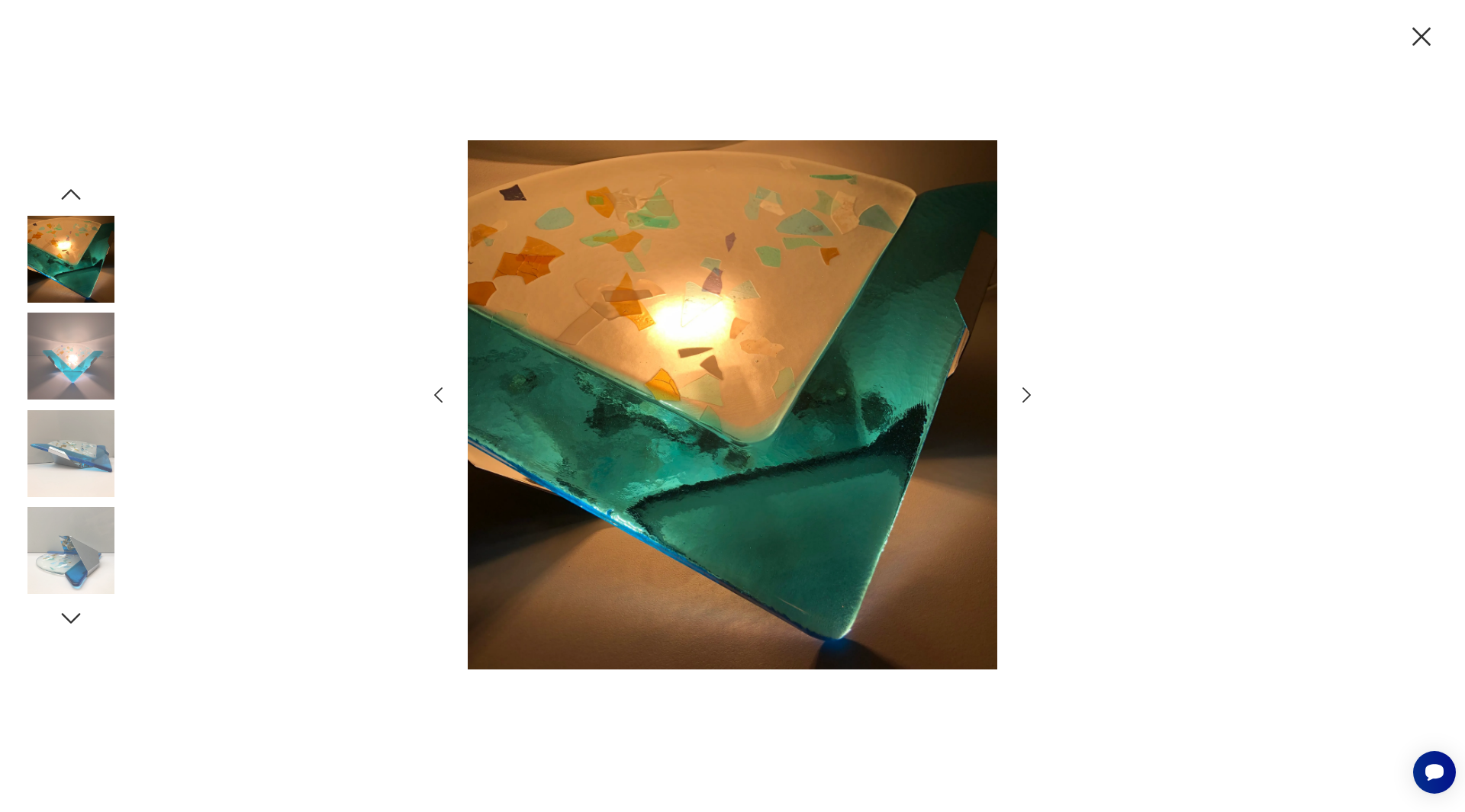
click at [69, 186] on icon "button" at bounding box center [71, 194] width 28 height 28
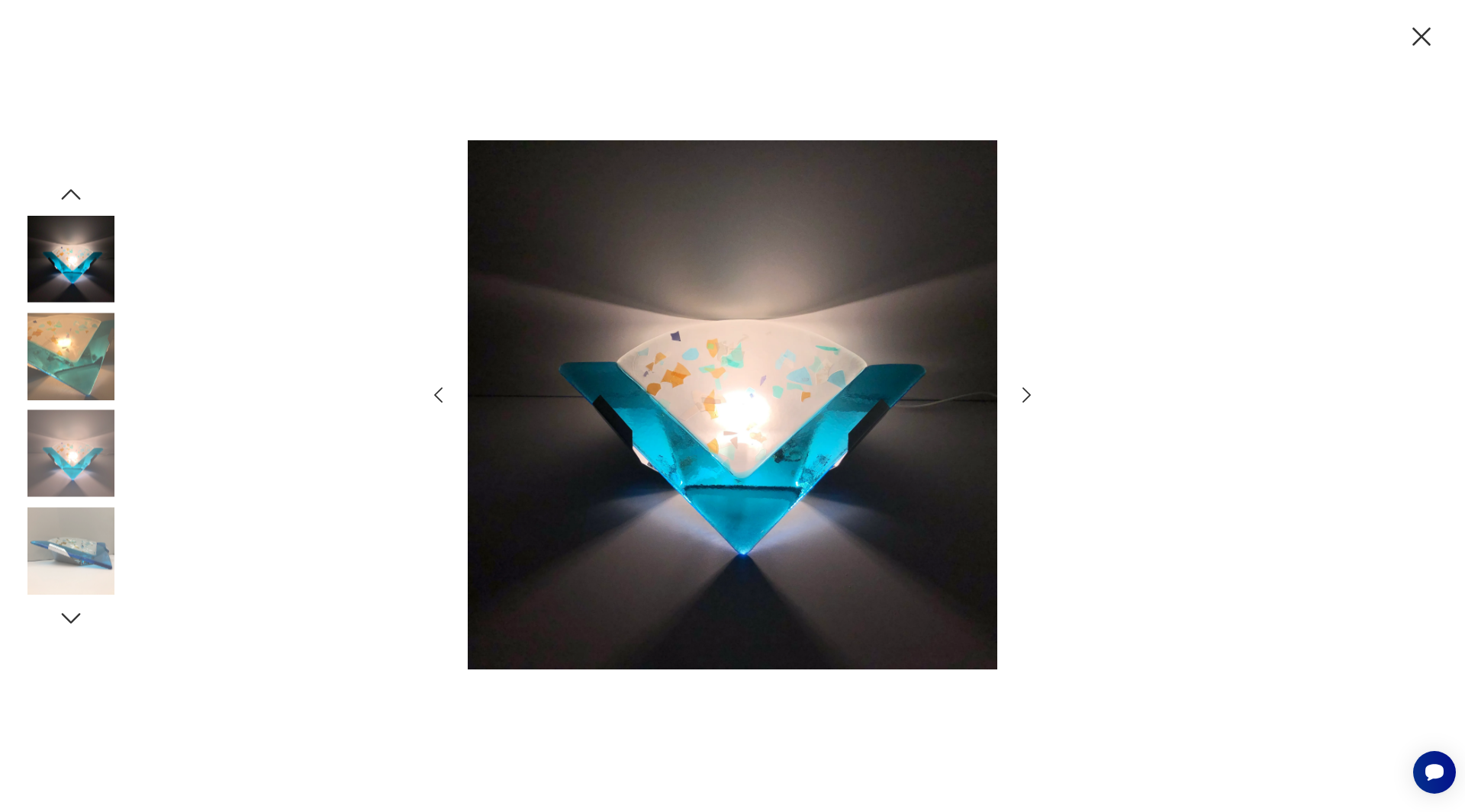
click at [69, 186] on icon "button" at bounding box center [71, 194] width 28 height 28
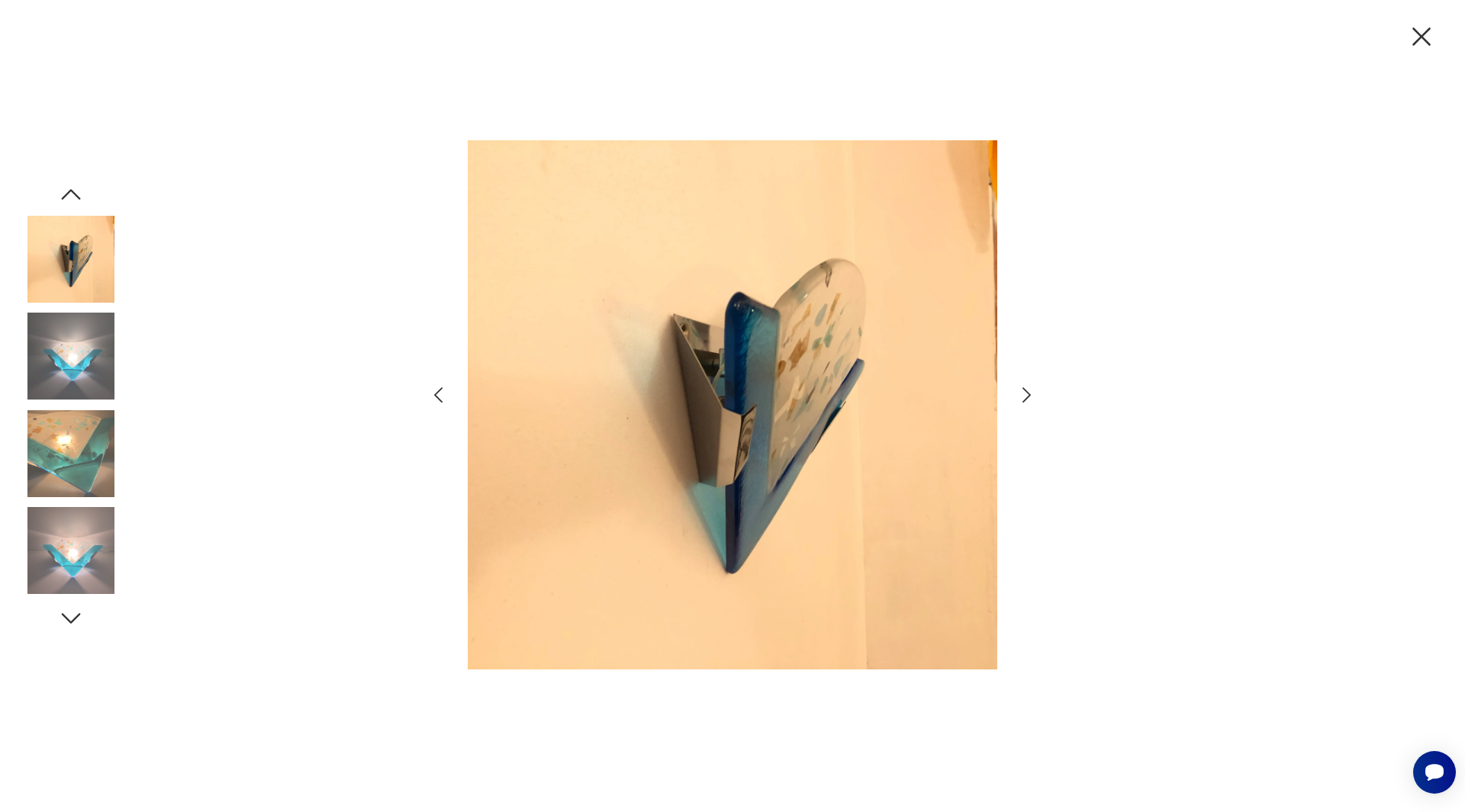
click at [69, 186] on icon "button" at bounding box center [71, 194] width 28 height 28
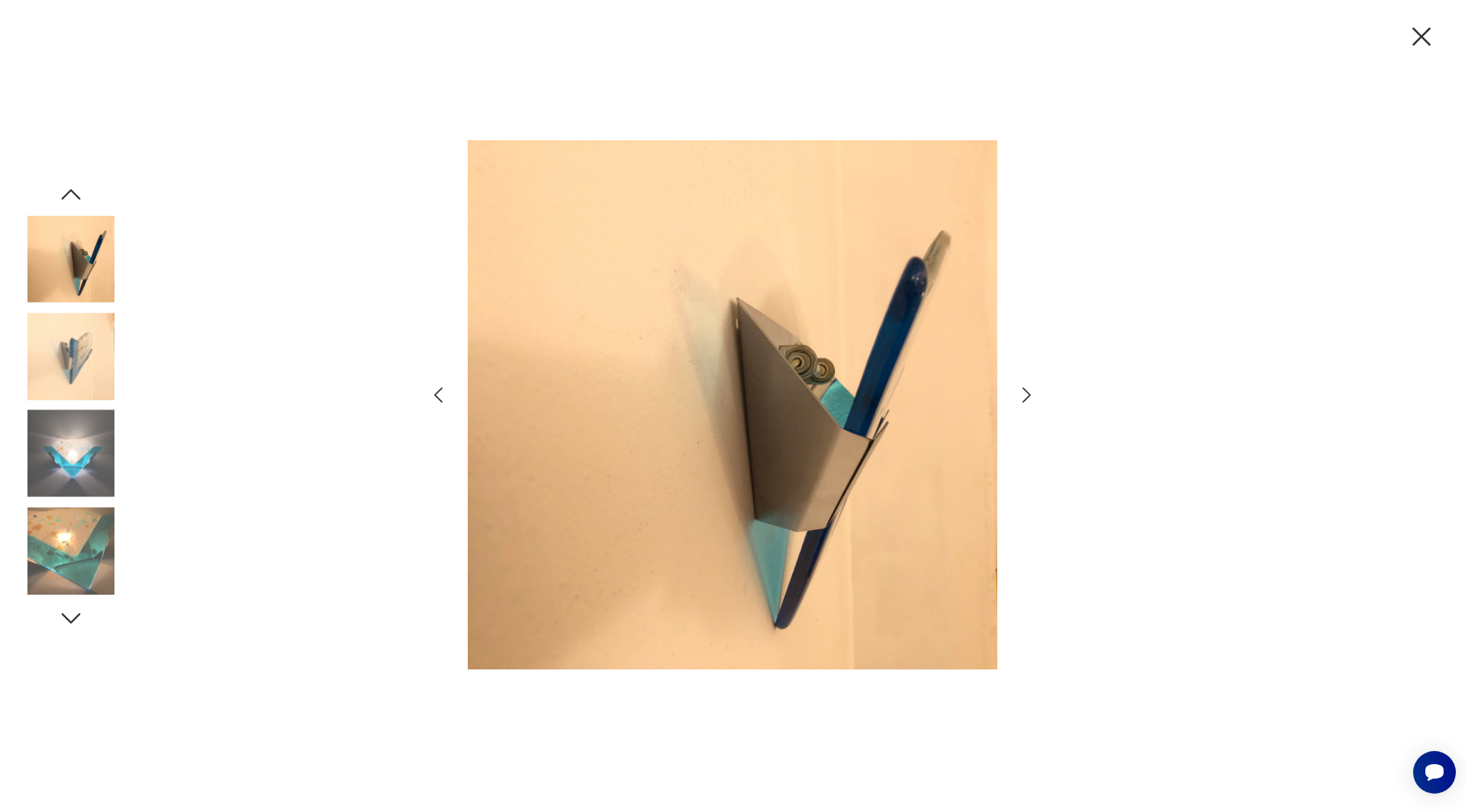
click at [69, 186] on icon "button" at bounding box center [71, 194] width 28 height 28
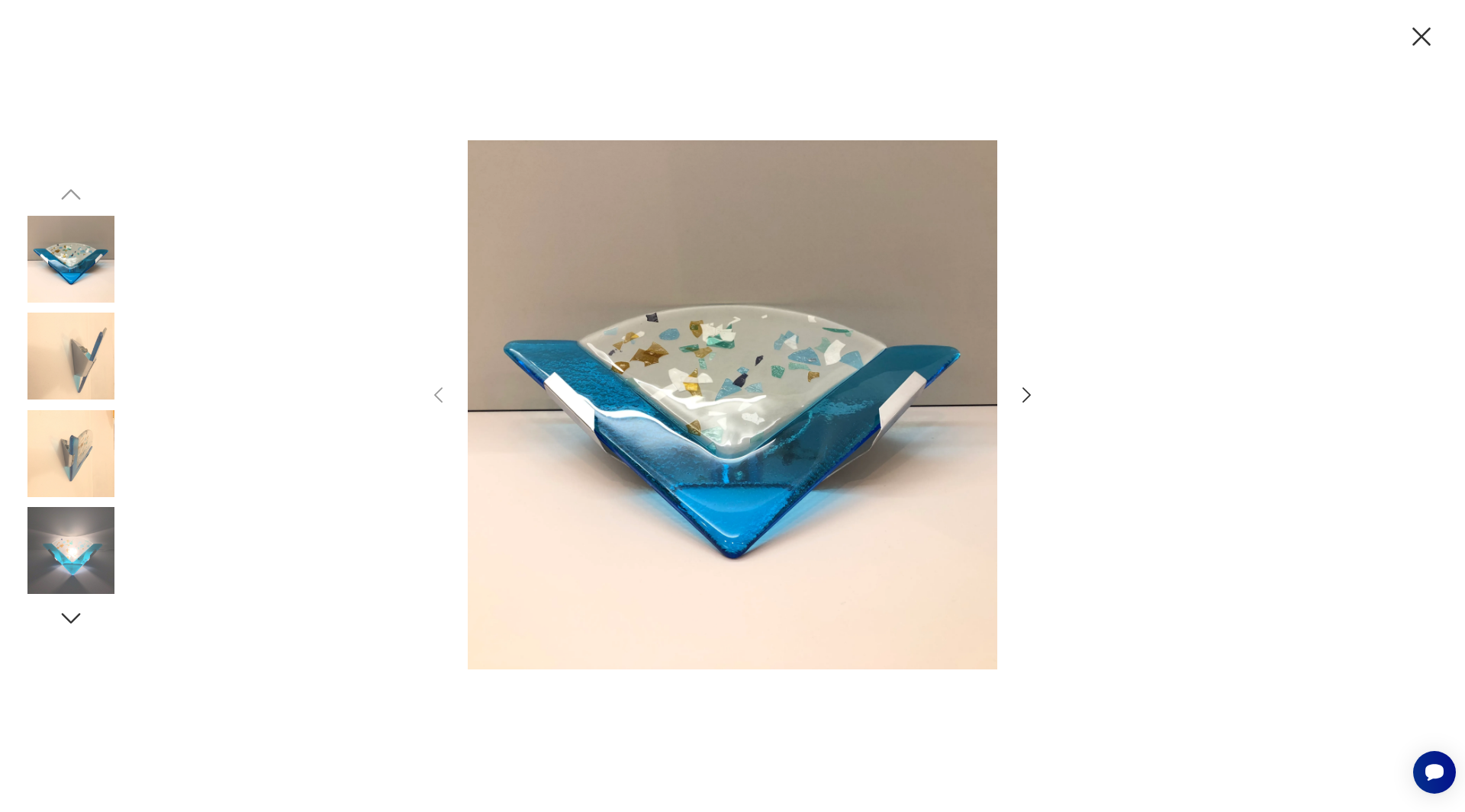
click at [1420, 42] on icon "button" at bounding box center [1421, 37] width 32 height 32
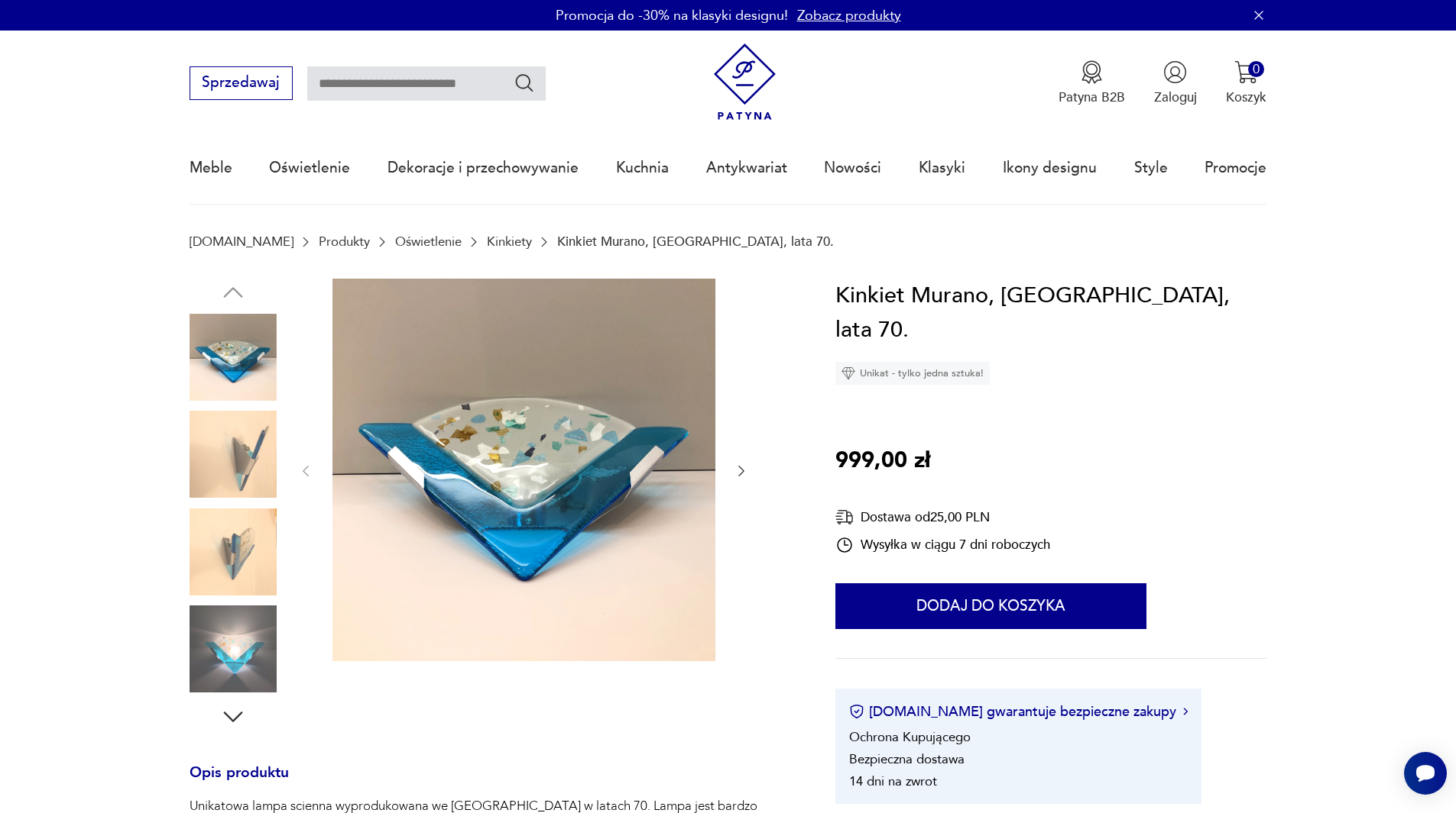
click at [226, 461] on img at bounding box center [233, 455] width 87 height 87
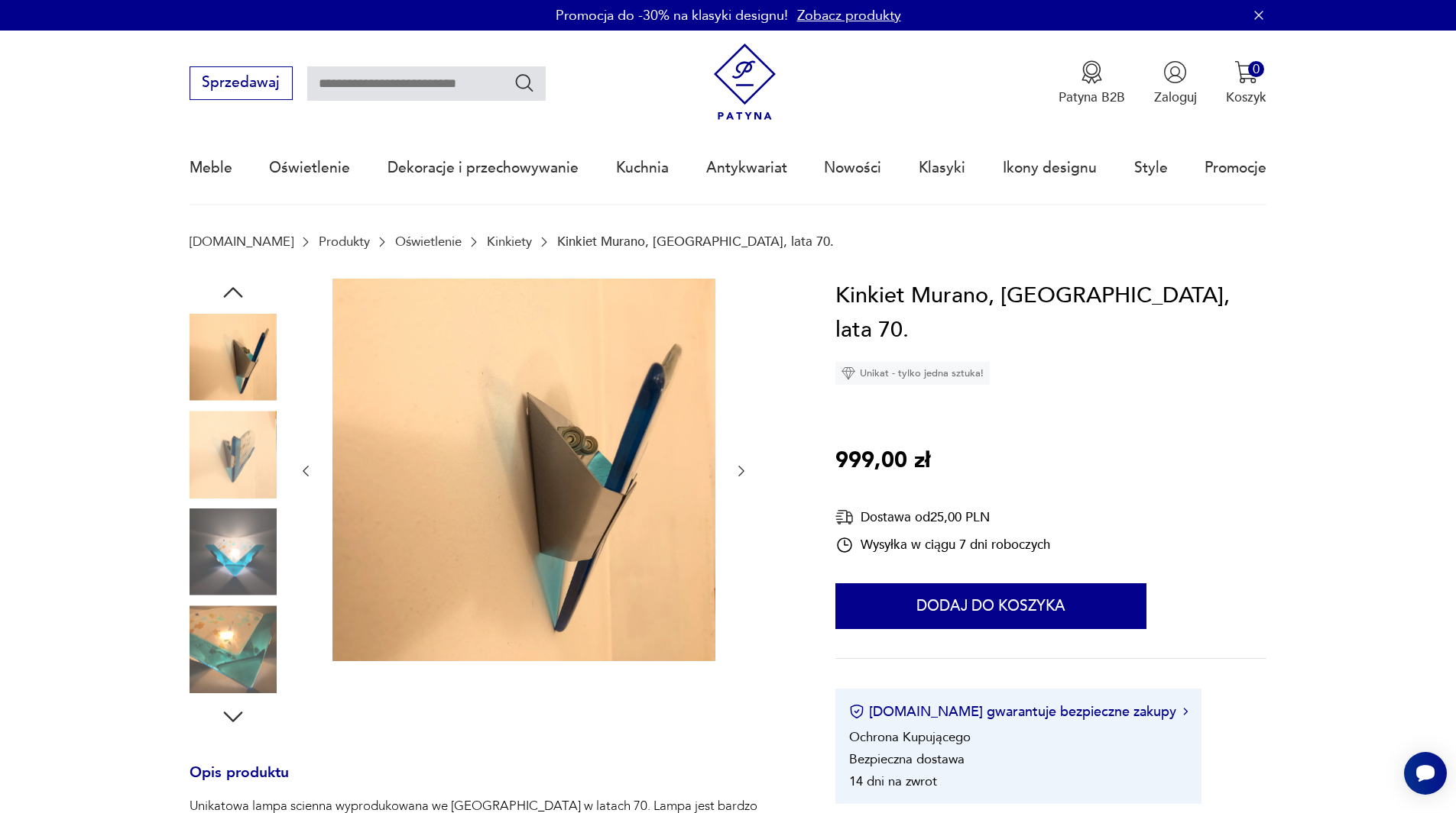
click at [486, 360] on img at bounding box center [523, 470] width 382 height 382
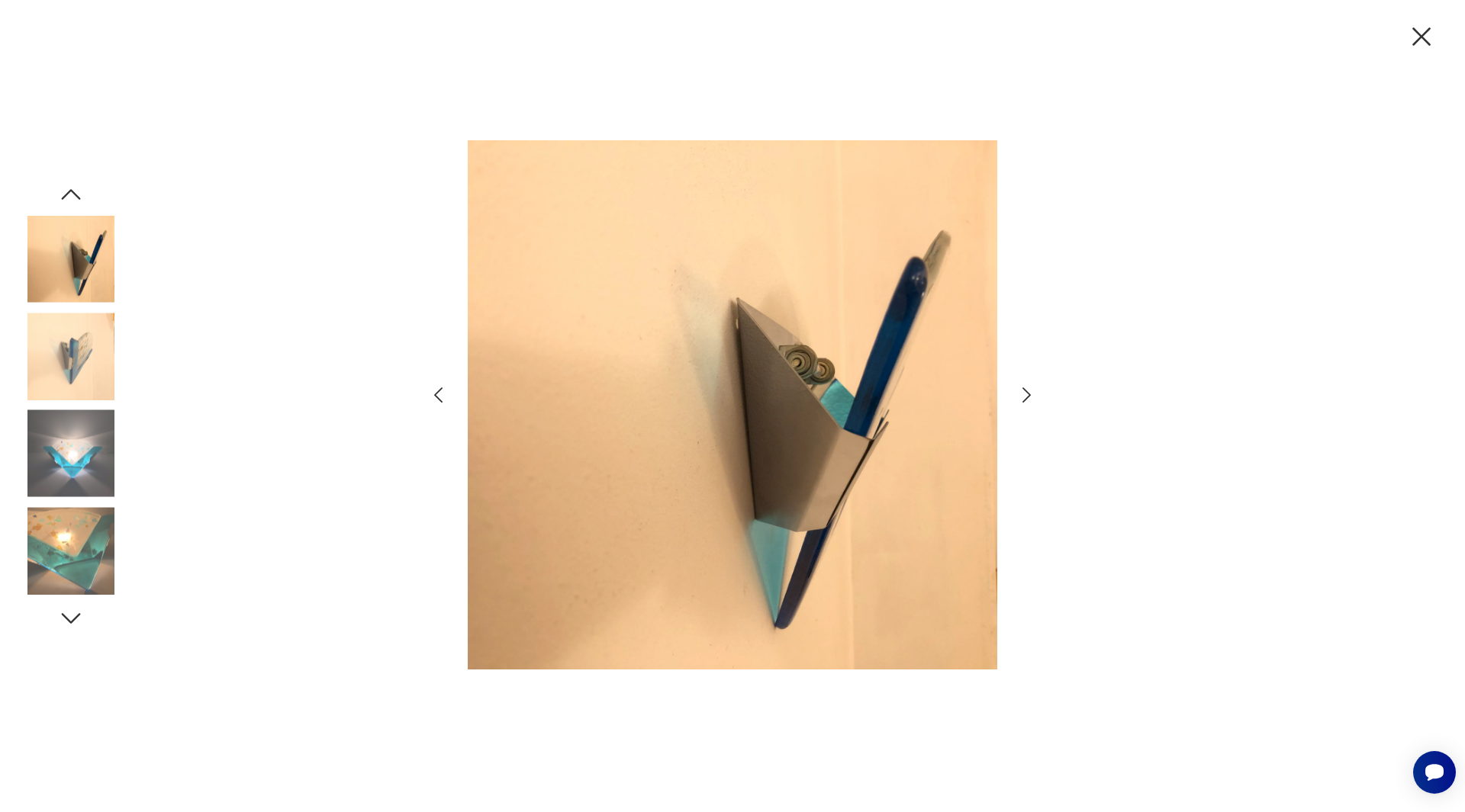
click at [1031, 396] on icon "button" at bounding box center [1027, 395] width 8 height 15
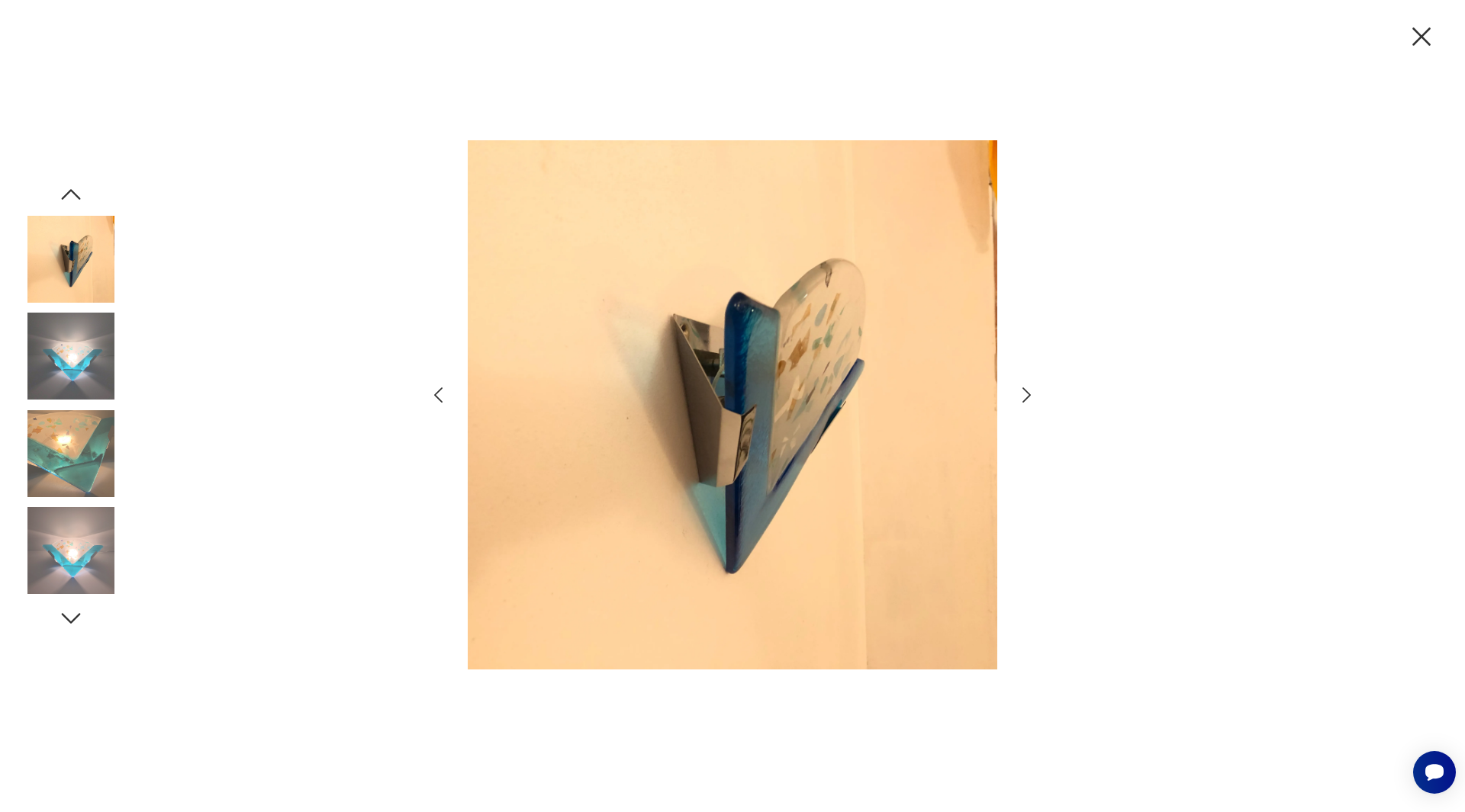
click at [1028, 395] on icon "button" at bounding box center [1027, 396] width 22 height 22
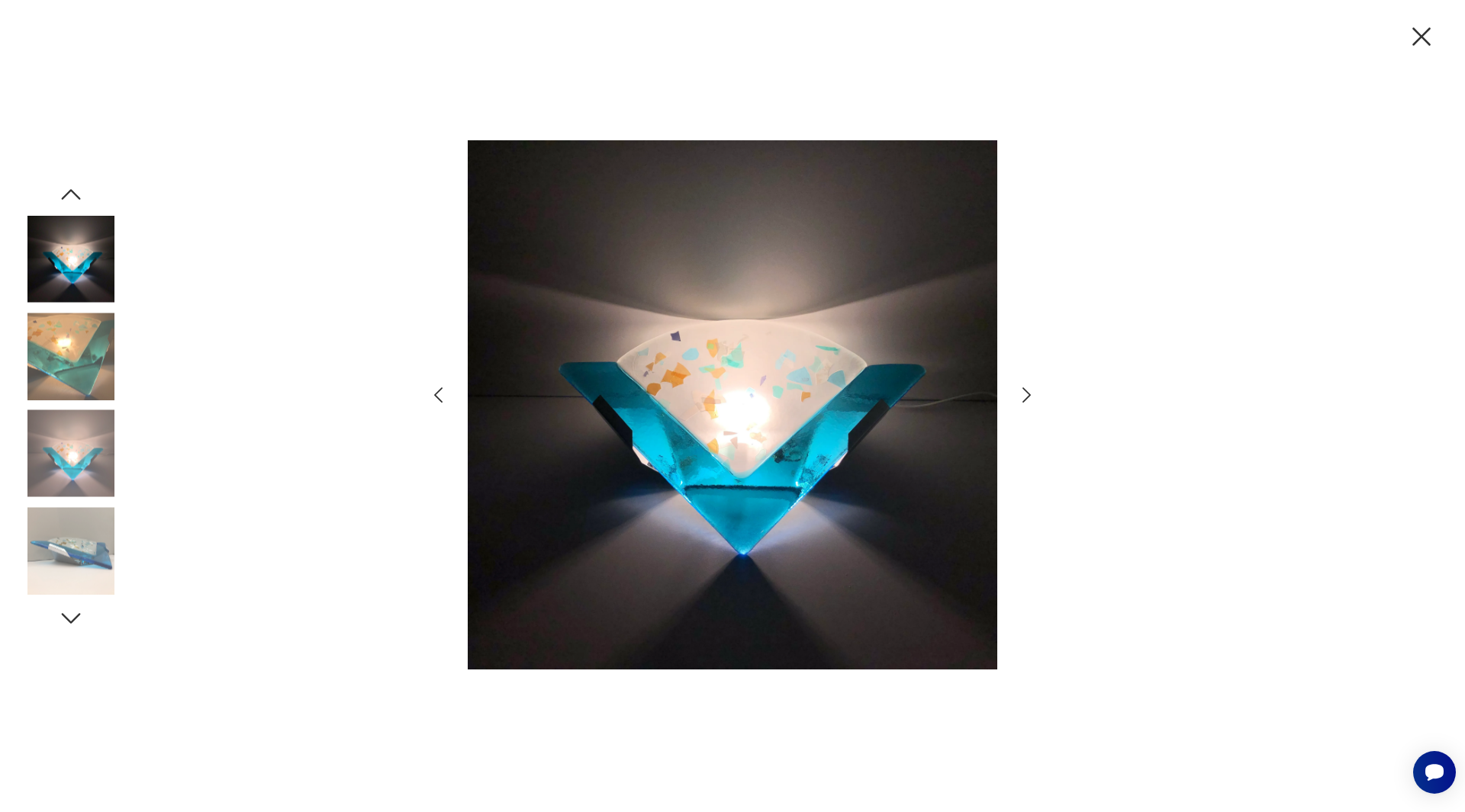
click at [1030, 392] on icon "button" at bounding box center [1027, 396] width 22 height 22
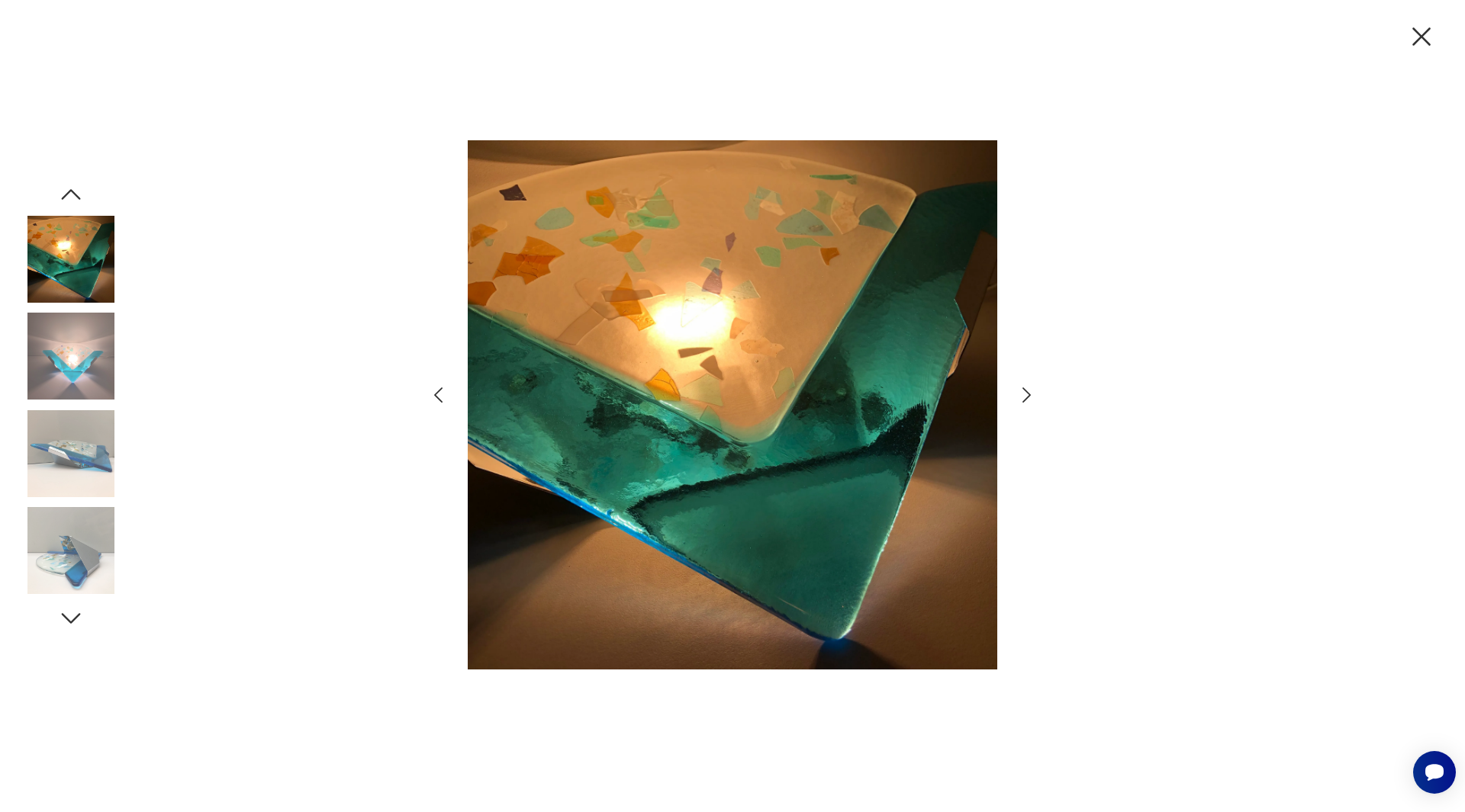
drag, startPoint x: 1030, startPoint y: 394, endPoint x: 1021, endPoint y: 393, distance: 9.1
click at [1029, 394] on icon "button" at bounding box center [1027, 395] width 8 height 15
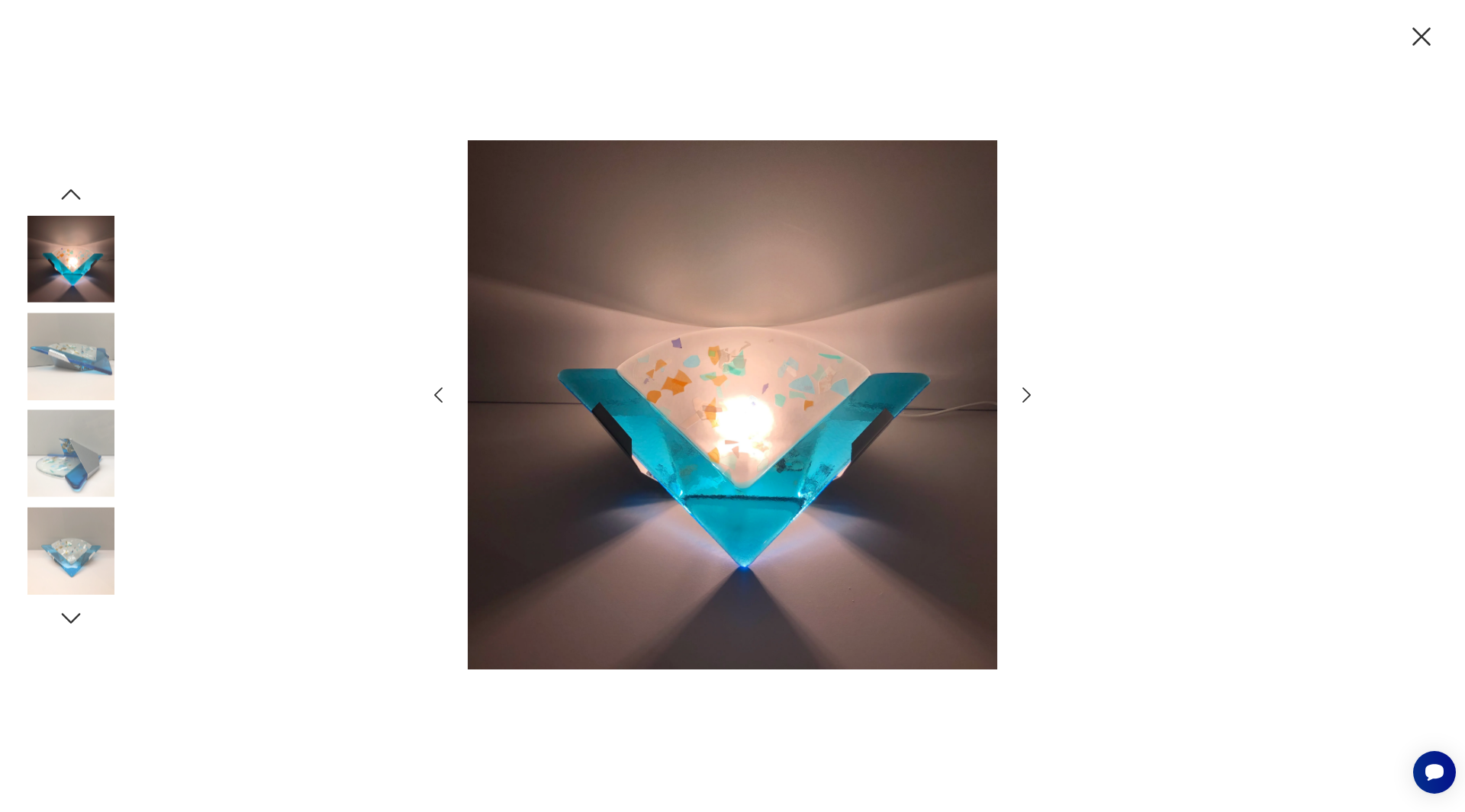
click at [1028, 395] on icon "button" at bounding box center [1027, 396] width 22 height 22
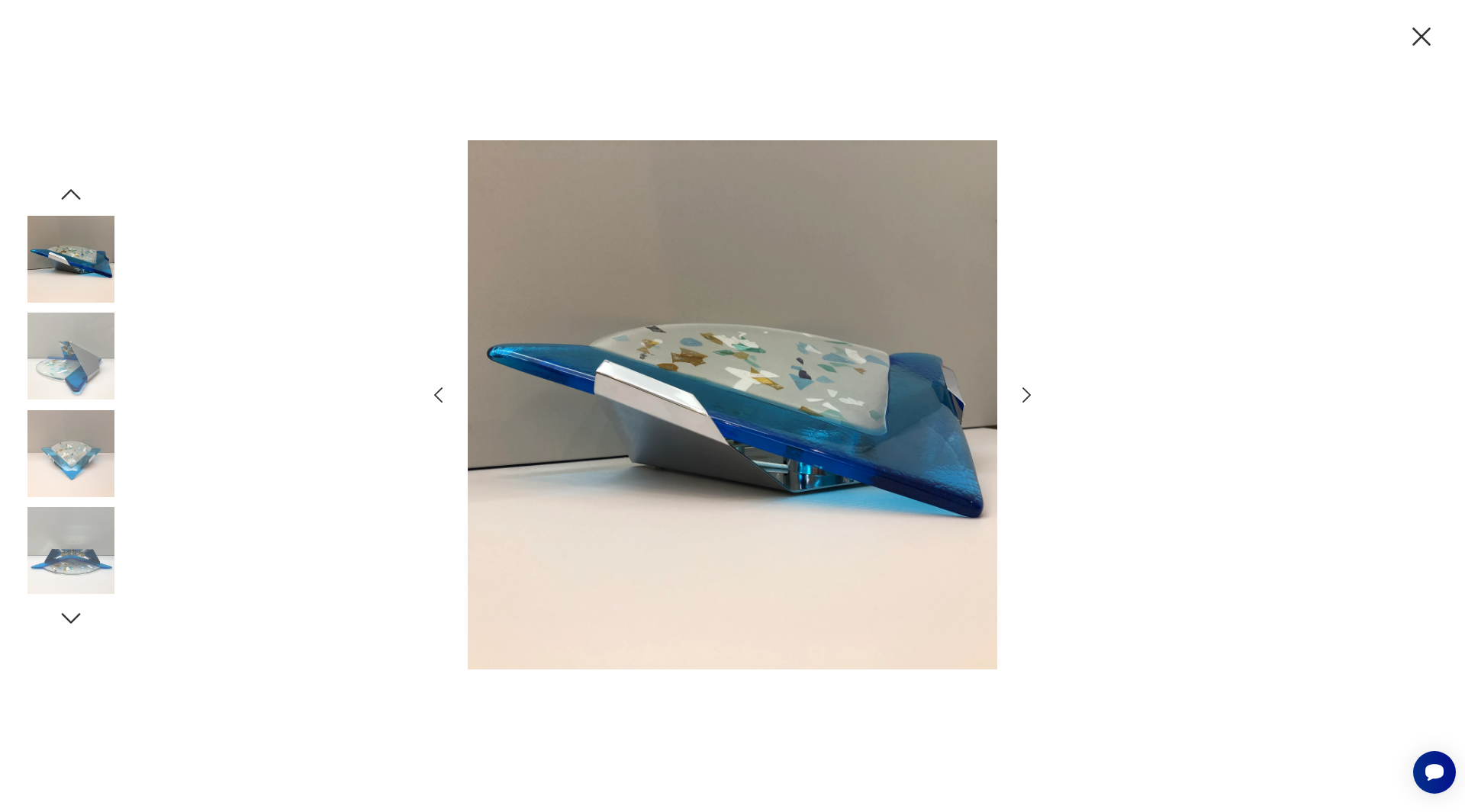
click at [1031, 394] on icon "button" at bounding box center [1027, 396] width 22 height 22
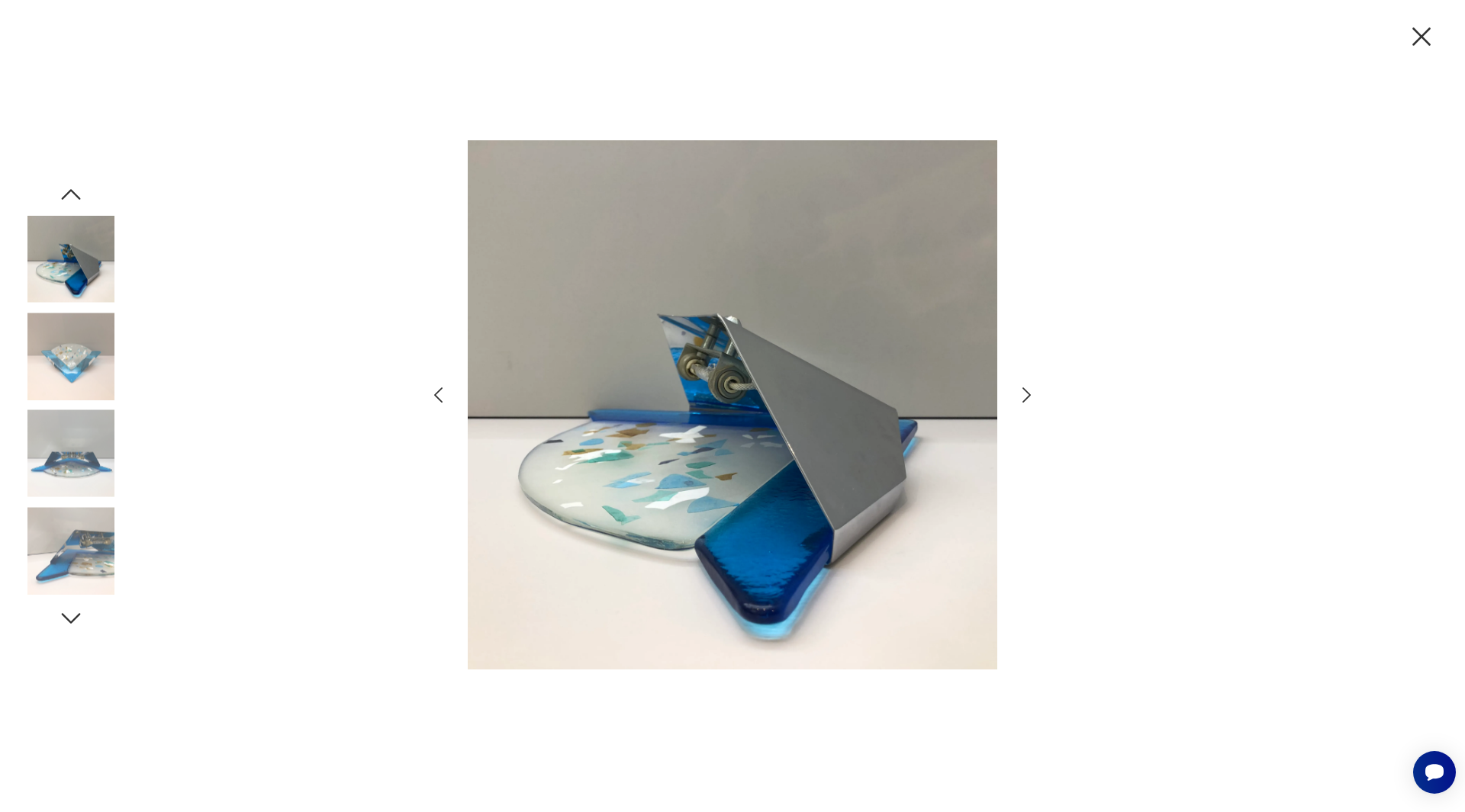
click at [1030, 389] on icon "button" at bounding box center [1027, 396] width 22 height 22
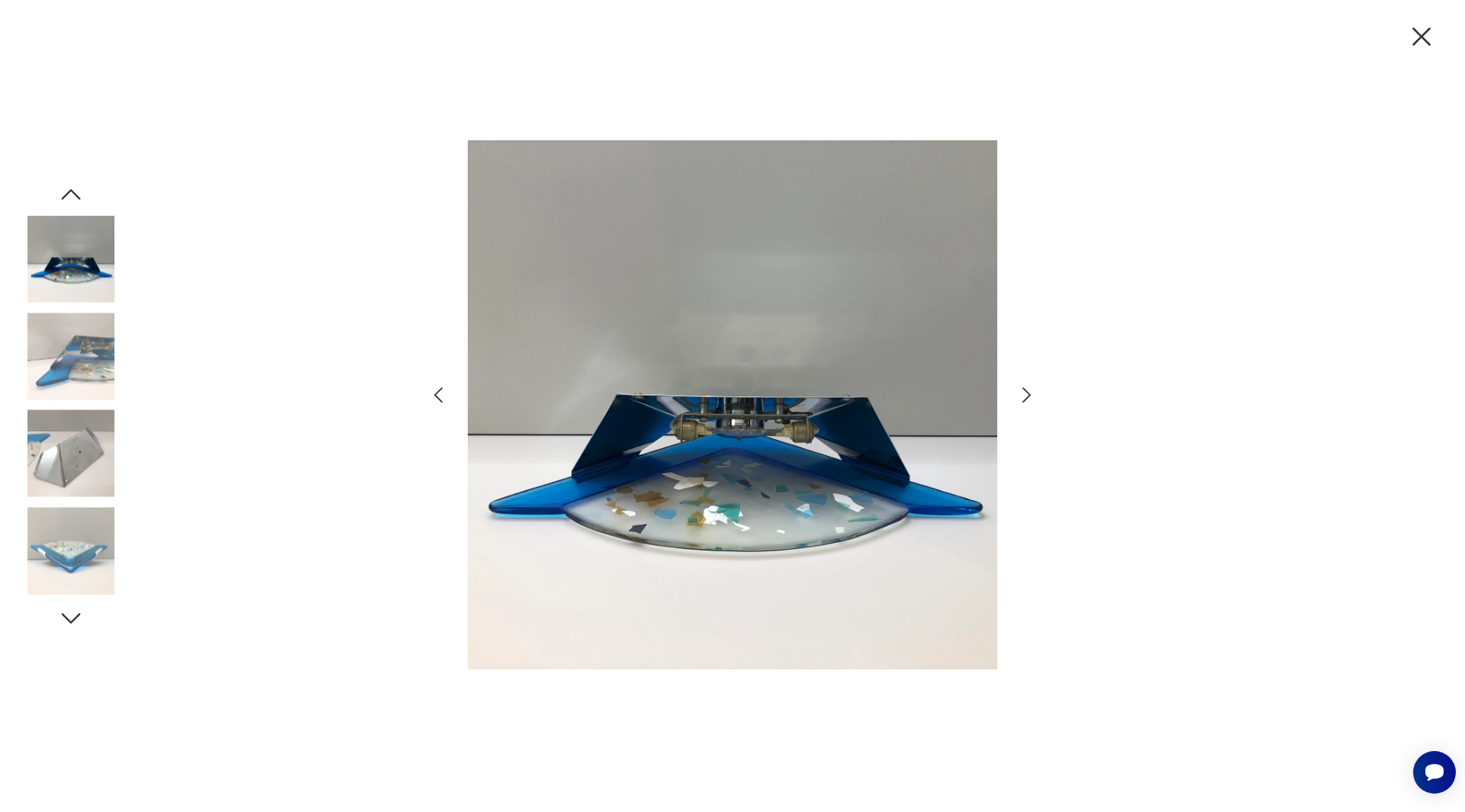
click at [1030, 389] on icon "button" at bounding box center [1027, 396] width 22 height 22
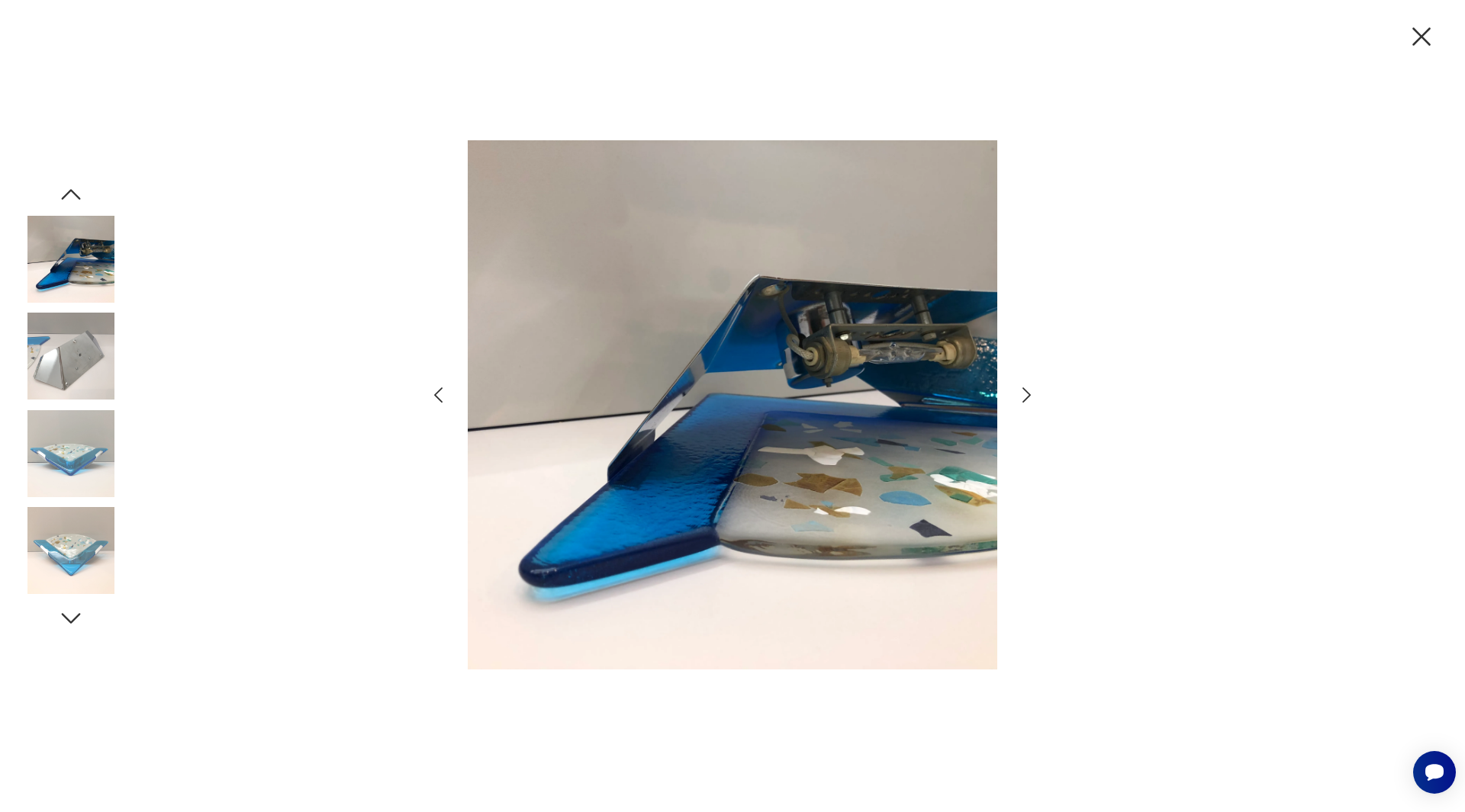
click at [1024, 394] on icon "button" at bounding box center [1027, 396] width 22 height 22
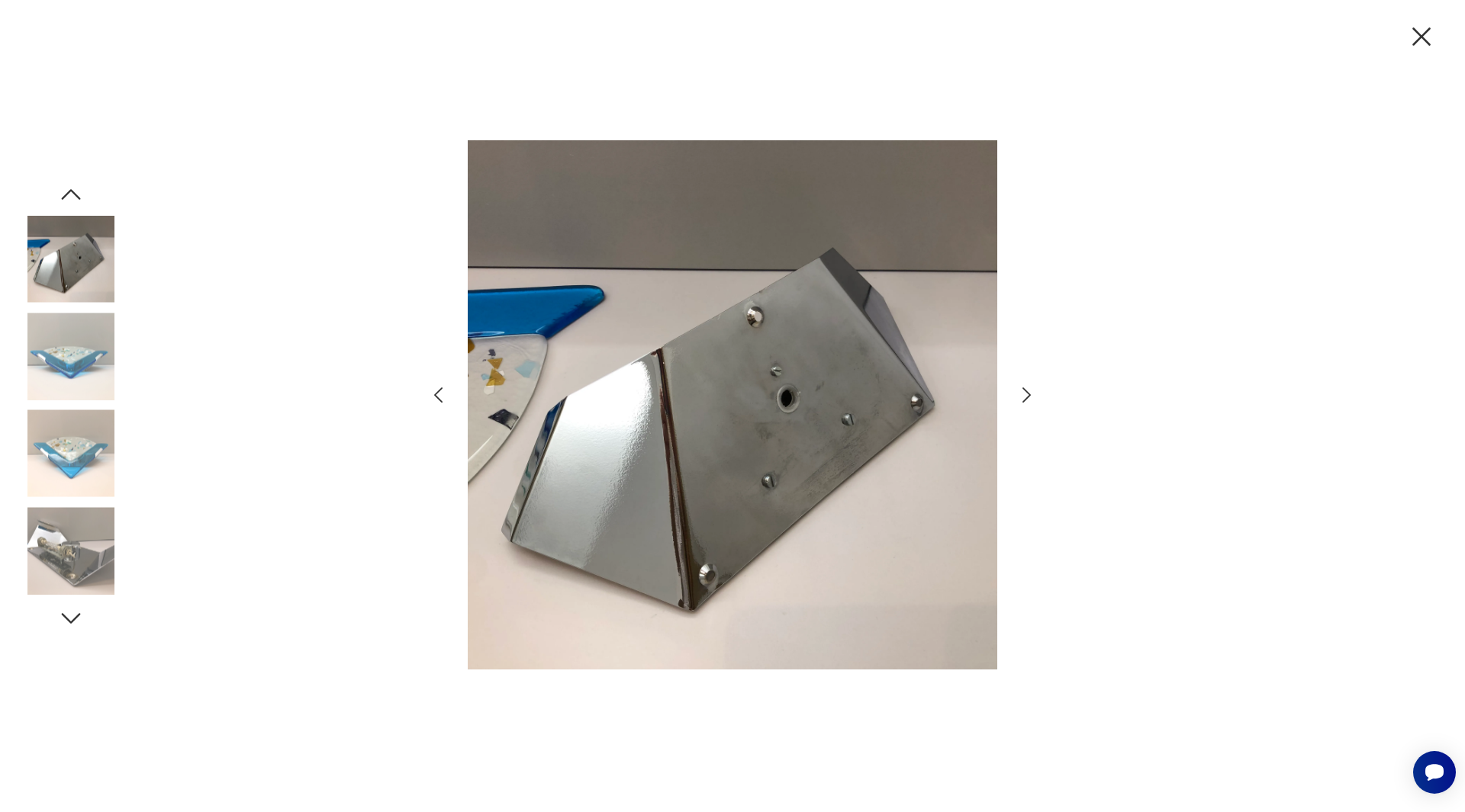
click at [893, 444] on img at bounding box center [733, 405] width 530 height 649
click at [1022, 393] on icon "button" at bounding box center [1027, 396] width 22 height 22
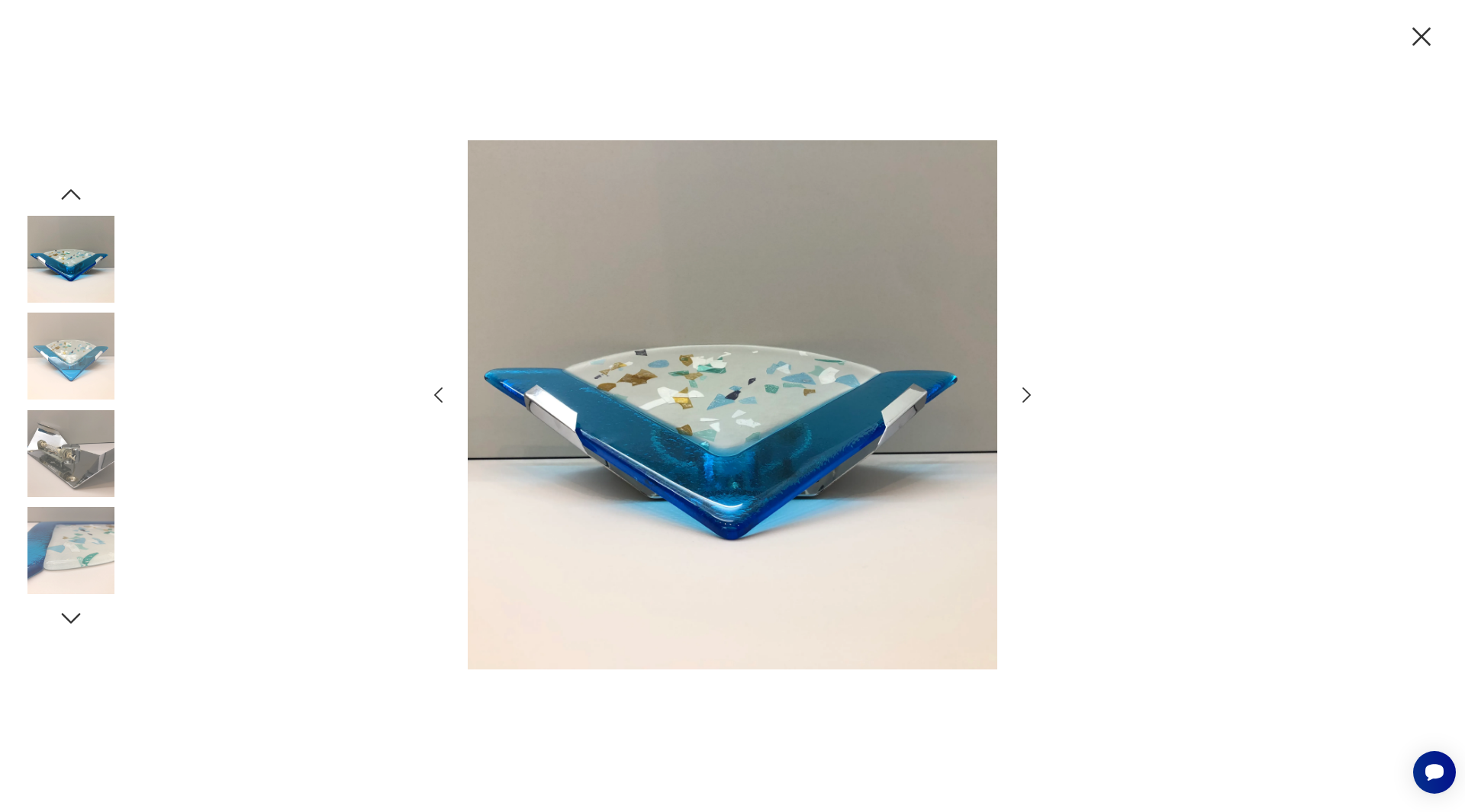
click at [1024, 392] on icon "button" at bounding box center [1027, 396] width 22 height 22
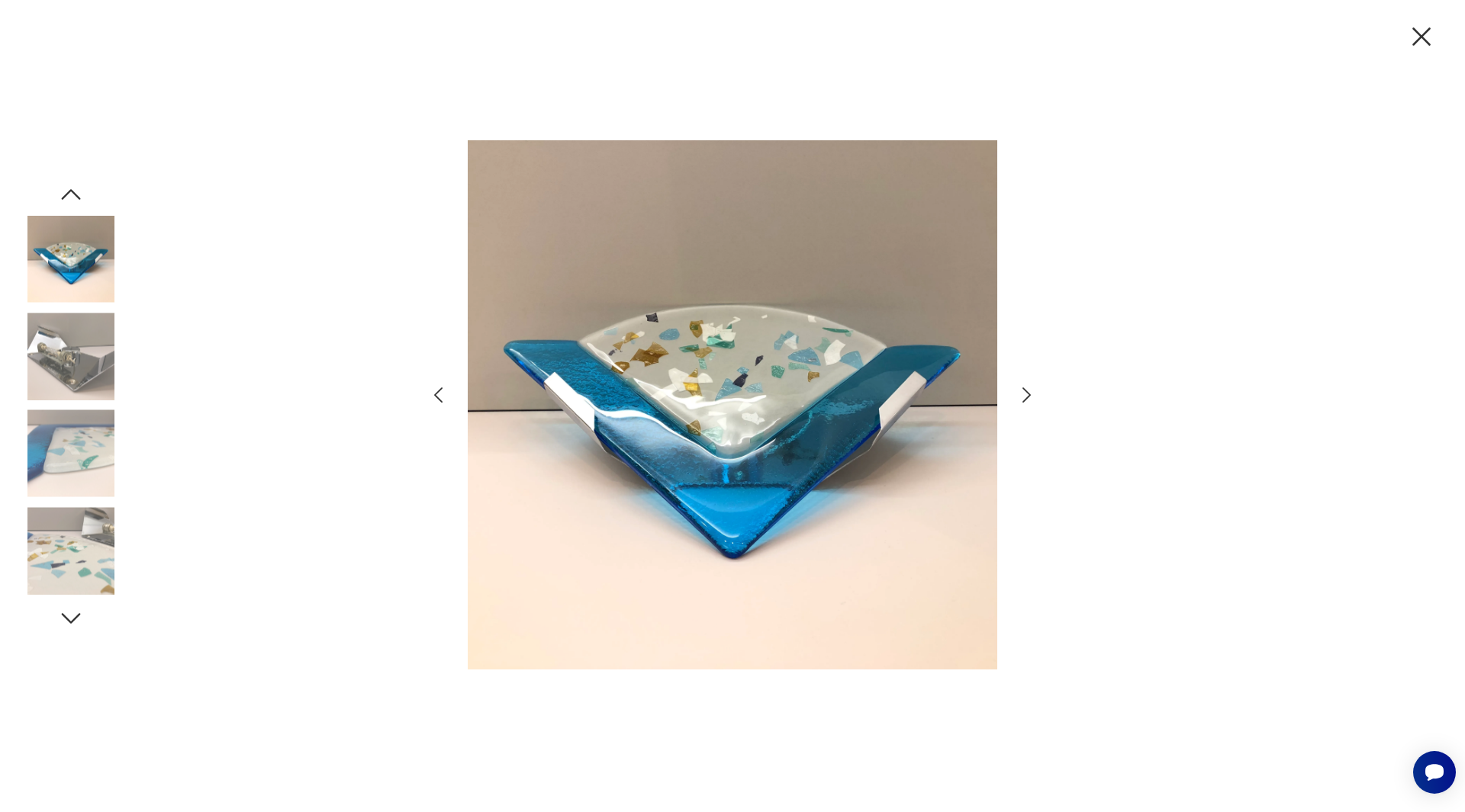
click at [1024, 392] on icon "button" at bounding box center [1027, 396] width 22 height 22
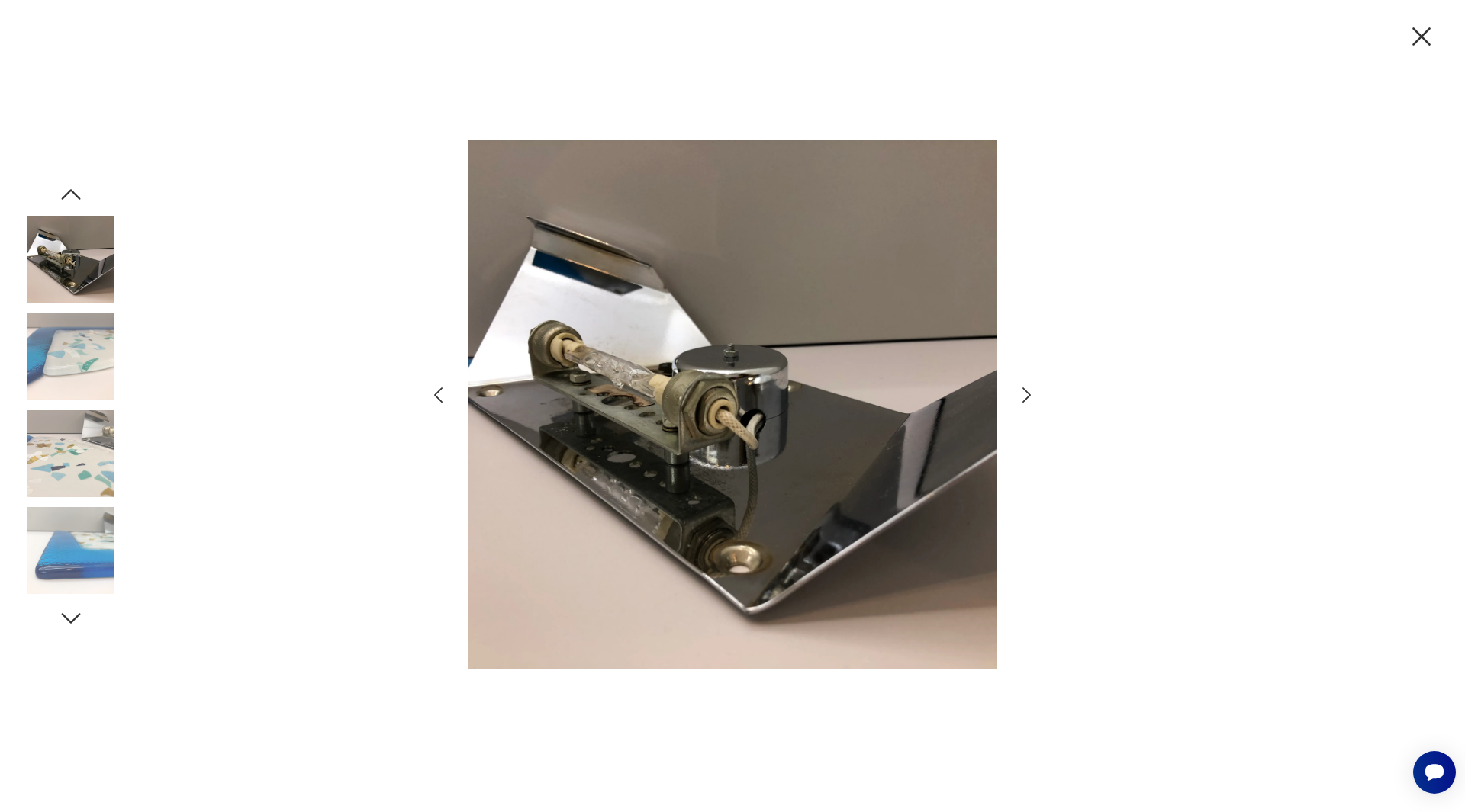
click at [1024, 392] on icon "button" at bounding box center [1027, 396] width 22 height 22
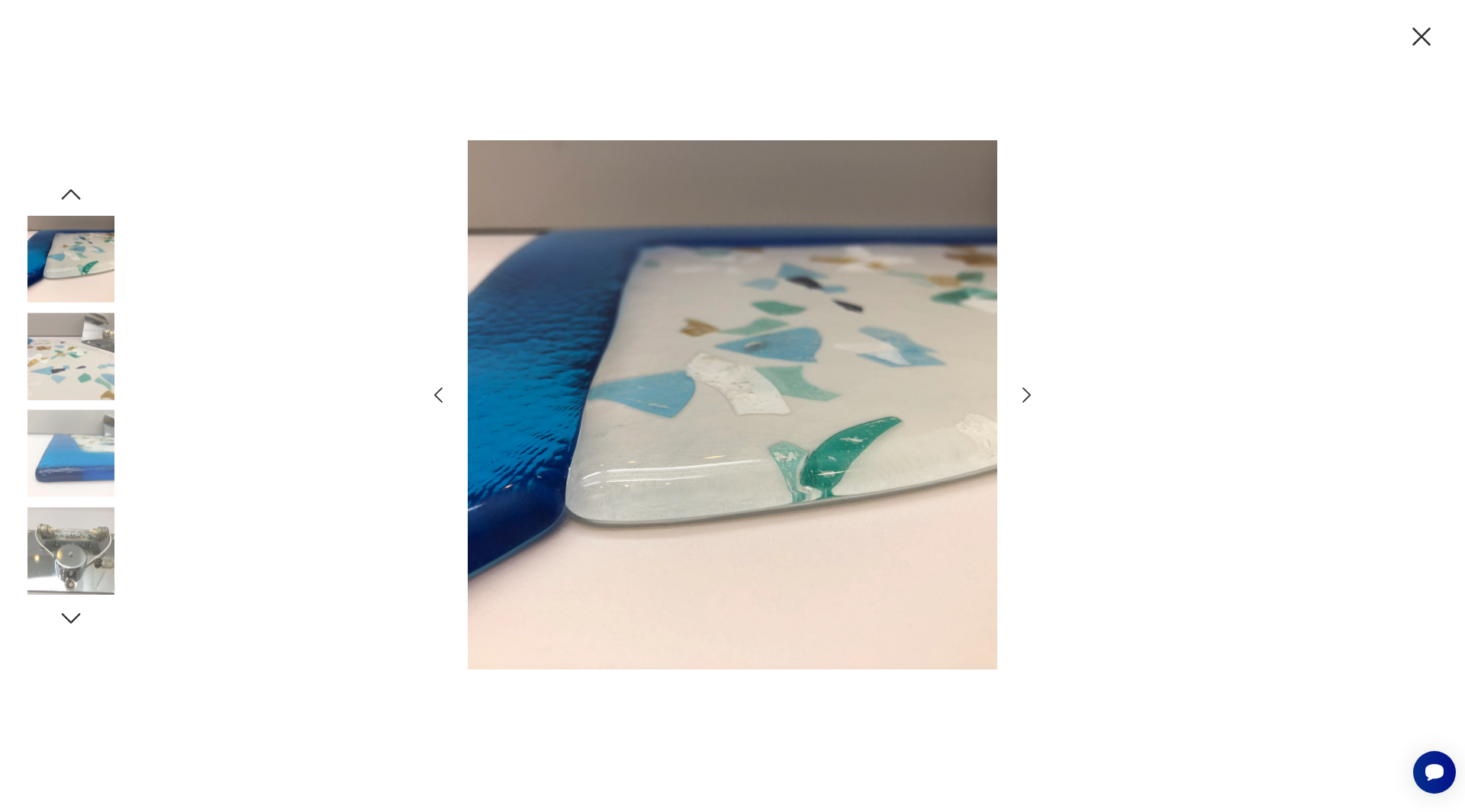
click at [1024, 392] on icon "button" at bounding box center [1027, 396] width 22 height 22
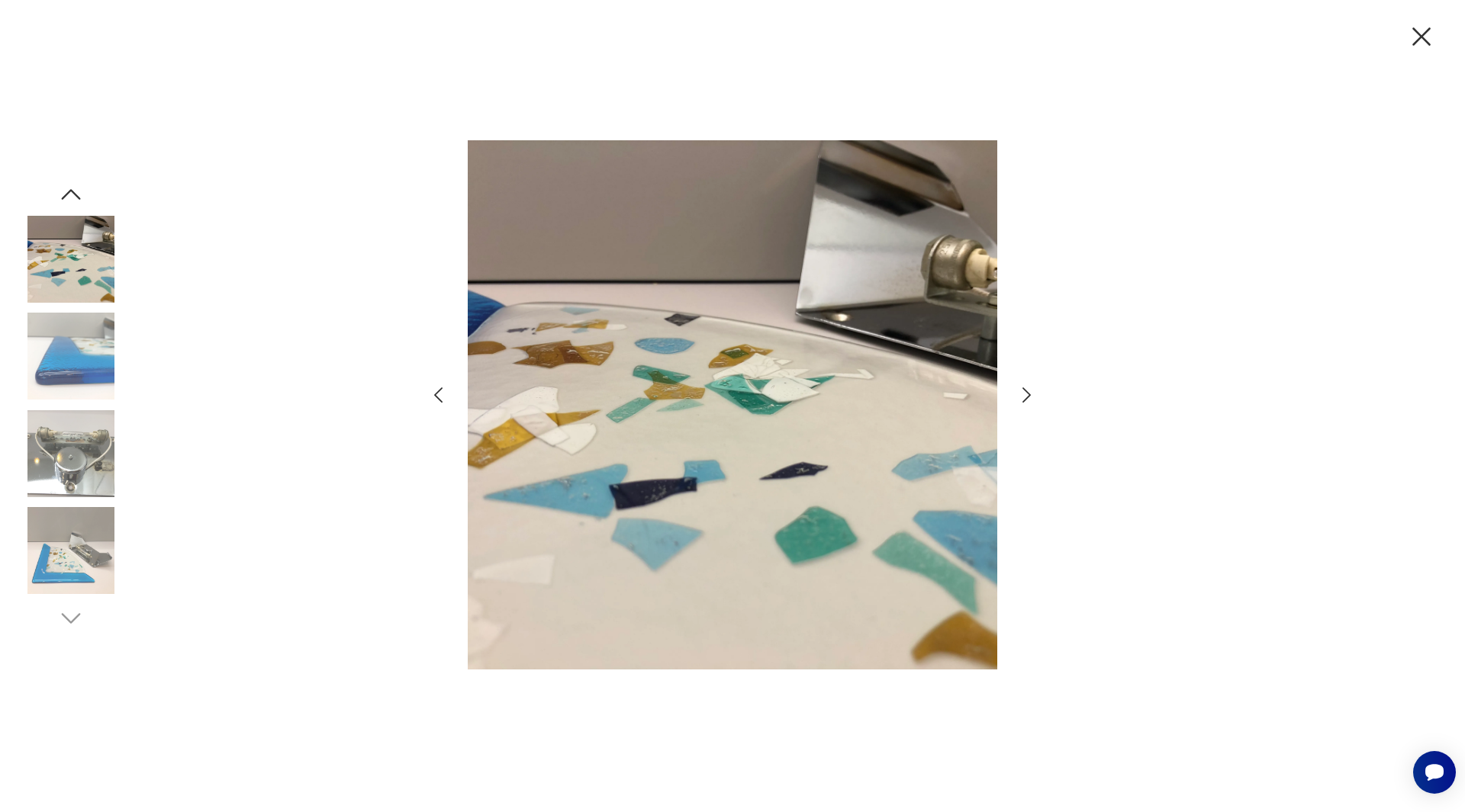
click at [741, 478] on img at bounding box center [733, 405] width 530 height 649
click at [1024, 402] on icon "button" at bounding box center [1027, 396] width 22 height 22
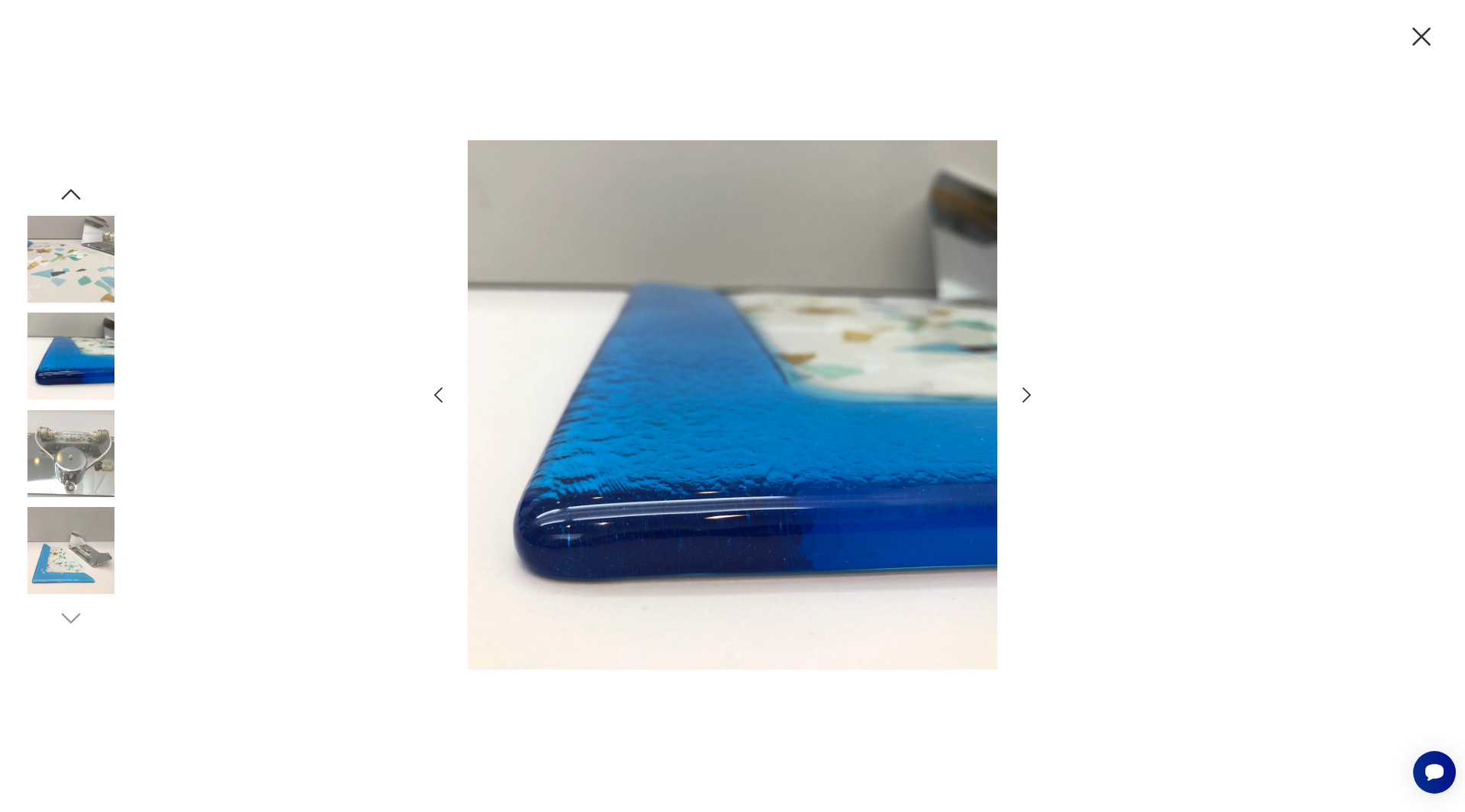
click at [1031, 392] on icon "button" at bounding box center [1027, 396] width 22 height 22
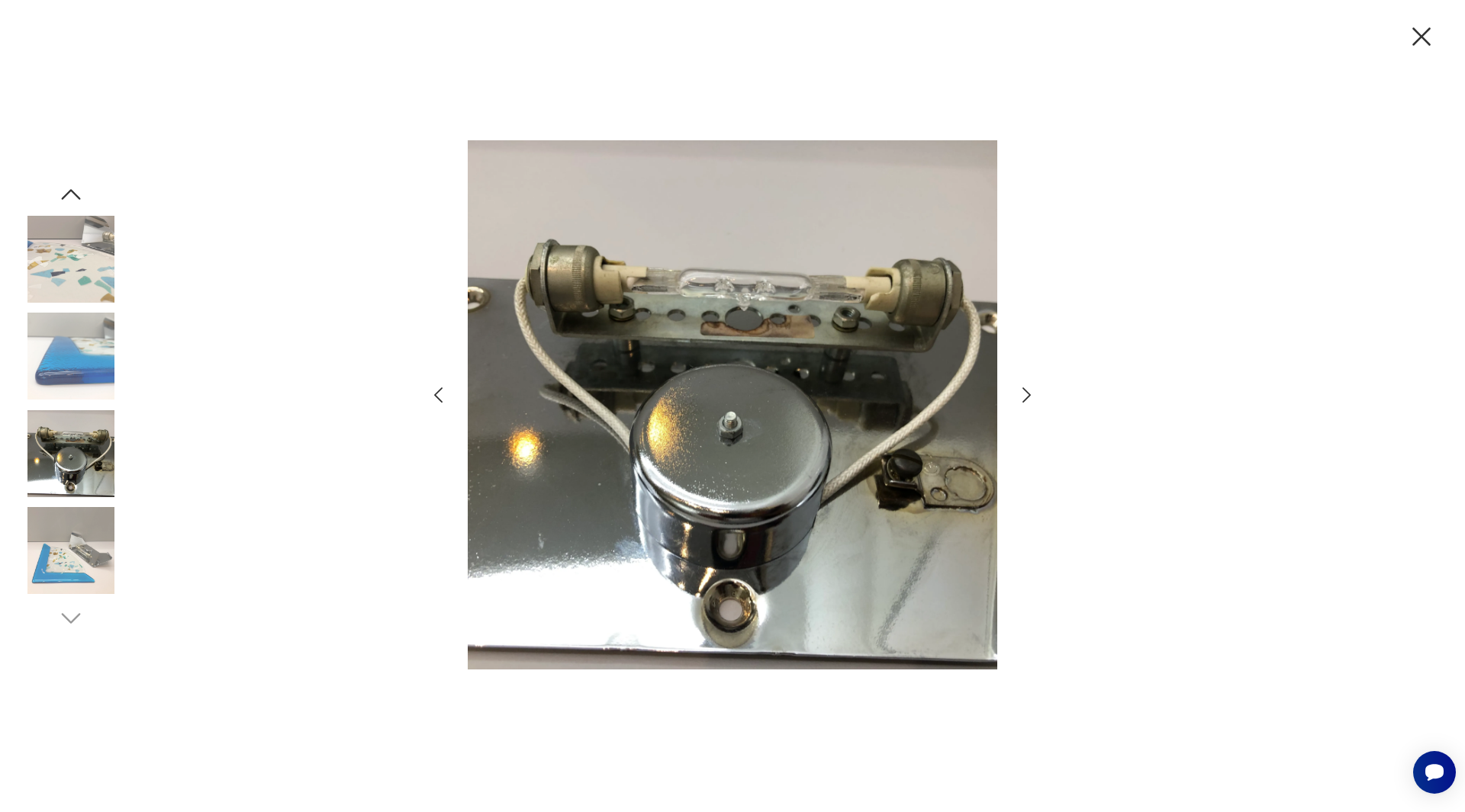
click at [1031, 389] on icon "button" at bounding box center [1027, 396] width 22 height 22
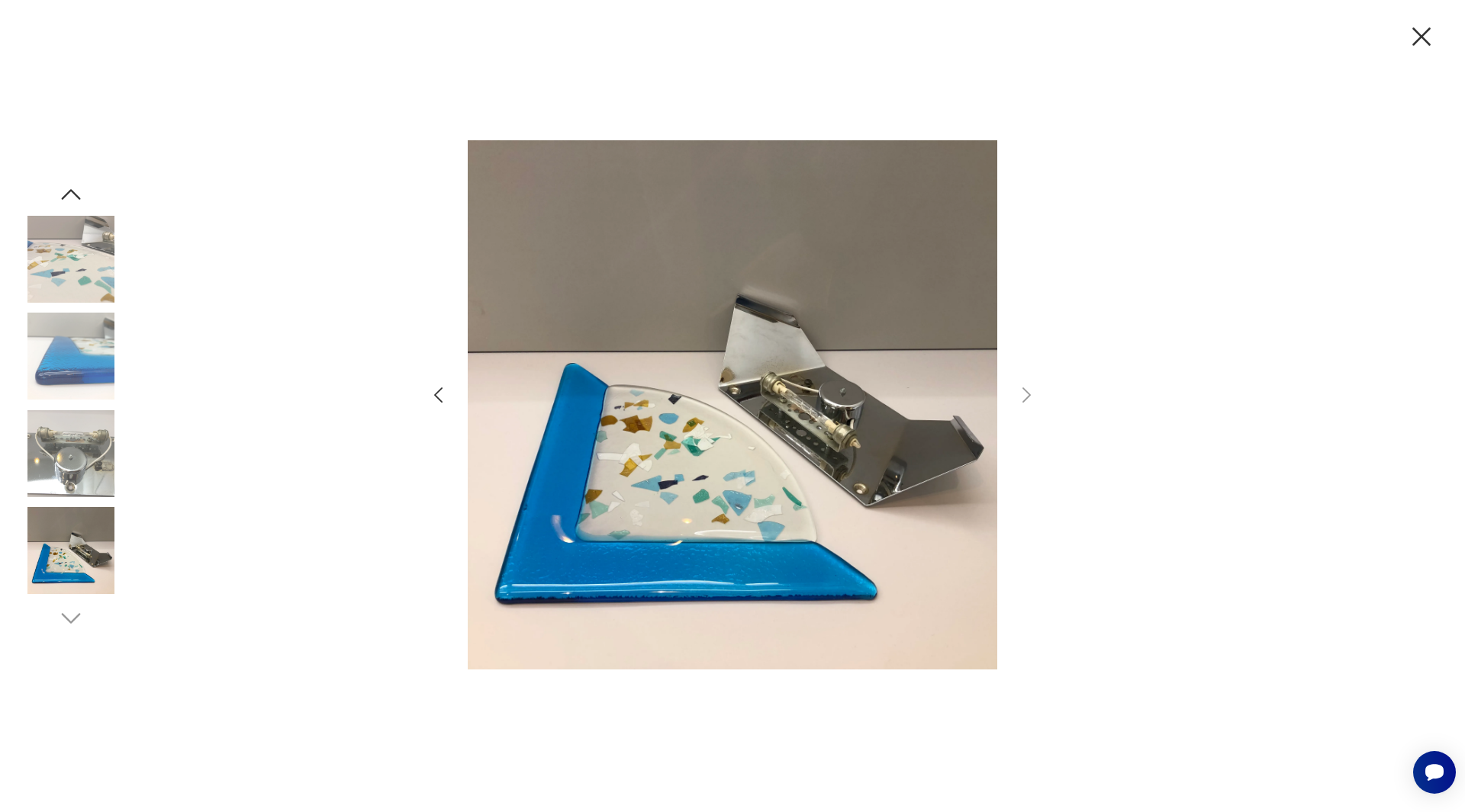
click at [438, 397] on icon "button" at bounding box center [438, 396] width 22 height 22
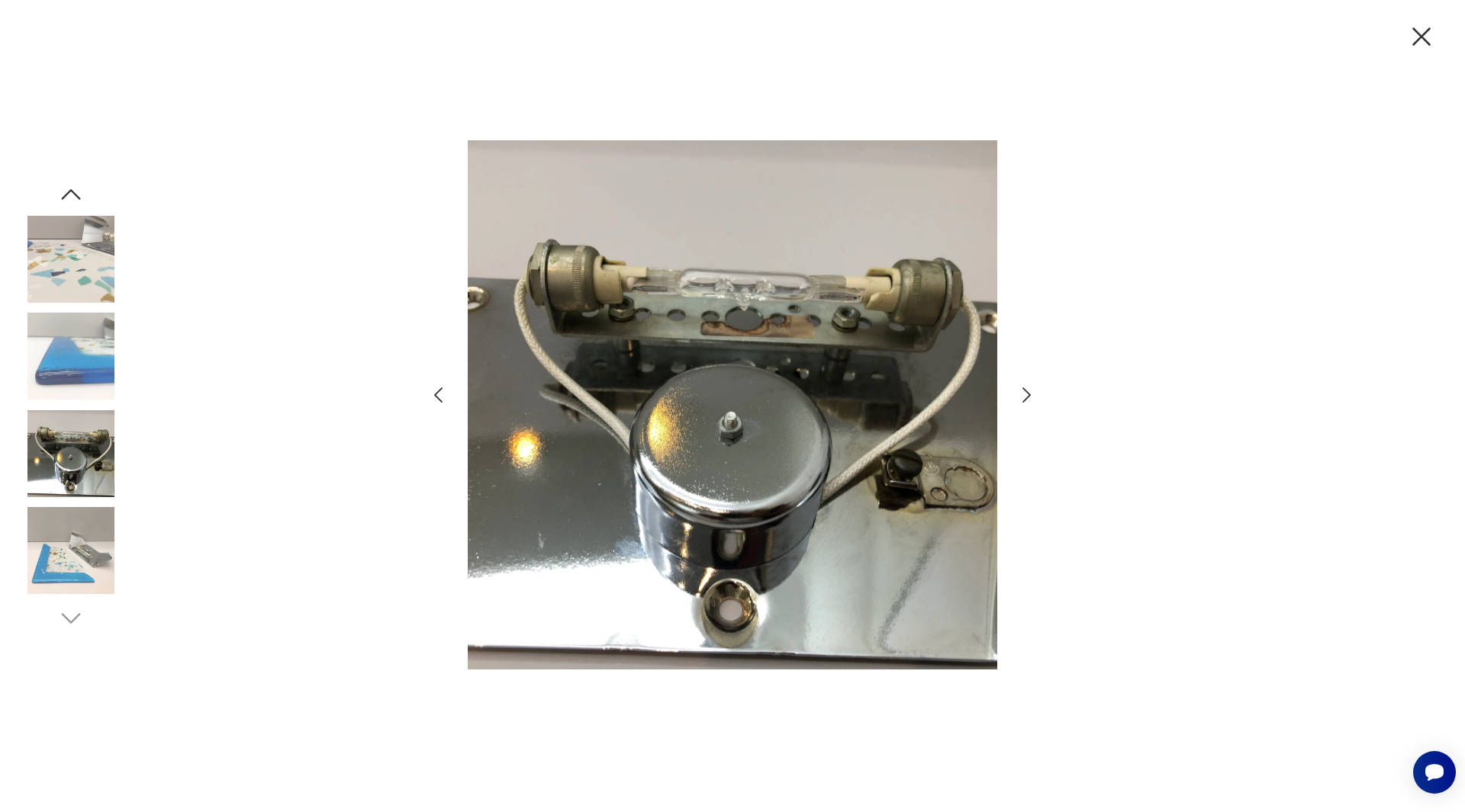
click at [438, 397] on icon "button" at bounding box center [438, 396] width 22 height 22
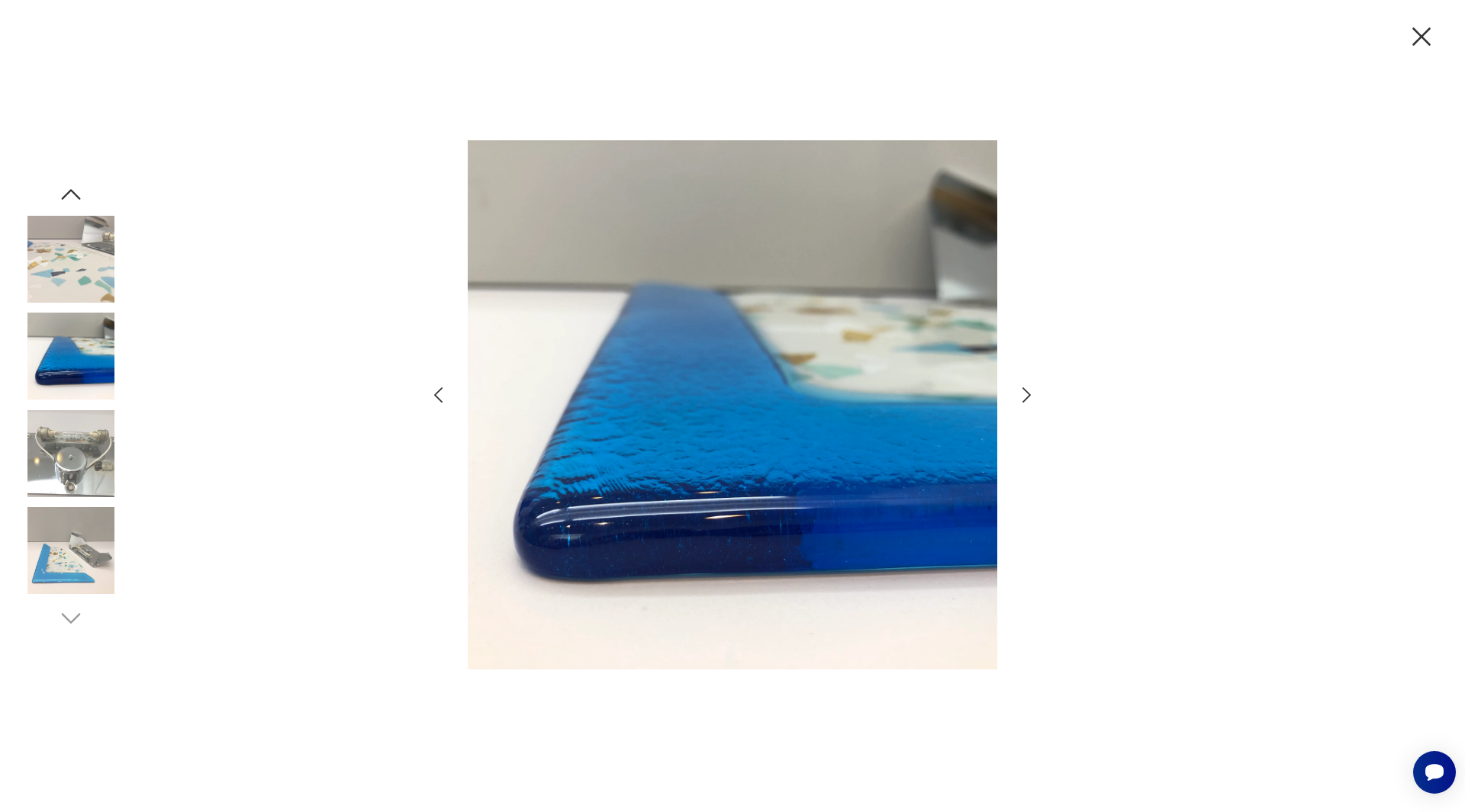
click at [438, 397] on icon "button" at bounding box center [438, 396] width 22 height 22
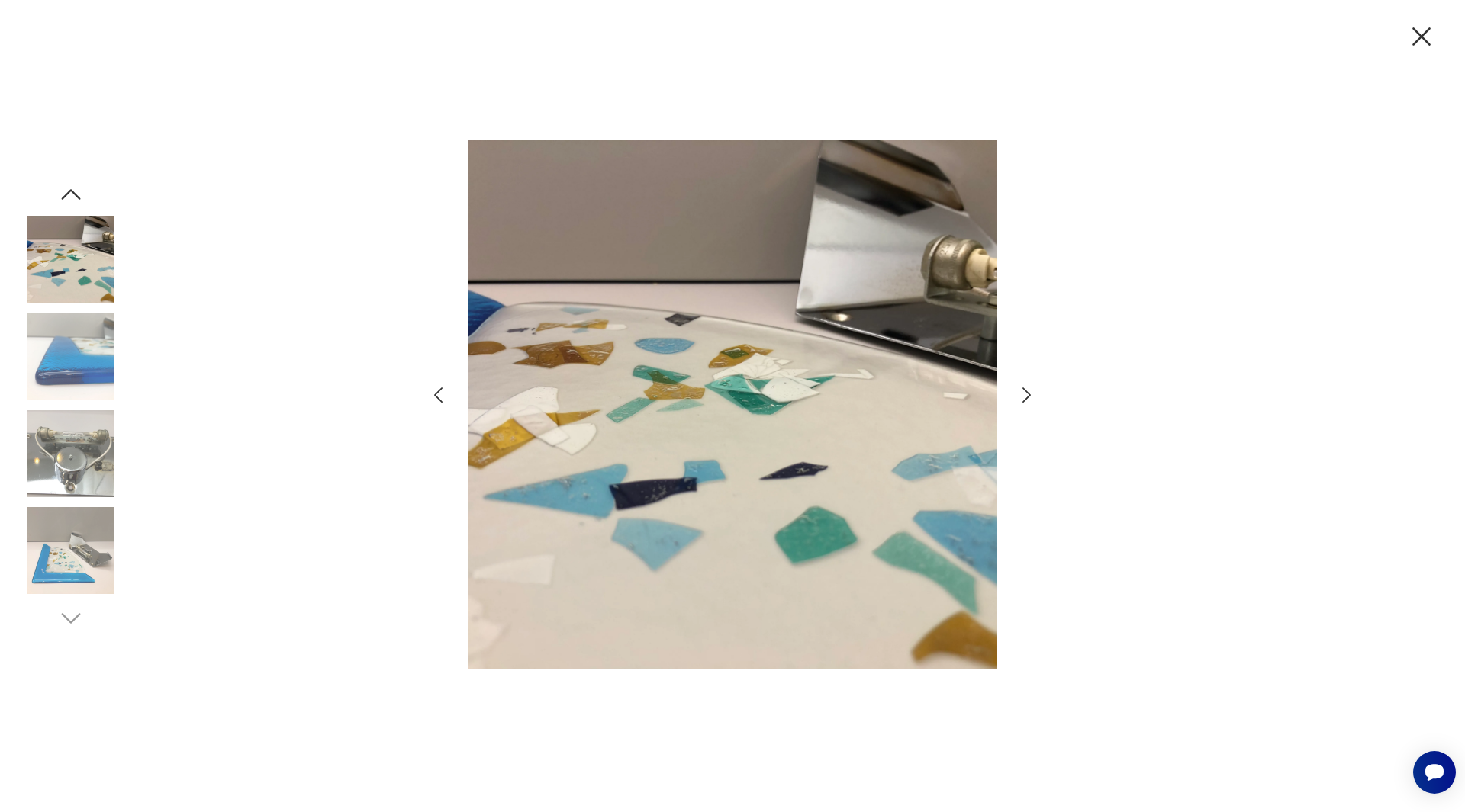
click at [438, 397] on icon "button" at bounding box center [438, 396] width 22 height 22
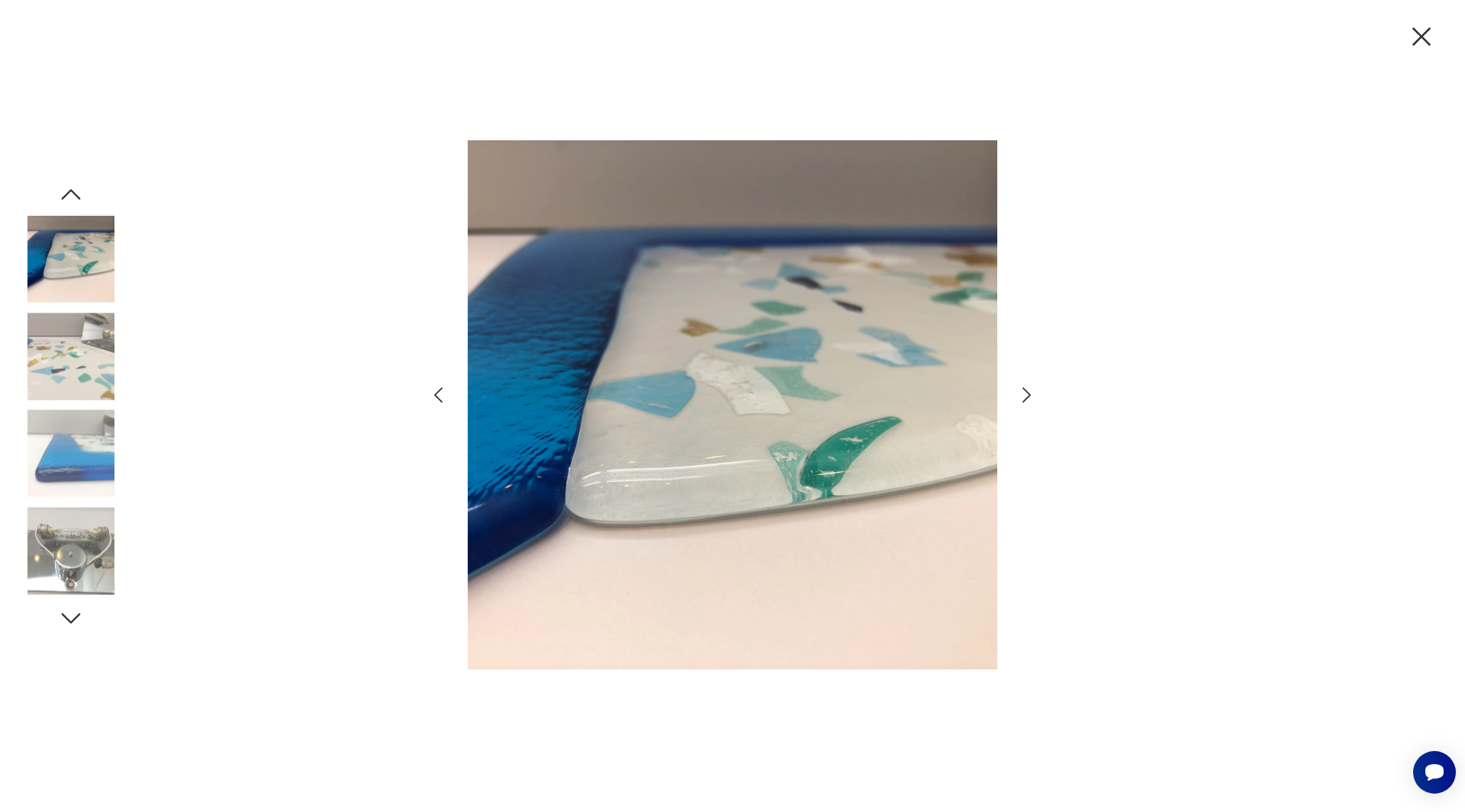
click at [438, 397] on icon "button" at bounding box center [438, 396] width 22 height 22
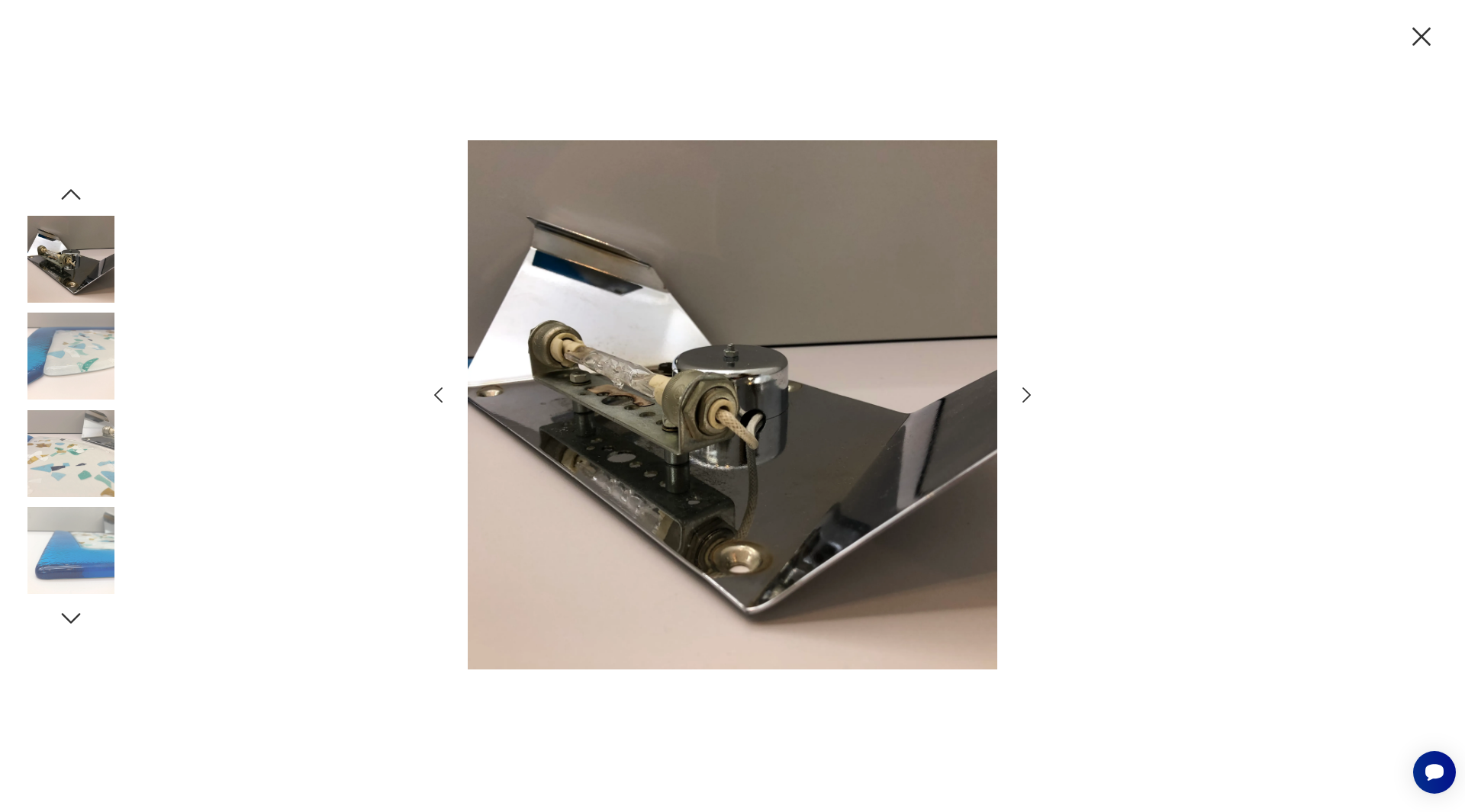
click at [438, 397] on icon "button" at bounding box center [438, 396] width 22 height 22
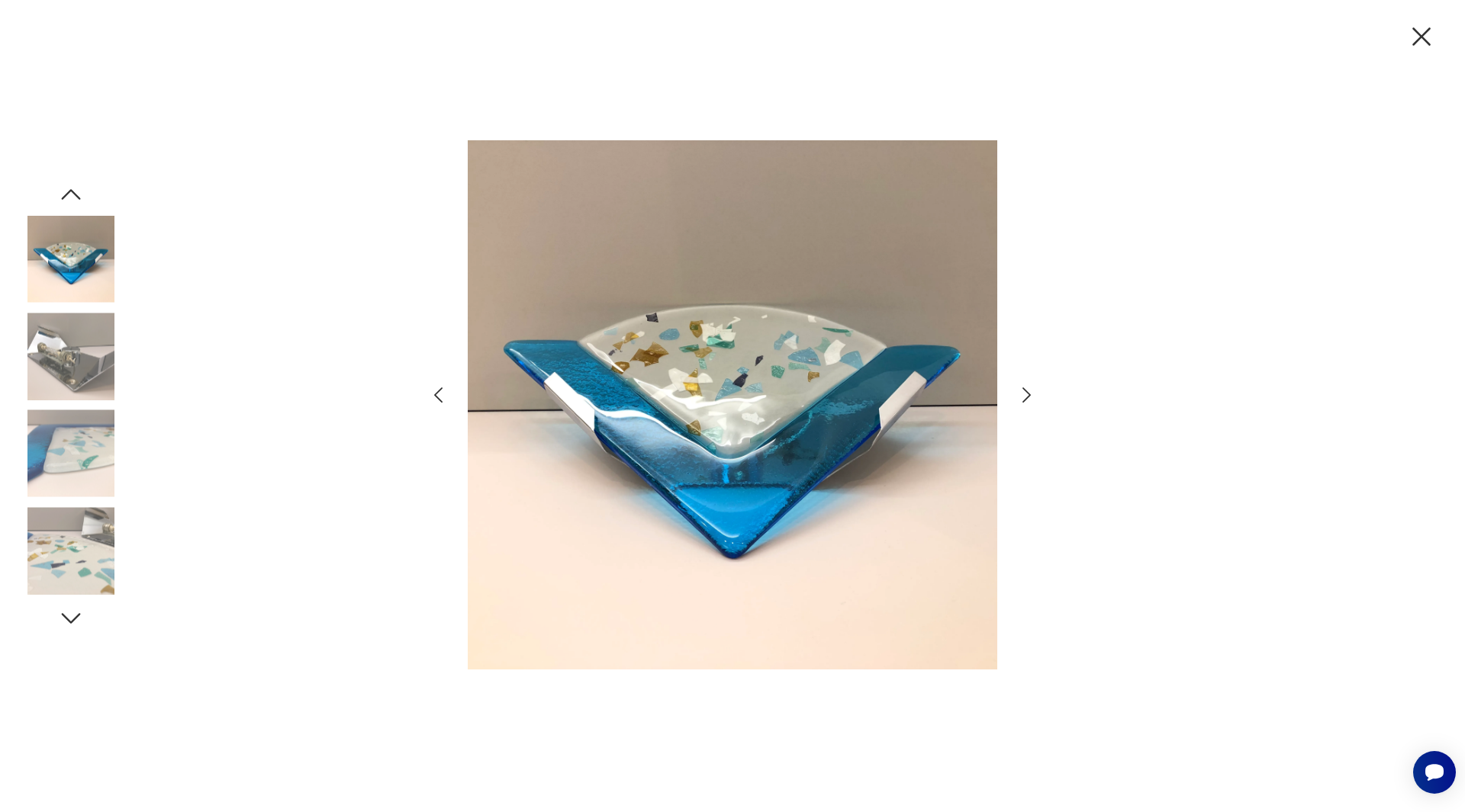
click at [438, 397] on icon "button" at bounding box center [438, 396] width 22 height 22
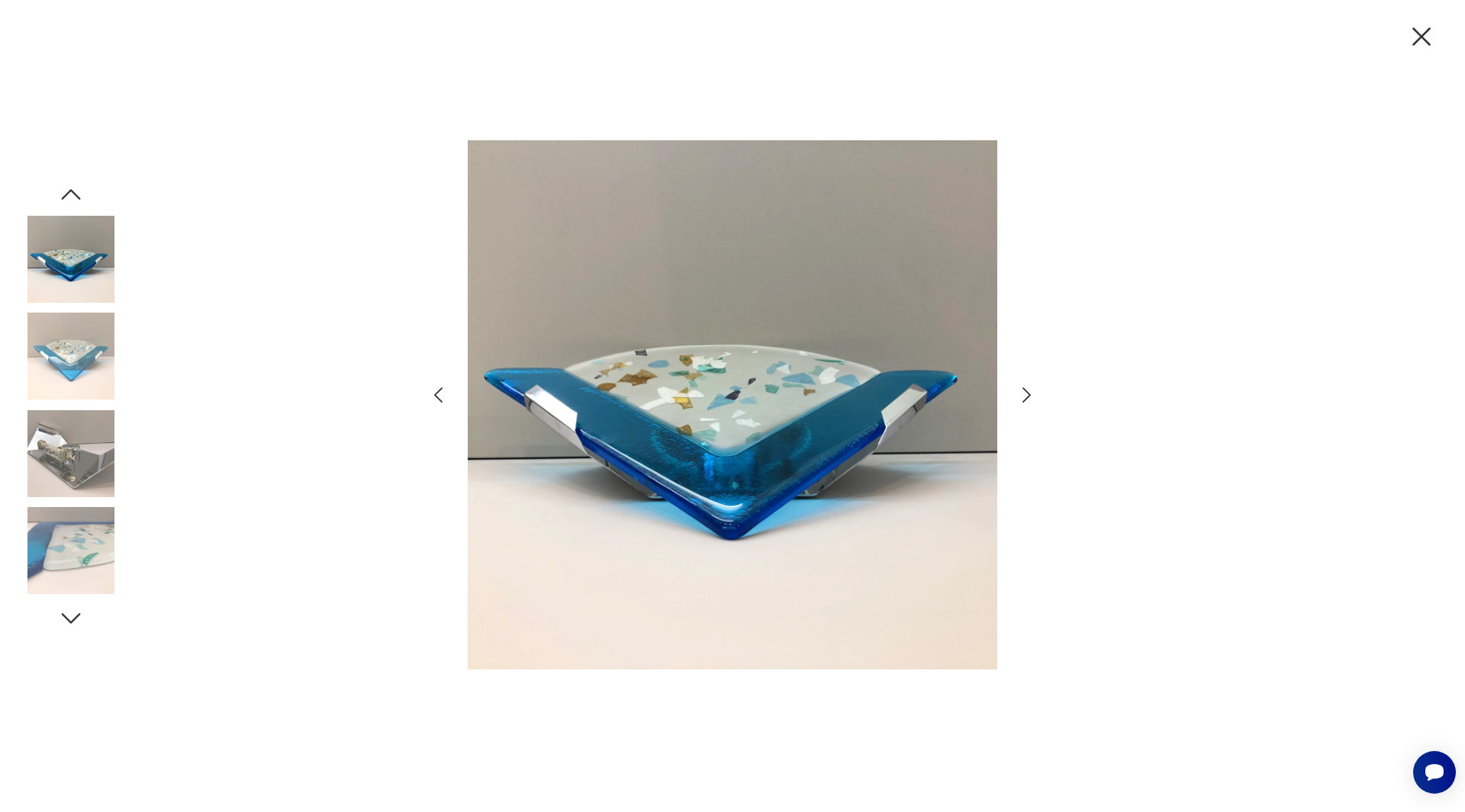
click at [438, 397] on icon "button" at bounding box center [438, 396] width 22 height 22
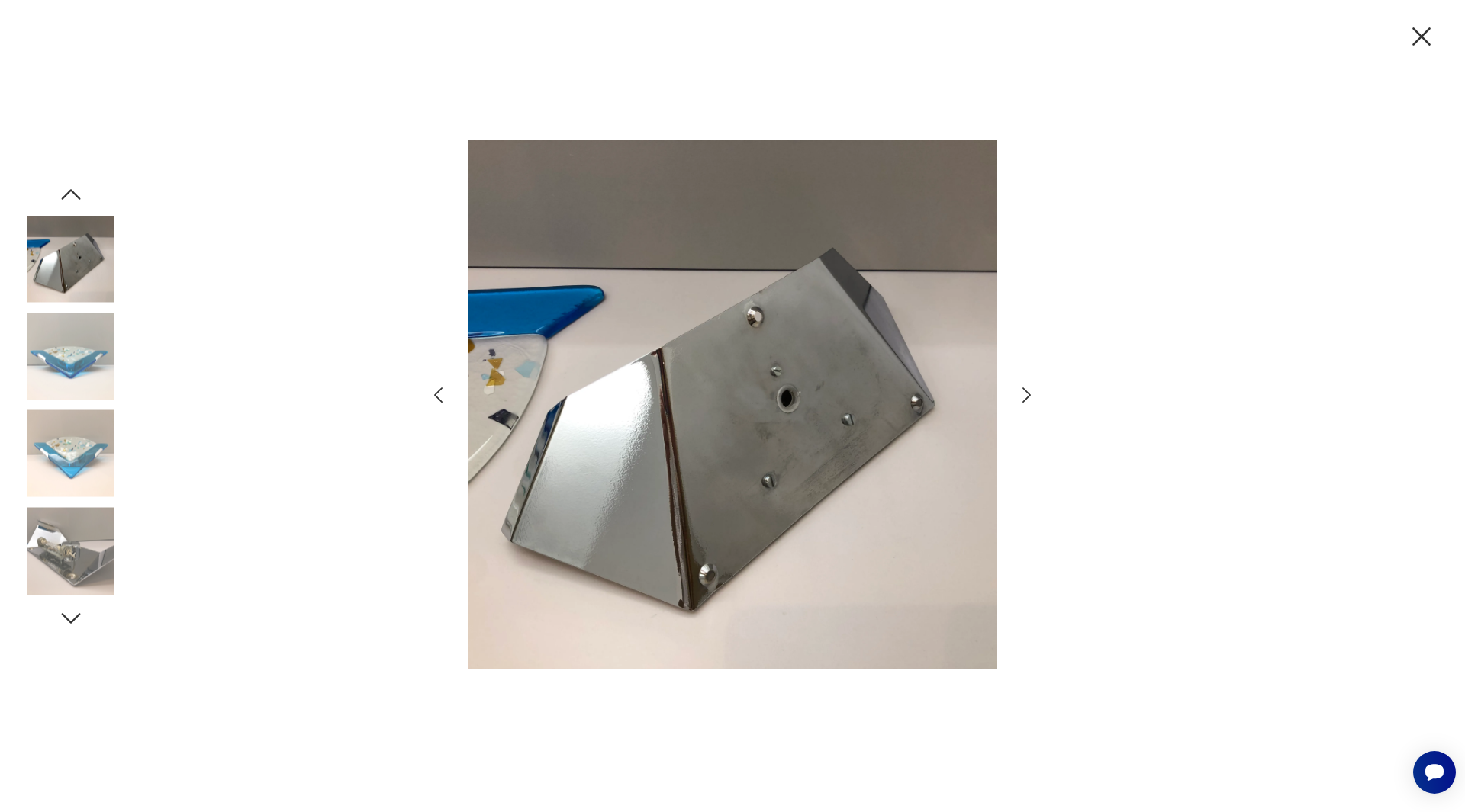
click at [438, 397] on icon "button" at bounding box center [438, 396] width 22 height 22
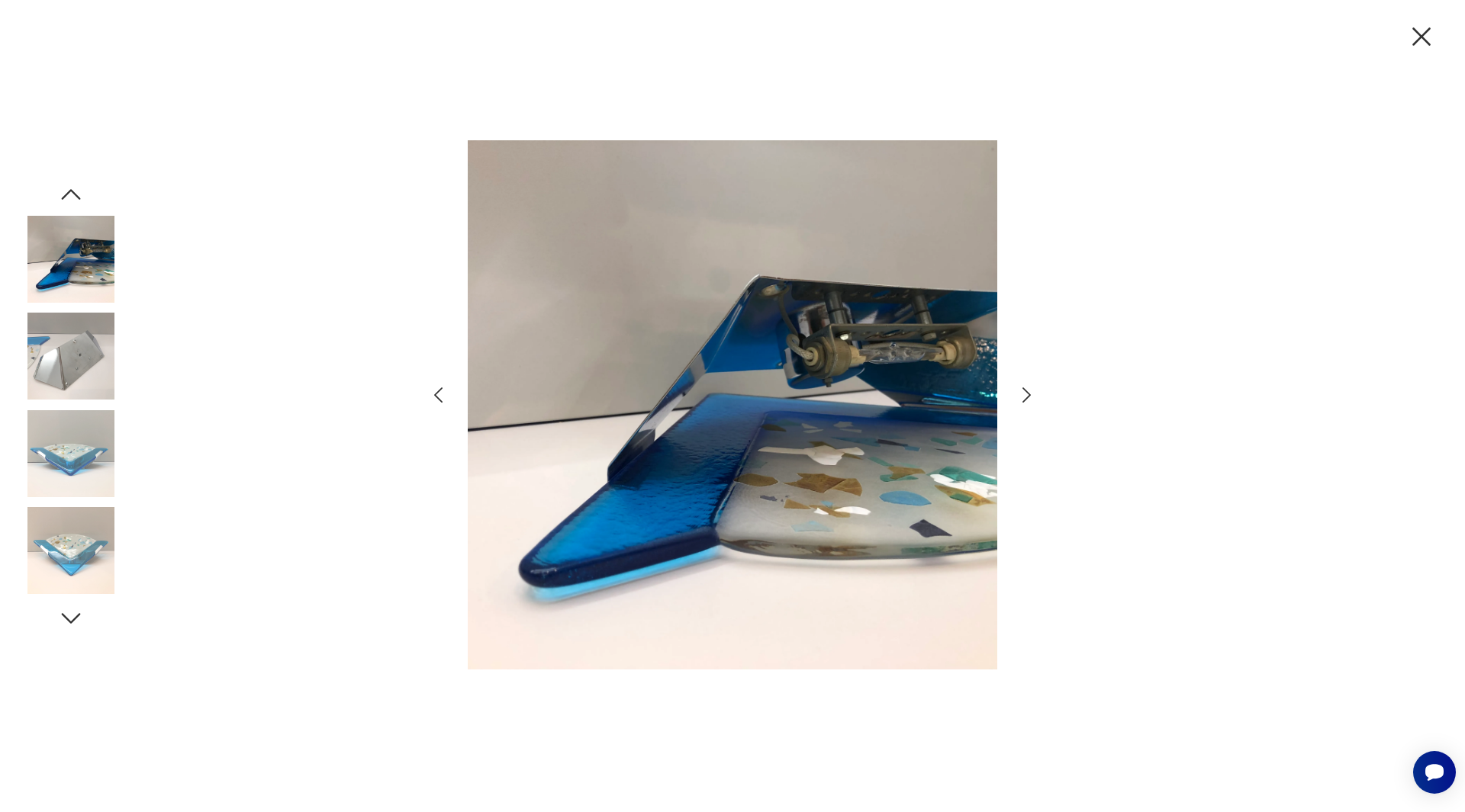
click at [438, 397] on icon "button" at bounding box center [438, 396] width 22 height 22
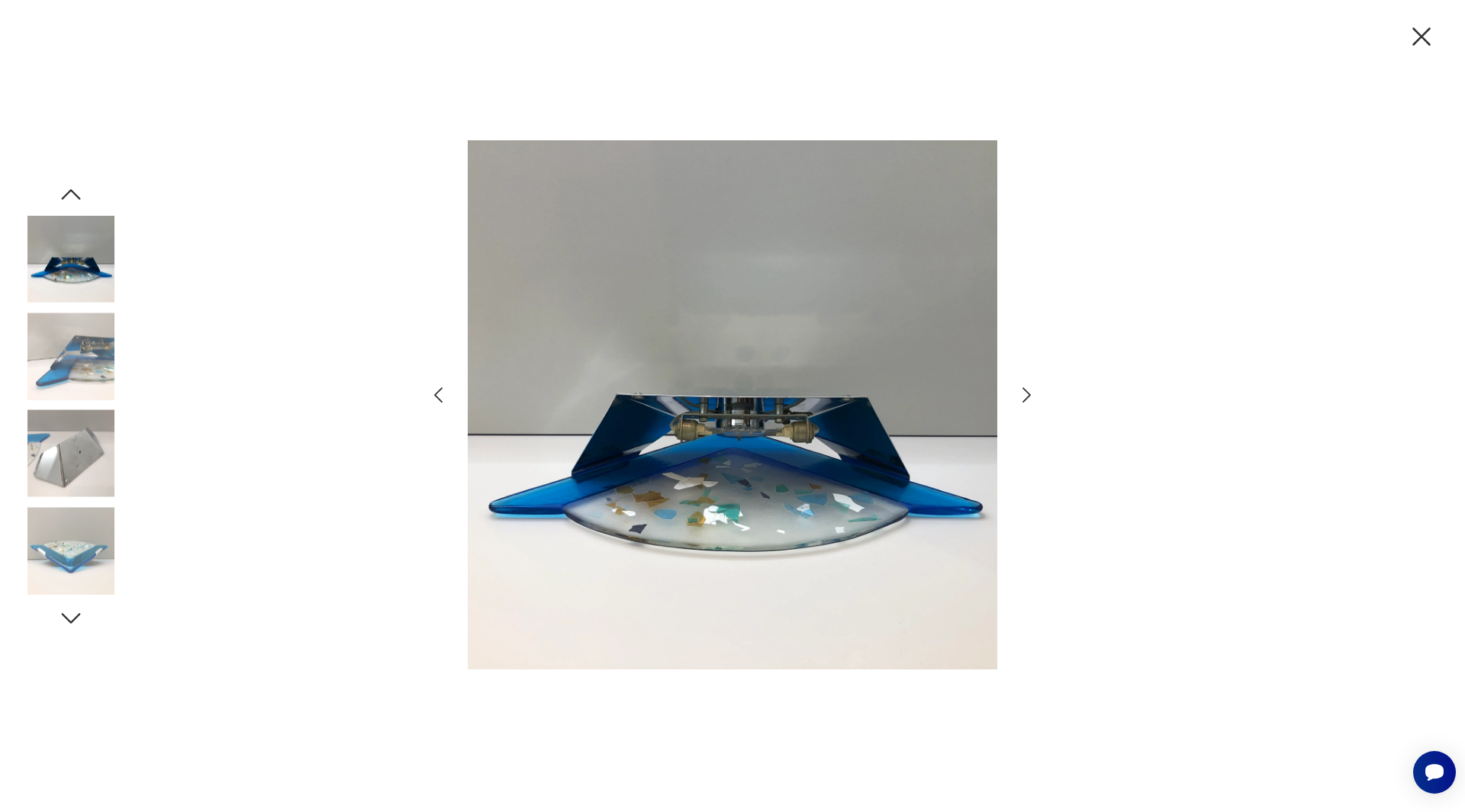
click at [438, 397] on icon "button" at bounding box center [438, 396] width 22 height 22
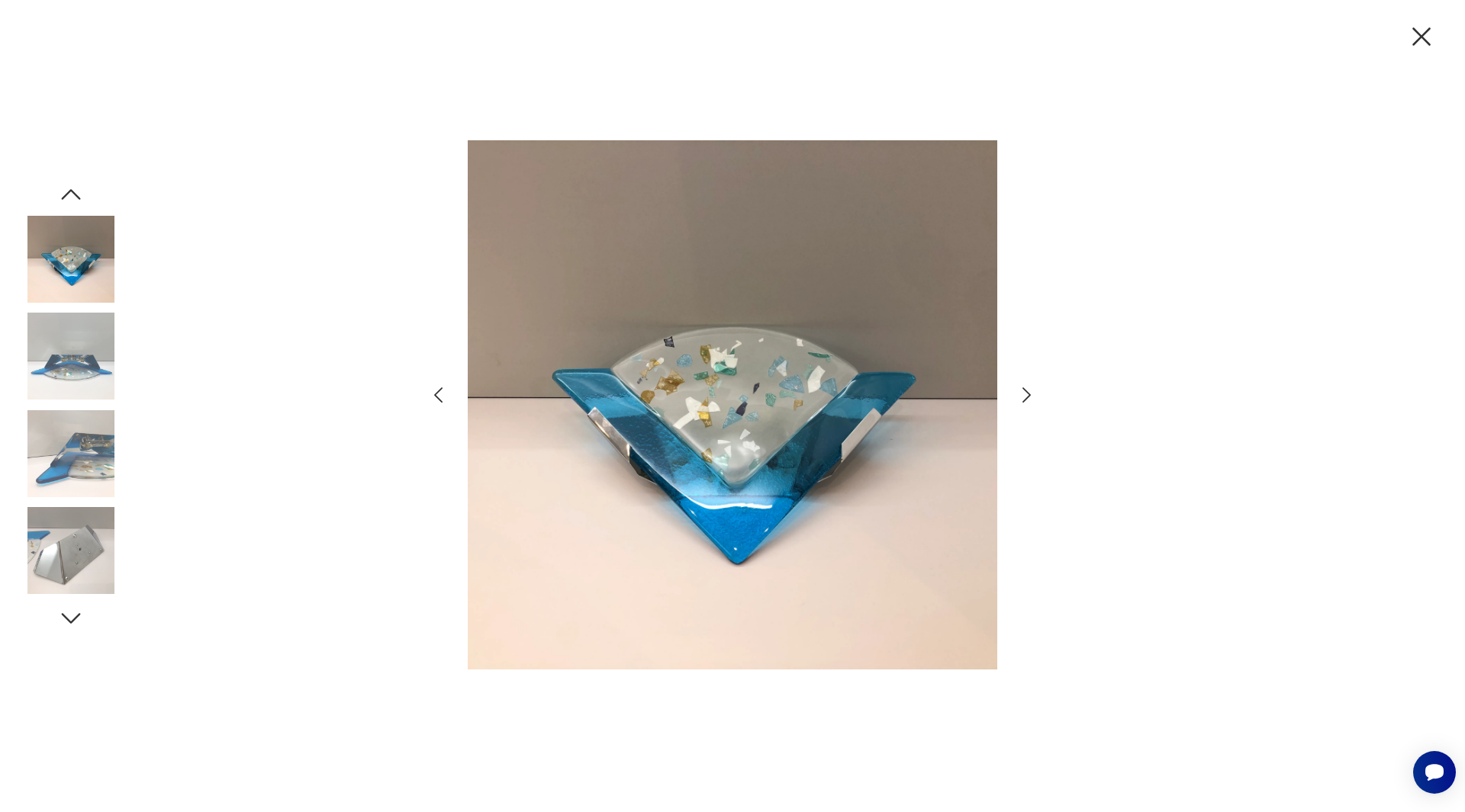
click at [438, 397] on icon "button" at bounding box center [438, 396] width 22 height 22
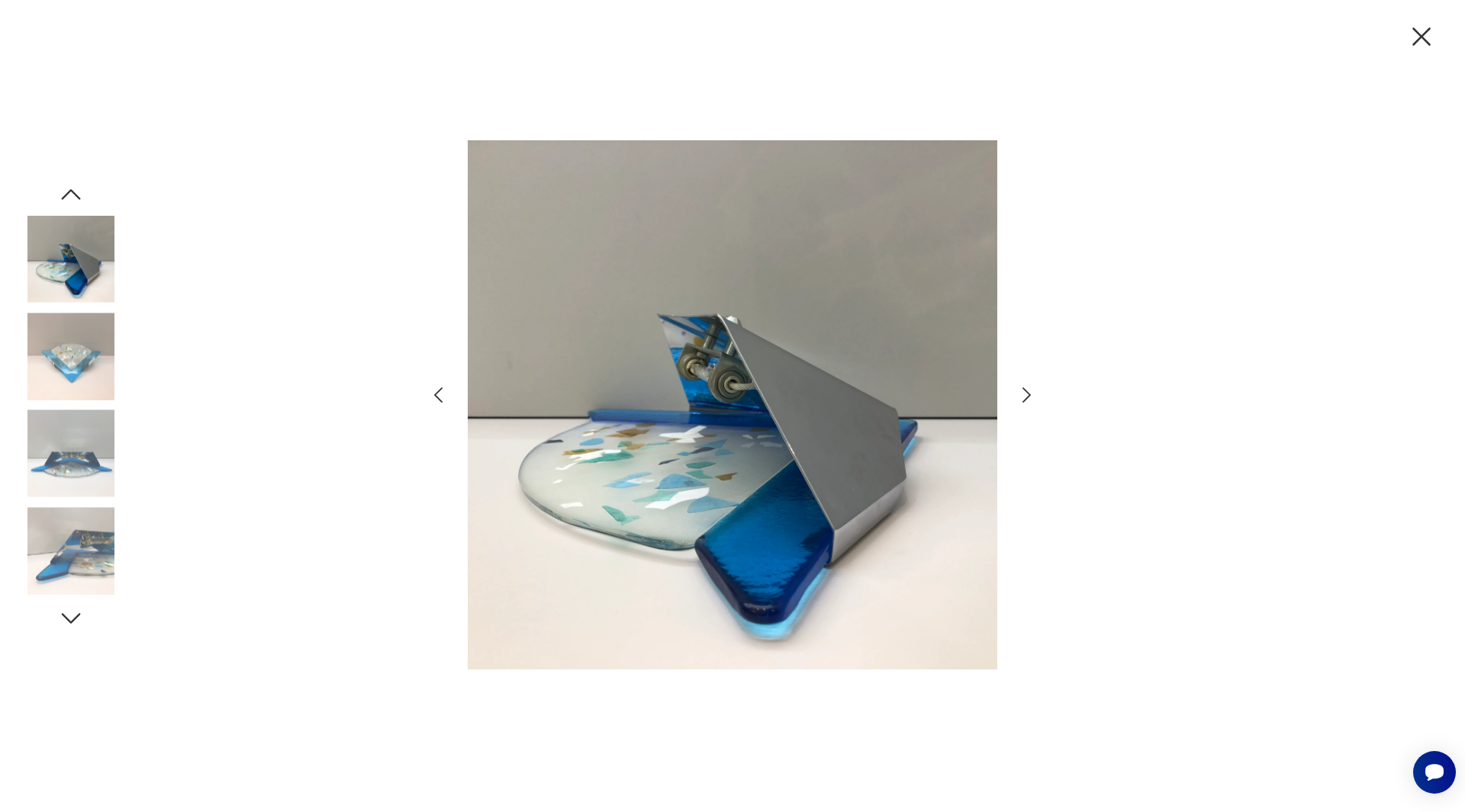
click at [438, 397] on icon "button" at bounding box center [438, 396] width 22 height 22
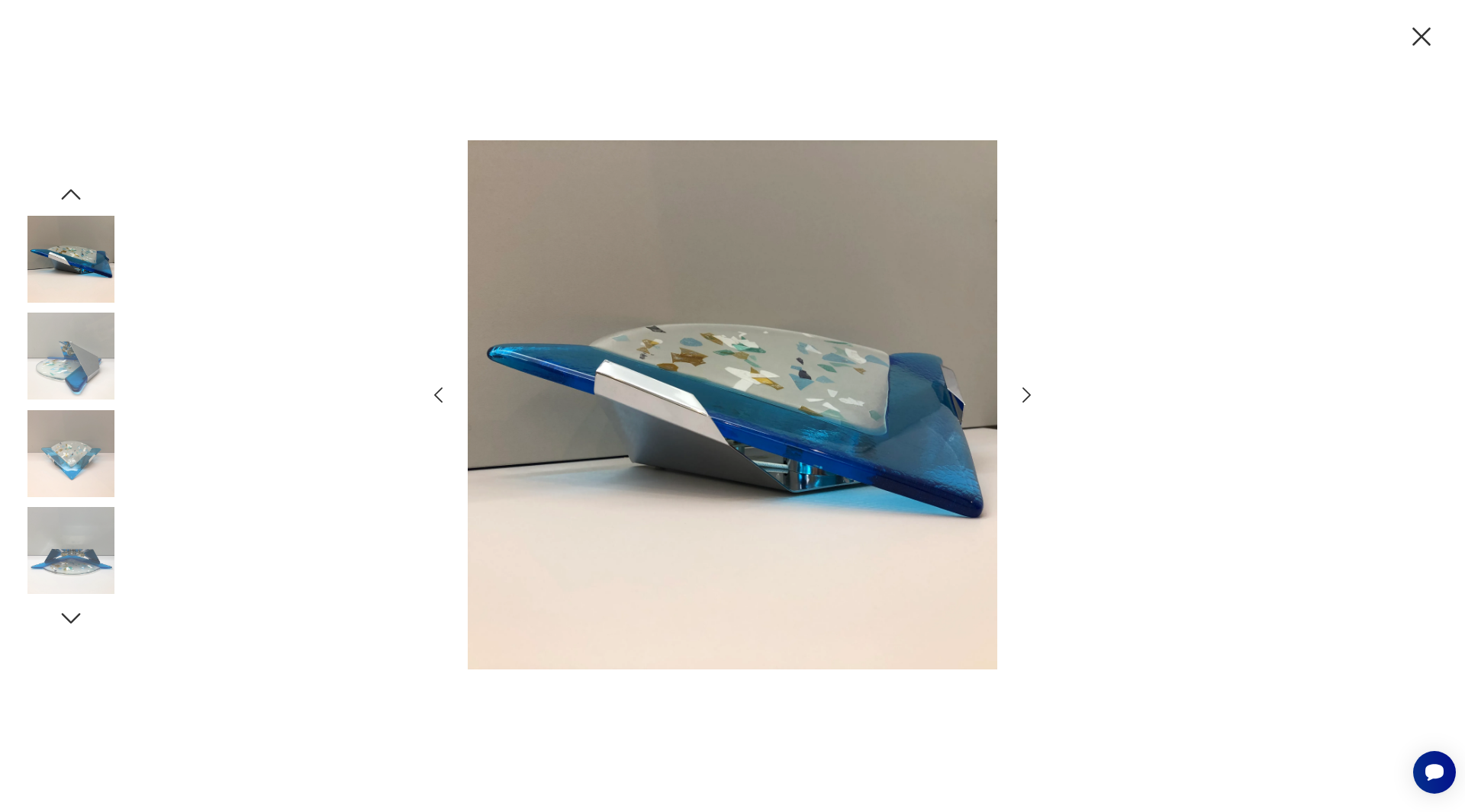
click at [438, 397] on icon "button" at bounding box center [438, 396] width 22 height 22
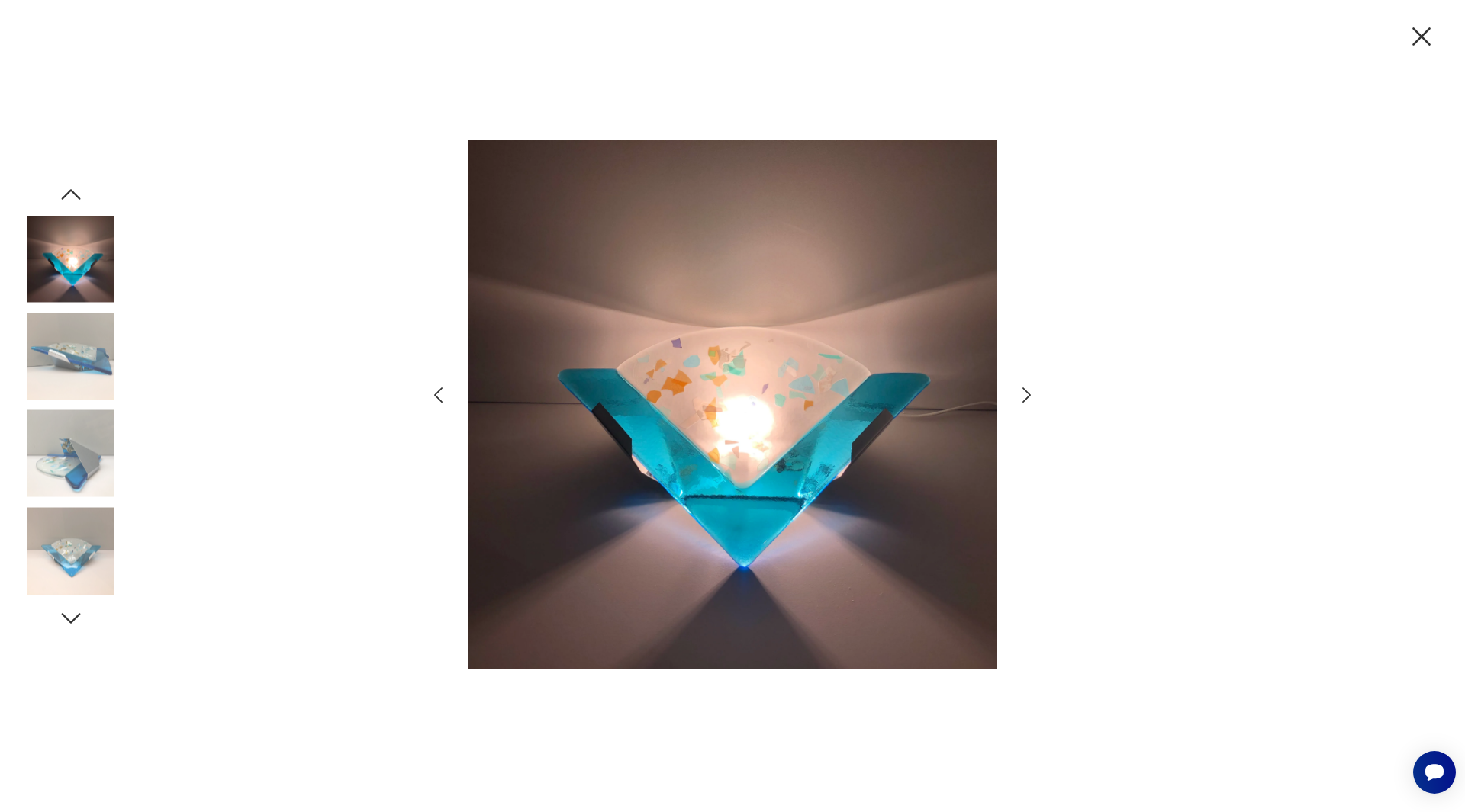
click at [438, 397] on icon "button" at bounding box center [438, 396] width 22 height 22
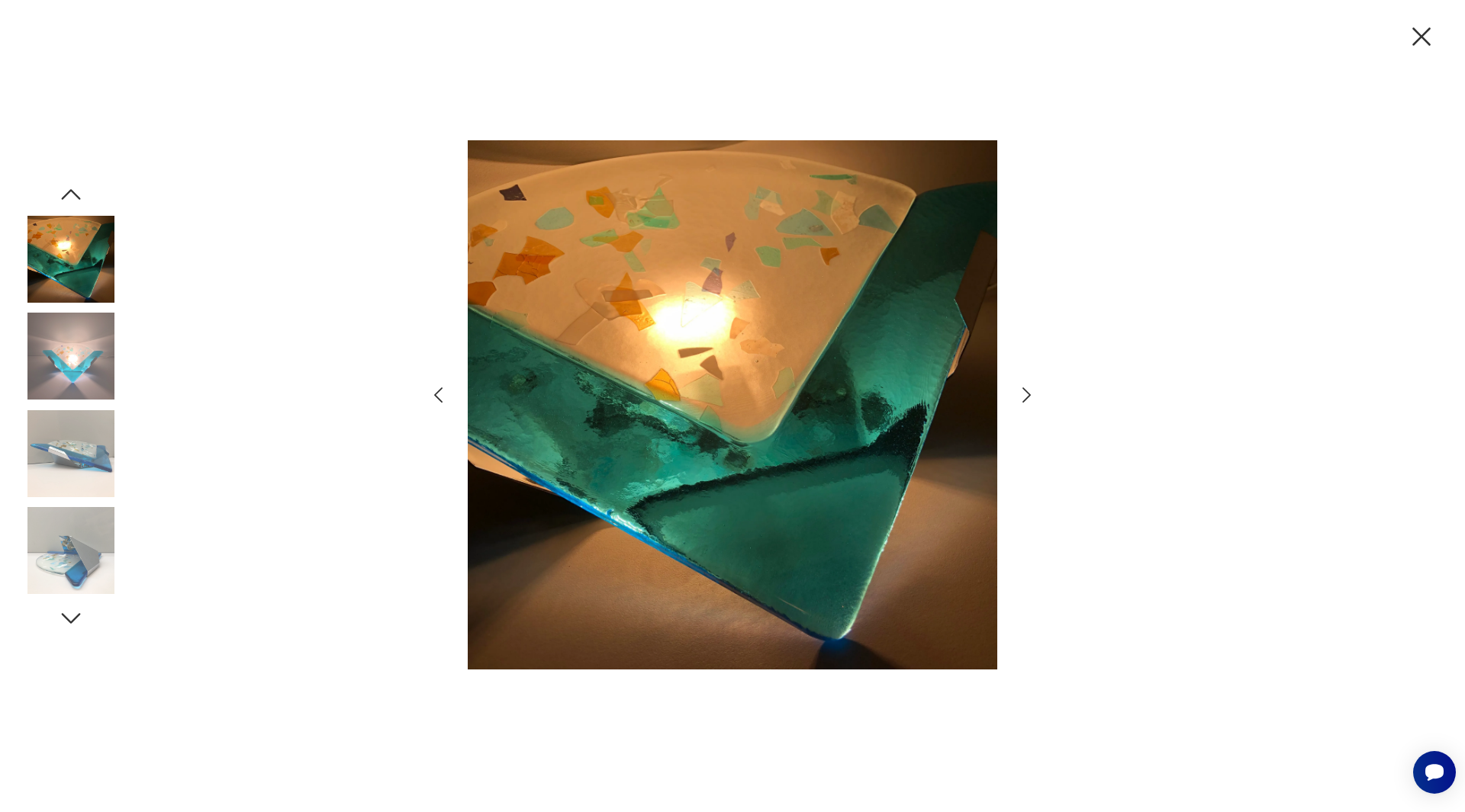
click at [438, 397] on icon "button" at bounding box center [438, 396] width 22 height 22
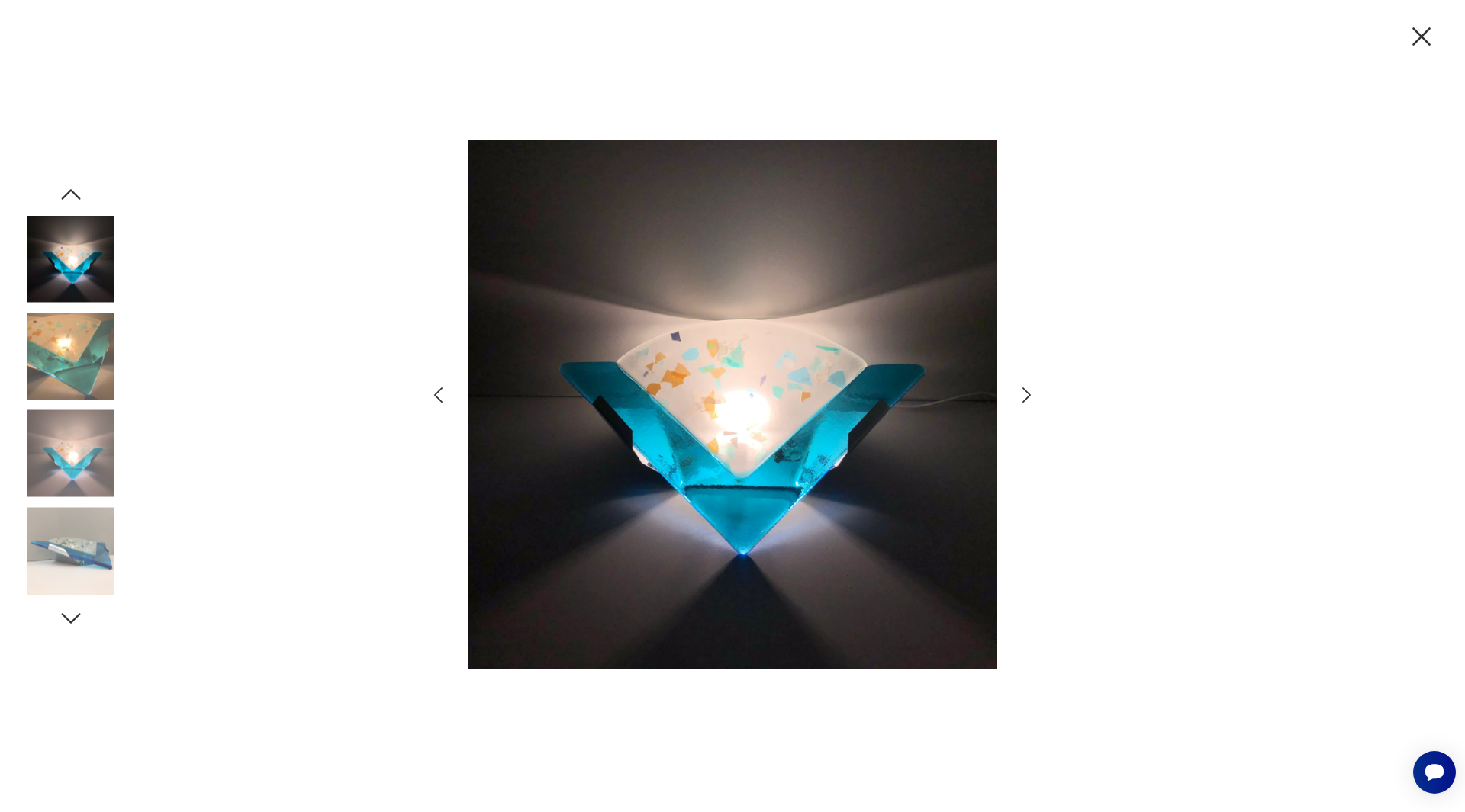
click at [438, 397] on icon "button" at bounding box center [438, 396] width 22 height 22
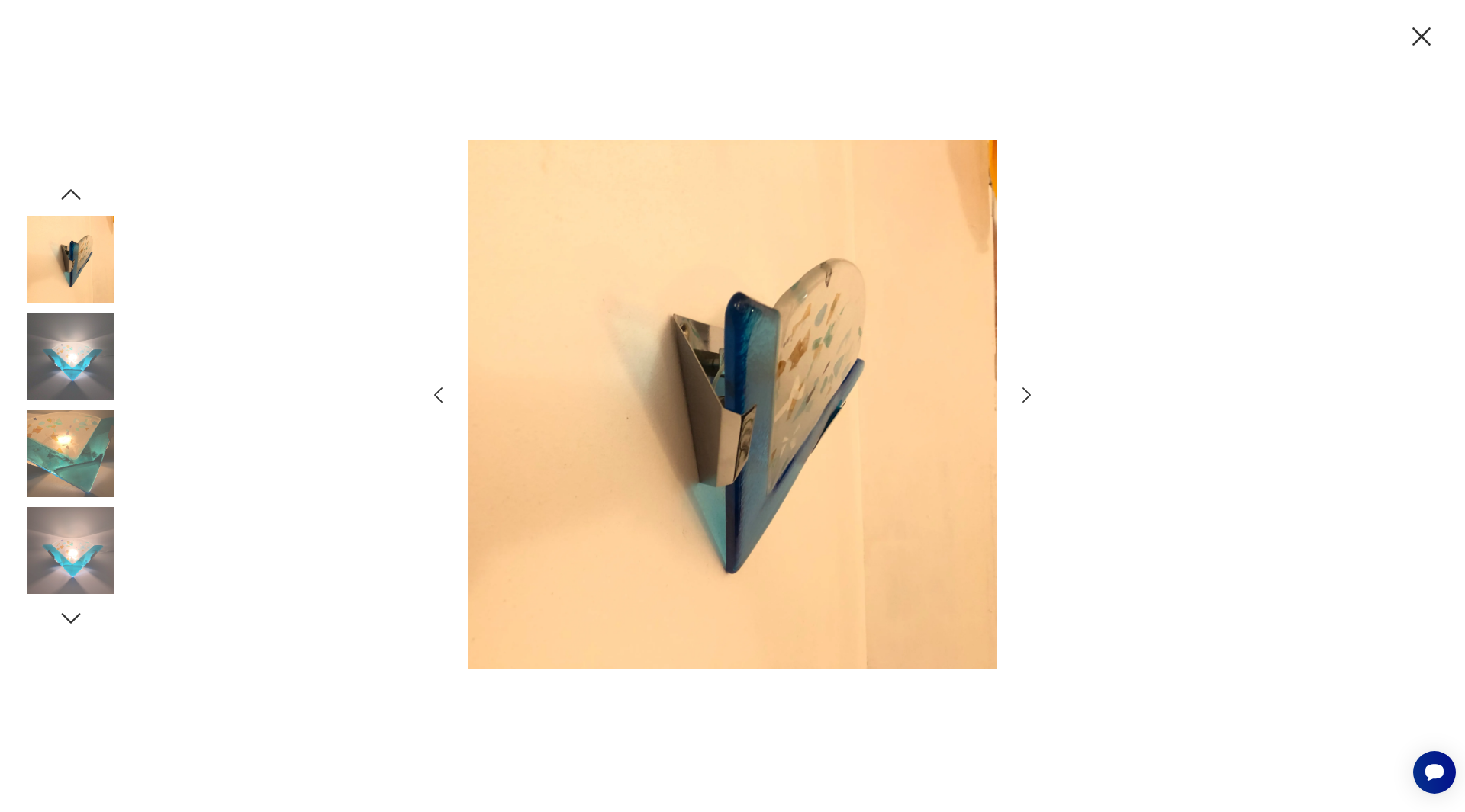
click at [438, 397] on icon "button" at bounding box center [438, 396] width 22 height 22
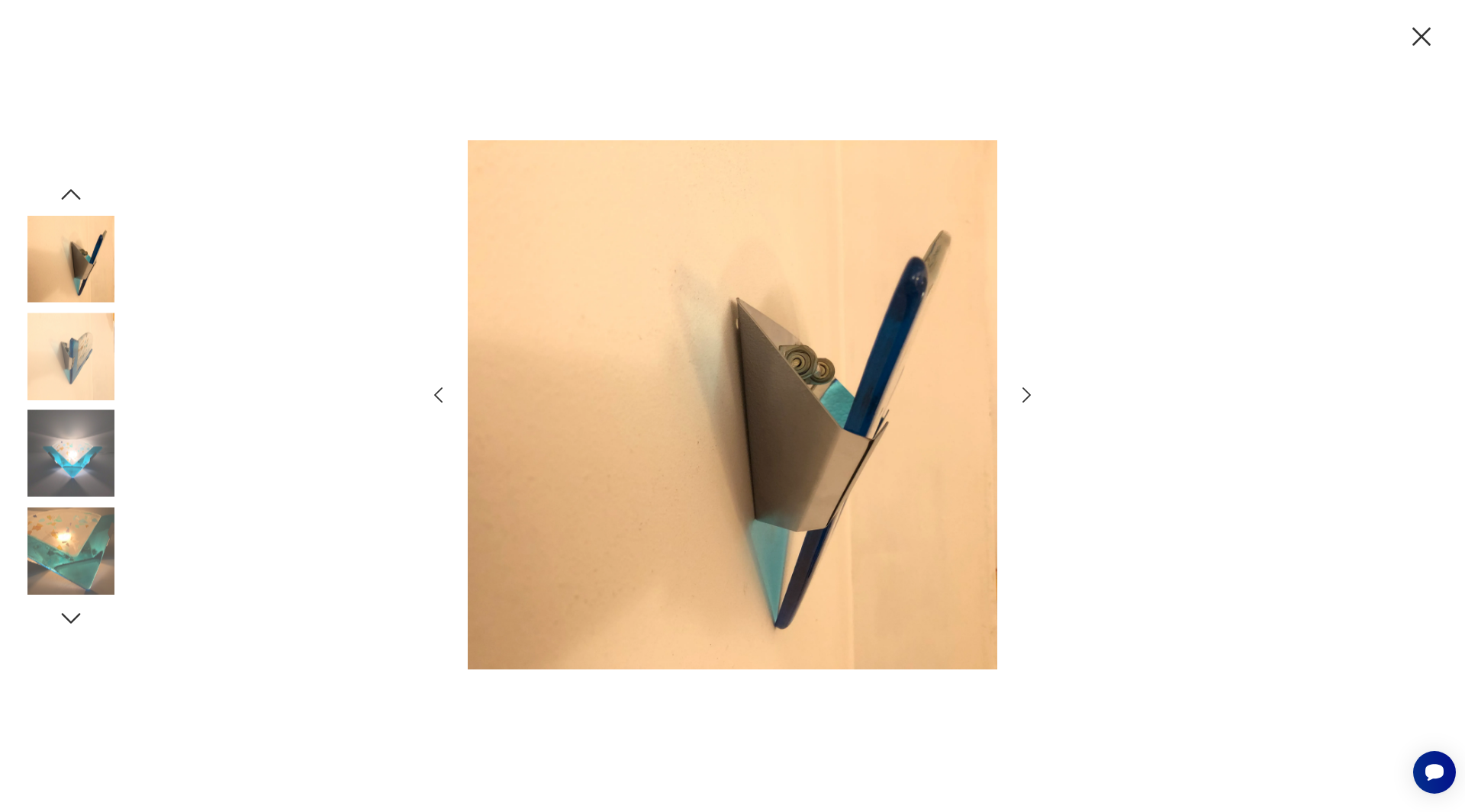
click at [438, 397] on icon "button" at bounding box center [438, 396] width 22 height 22
